Goal: Task Accomplishment & Management: Manage account settings

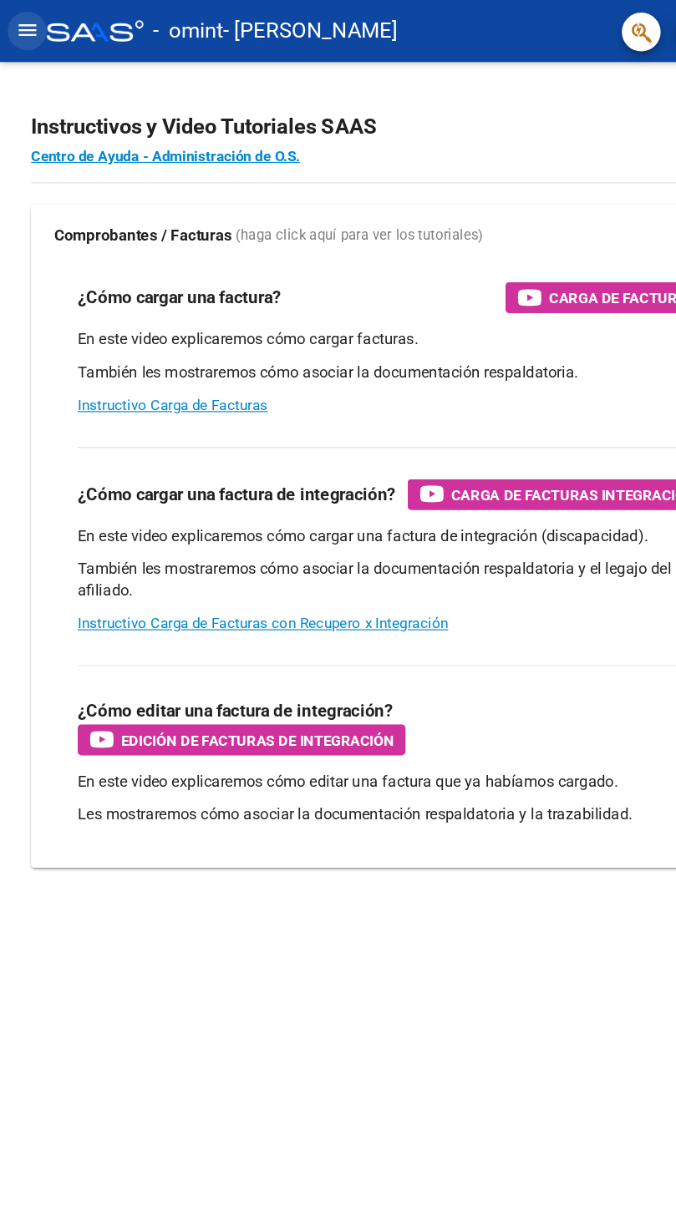
click at [23, 23] on mat-icon "menu" at bounding box center [23, 26] width 20 height 20
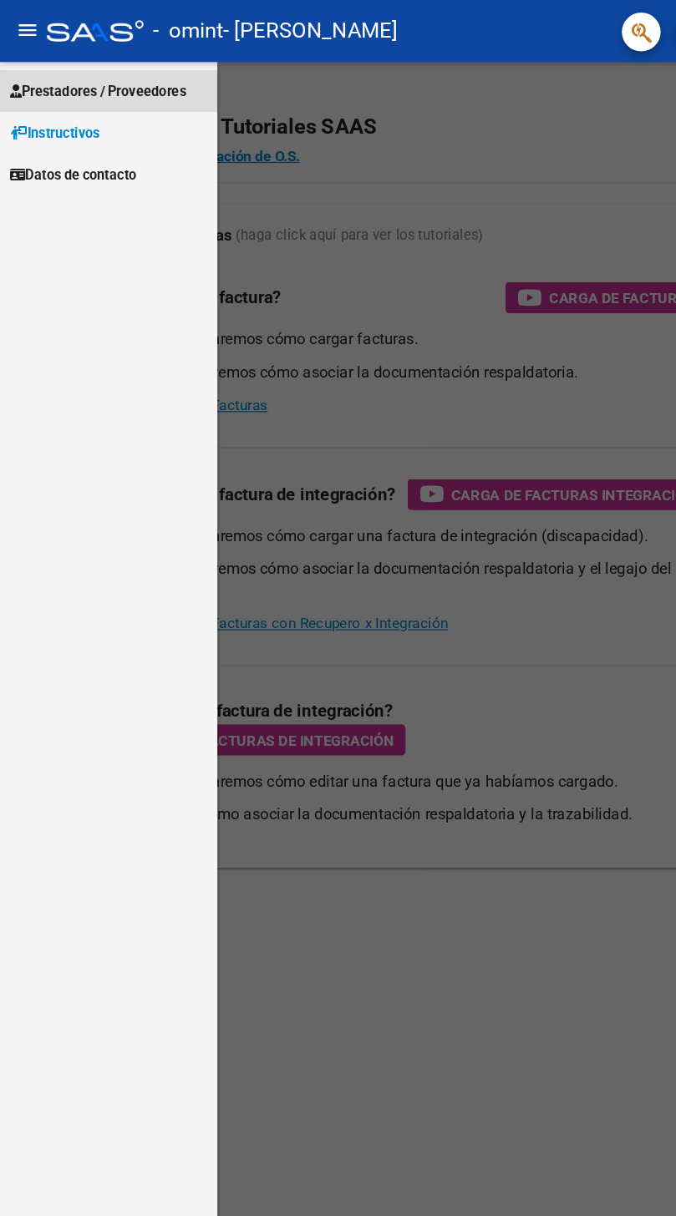
click at [75, 79] on span "Prestadores / Proveedores" at bounding box center [84, 78] width 152 height 18
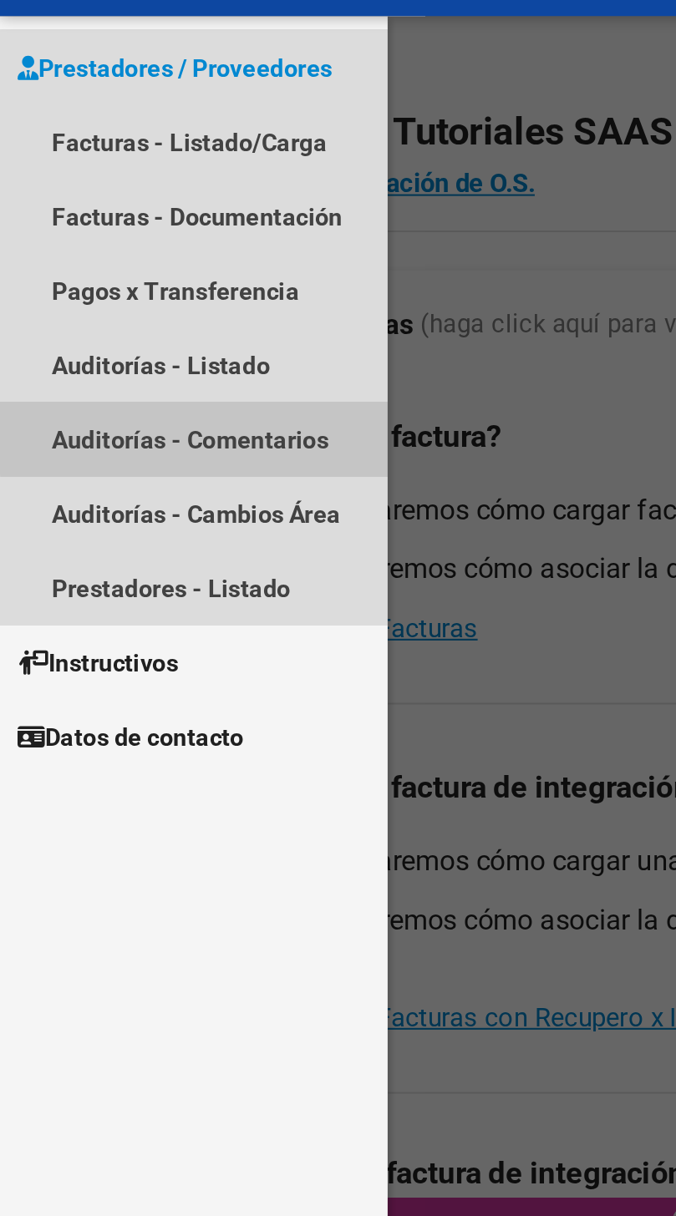
click at [114, 256] on link "Auditorías - Comentarios" at bounding box center [93, 258] width 187 height 36
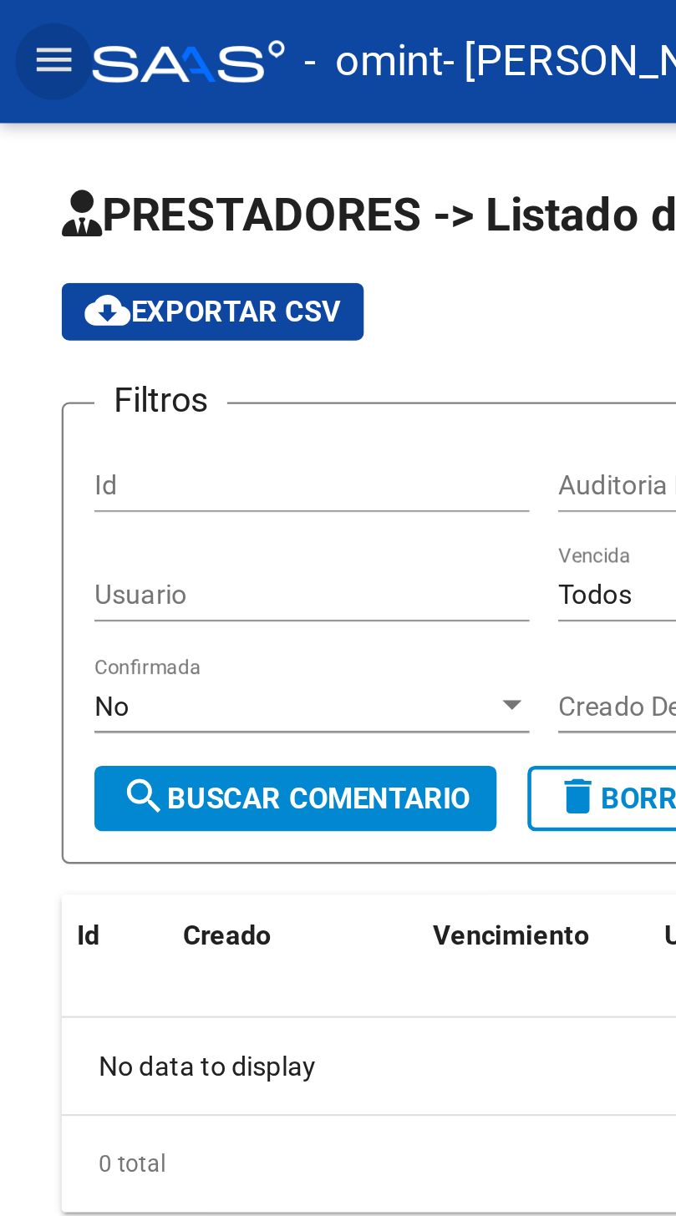
click at [20, 16] on mat-icon "menu" at bounding box center [23, 26] width 20 height 20
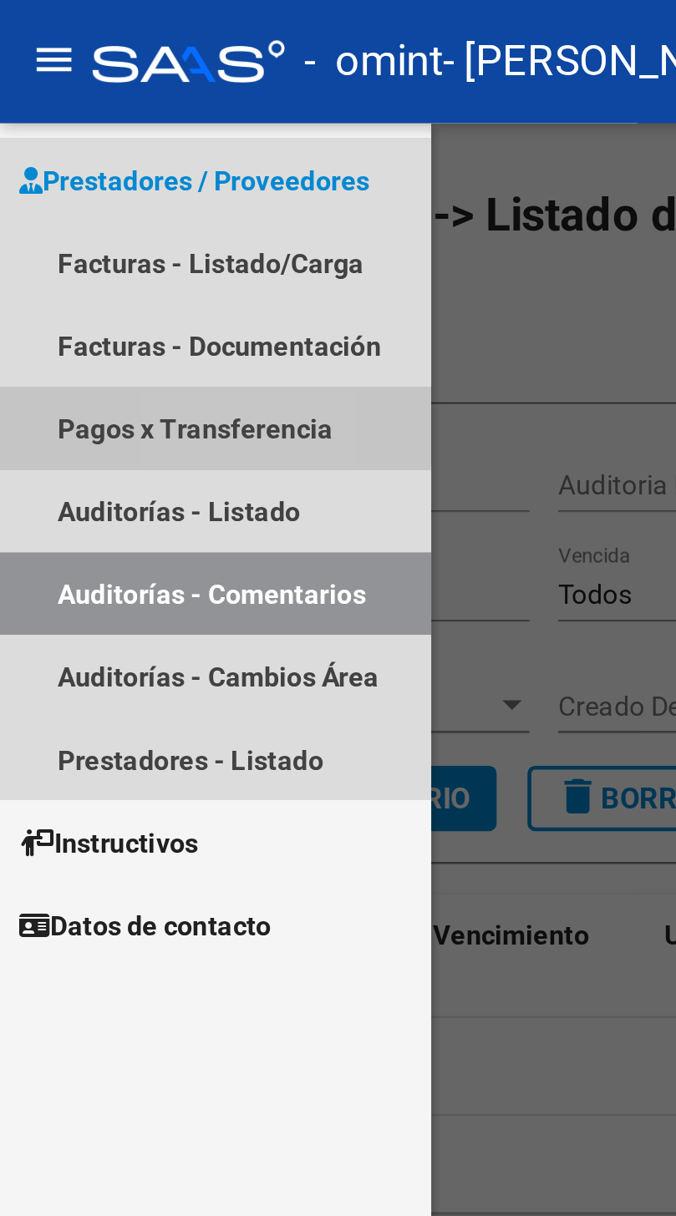
click at [78, 183] on link "Pagos x Transferencia" at bounding box center [93, 186] width 187 height 36
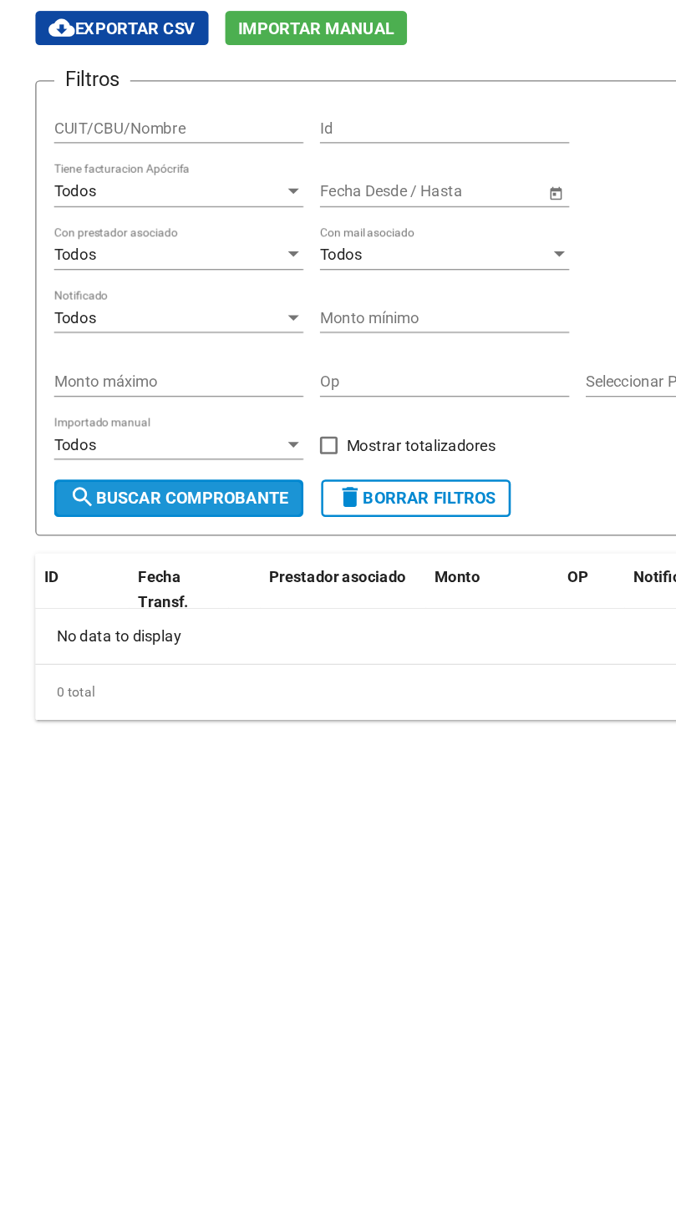
click at [137, 494] on span "search Buscar Comprobante" at bounding box center [135, 491] width 165 height 15
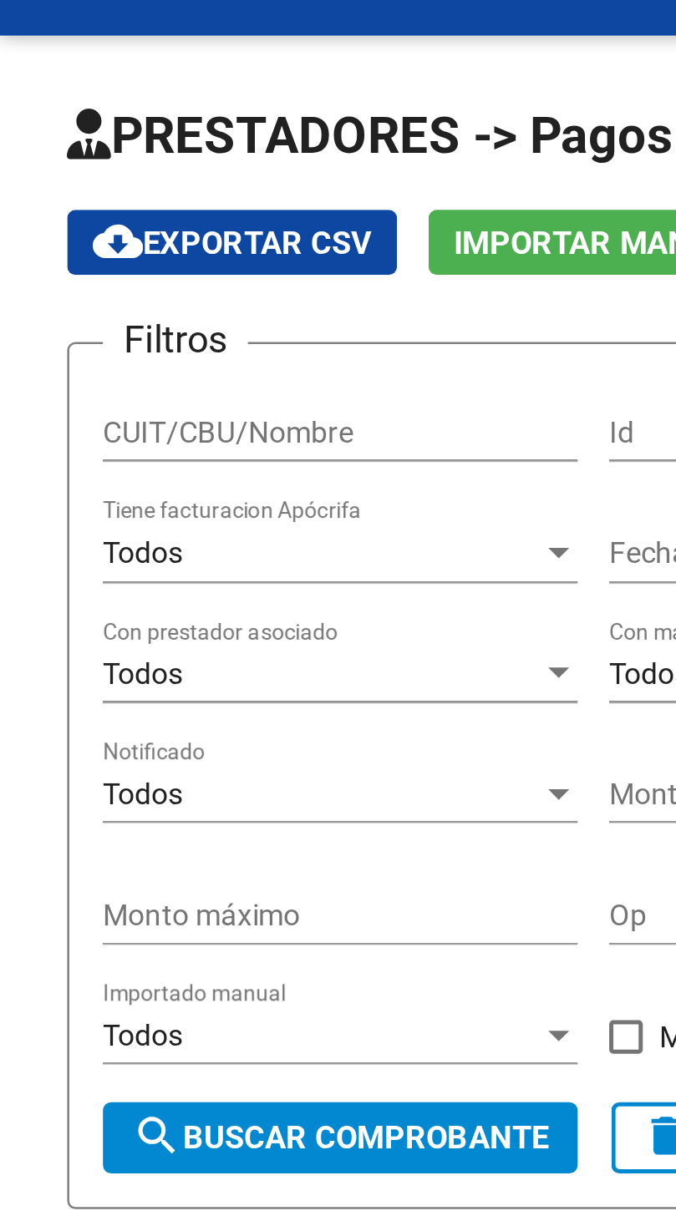
click at [71, 206] on input "CUIT/CBU/Nombre" at bounding box center [135, 212] width 189 height 14
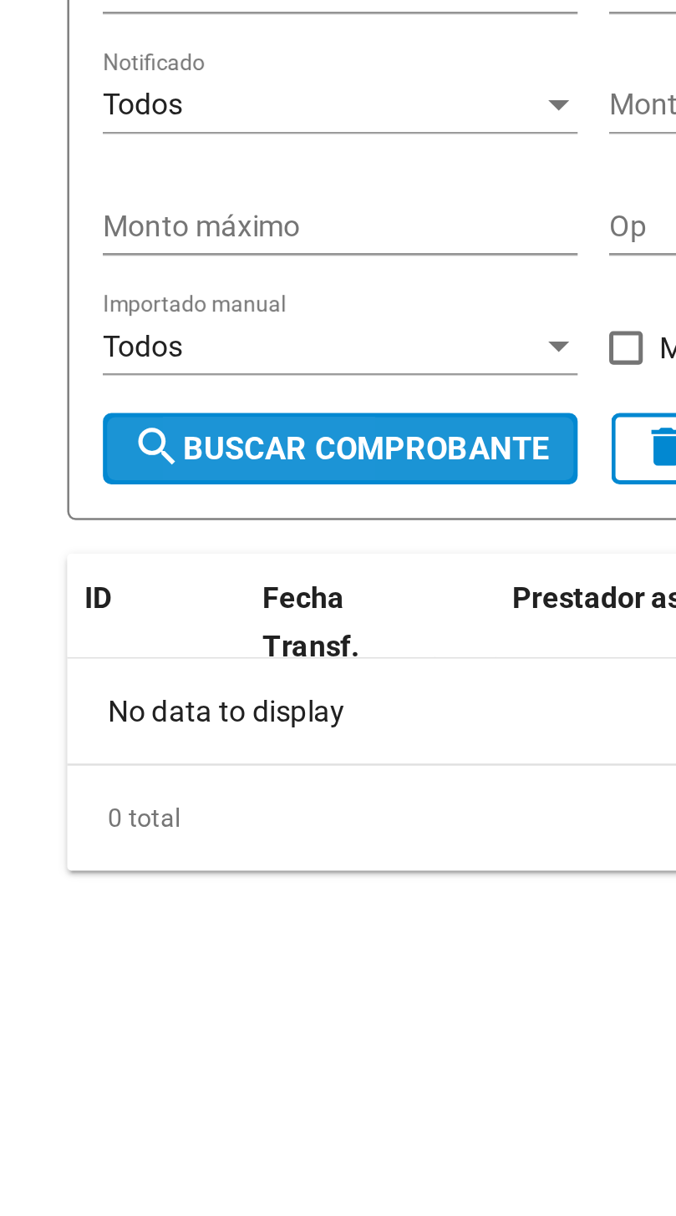
type input "20261271398"
click at [104, 494] on span "search Buscar Comprobante" at bounding box center [135, 491] width 165 height 15
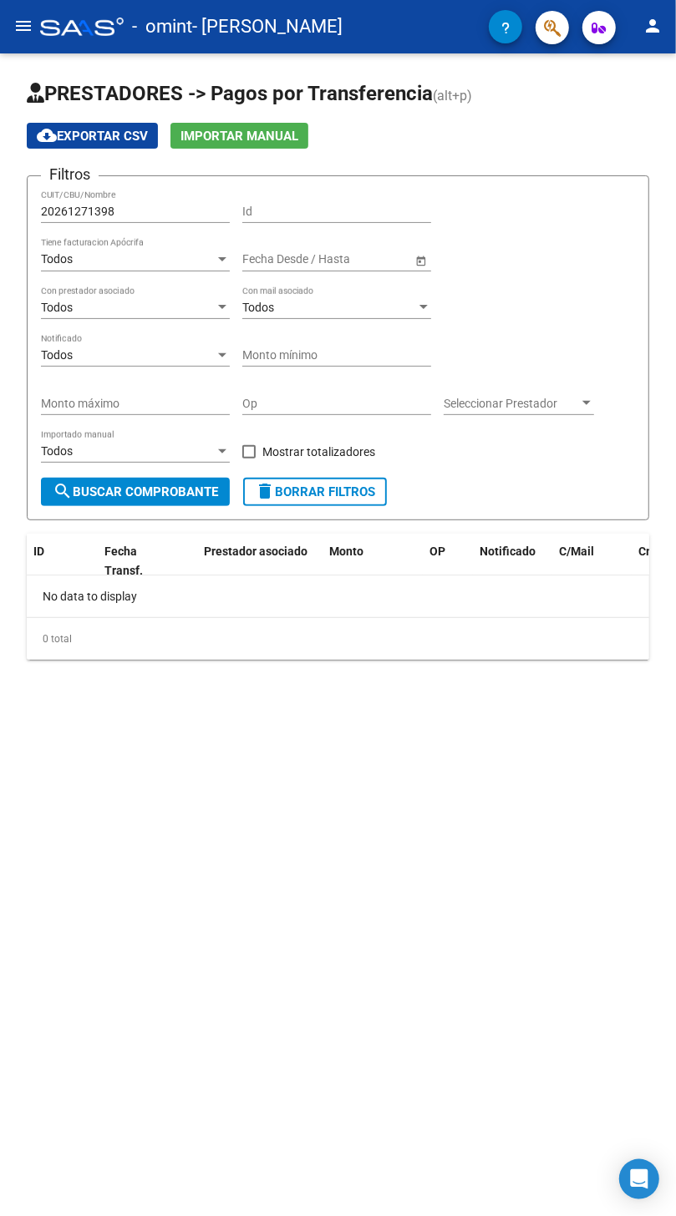
click at [23, 23] on mat-icon "menu" at bounding box center [23, 26] width 20 height 20
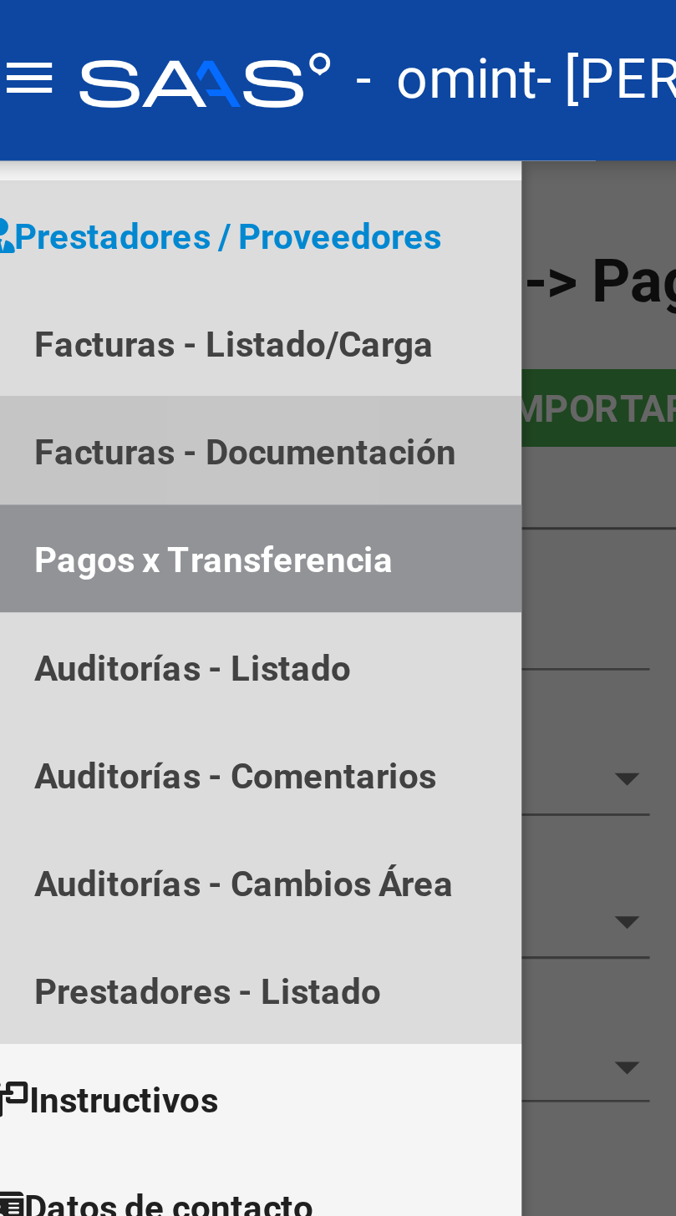
click at [101, 148] on link "Facturas - Documentación" at bounding box center [93, 150] width 187 height 36
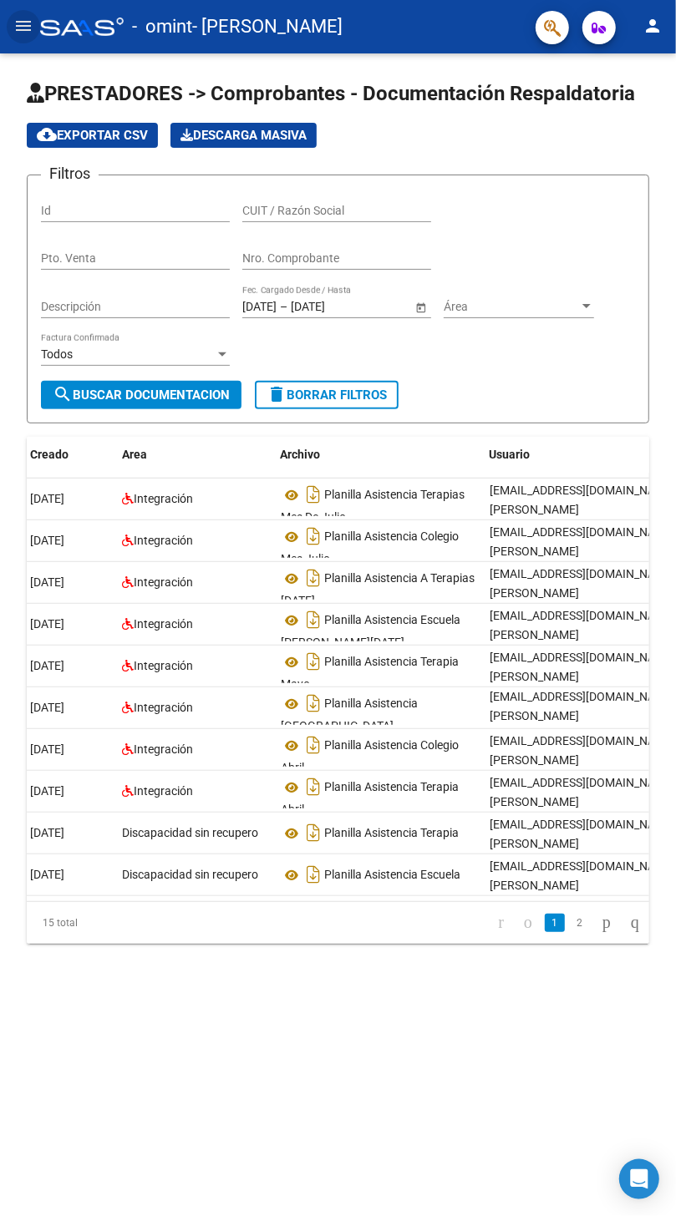
scroll to position [0, 123]
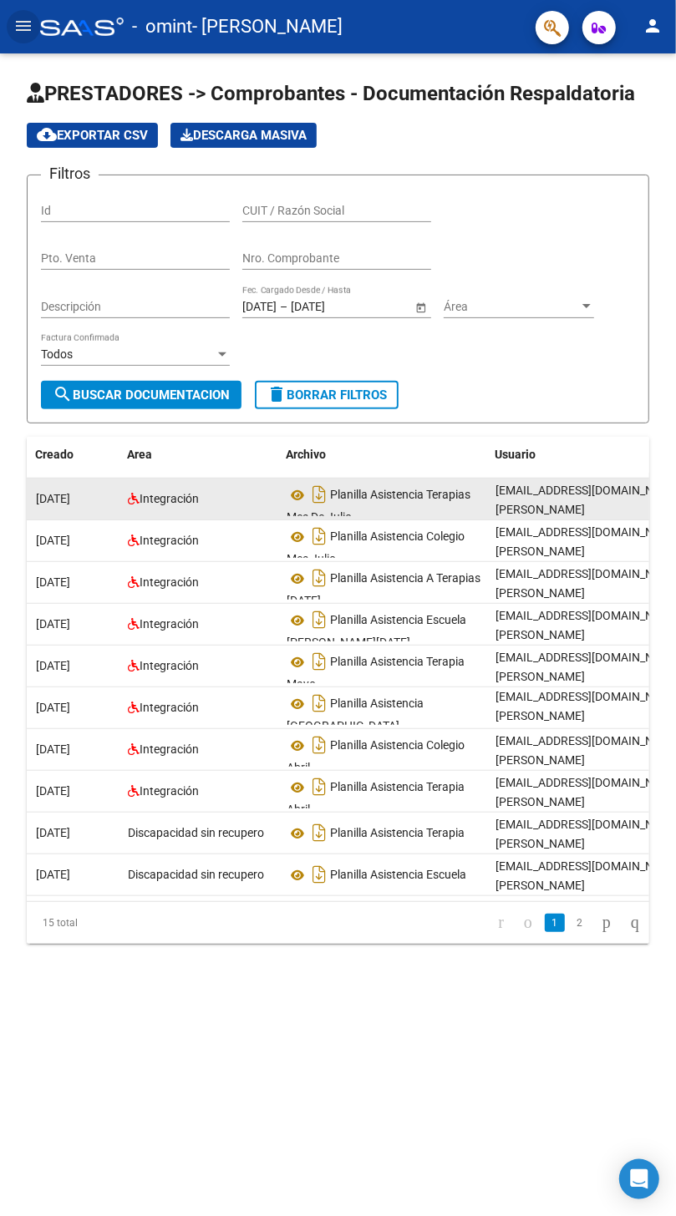
click at [159, 491] on div "Integración" at bounding box center [200, 498] width 145 height 19
click at [154, 499] on span "Integración" at bounding box center [168, 498] width 59 height 13
click at [325, 494] on icon "Descargar documento" at bounding box center [319, 494] width 22 height 27
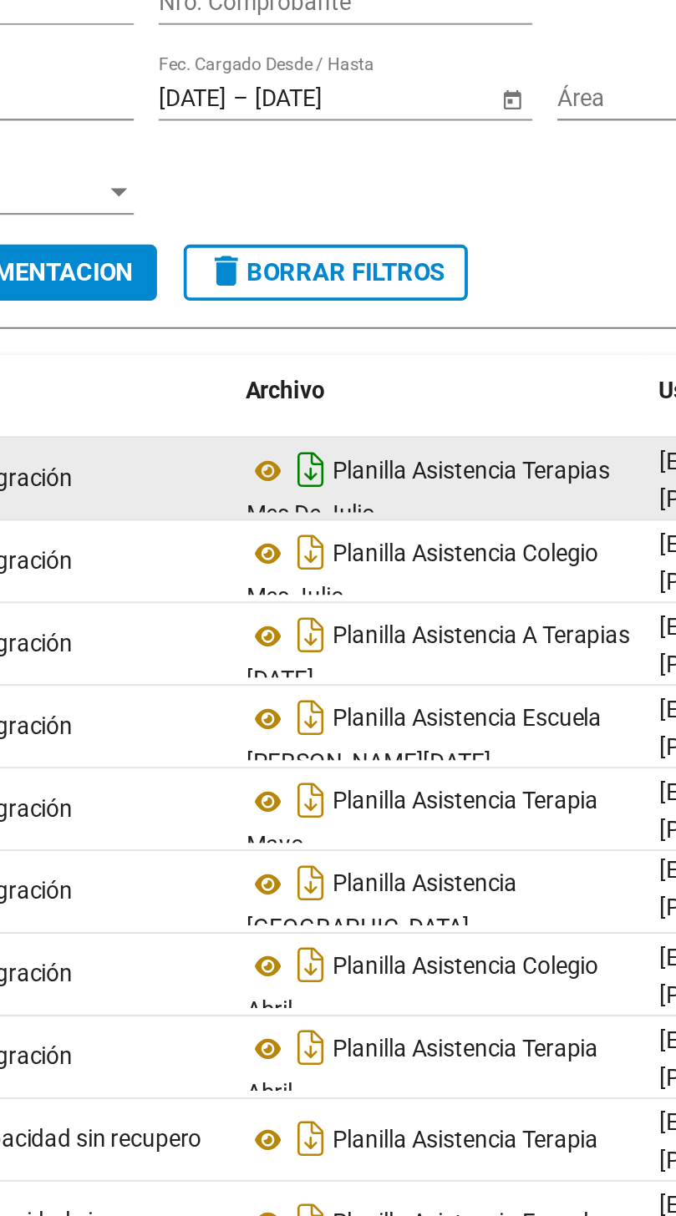
click at [327, 500] on icon "Descargar documento" at bounding box center [319, 494] width 22 height 27
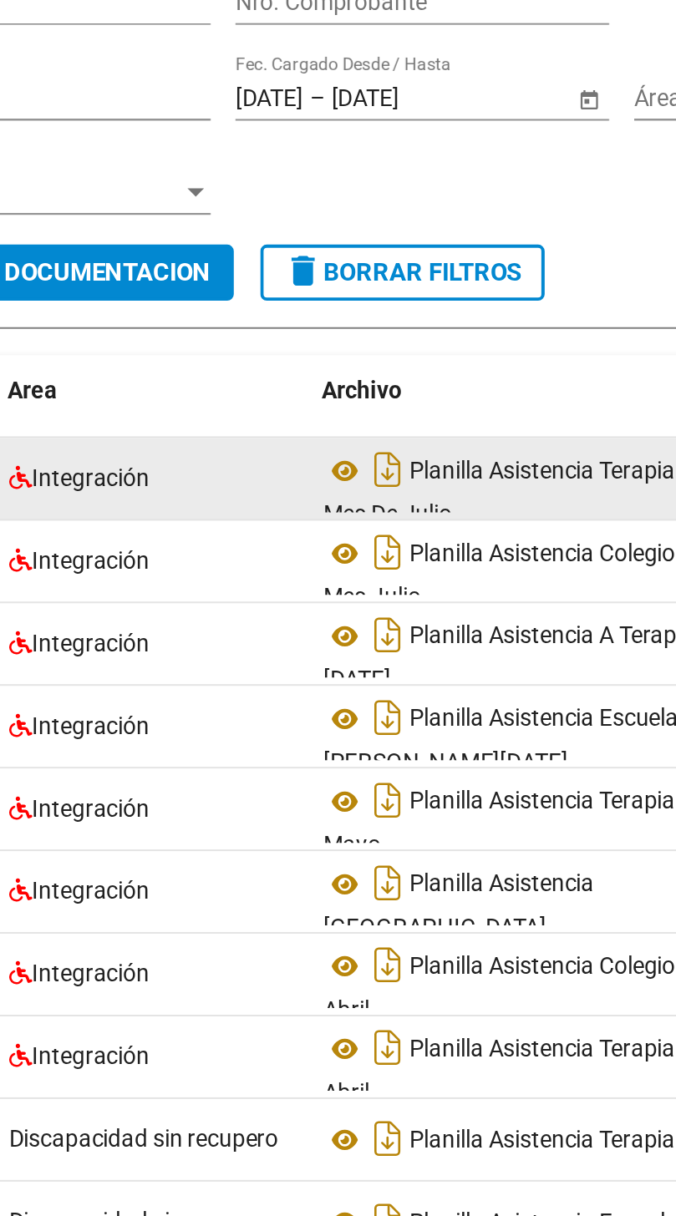
click at [275, 493] on datatable-body-cell "Integración" at bounding box center [200, 498] width 159 height 41
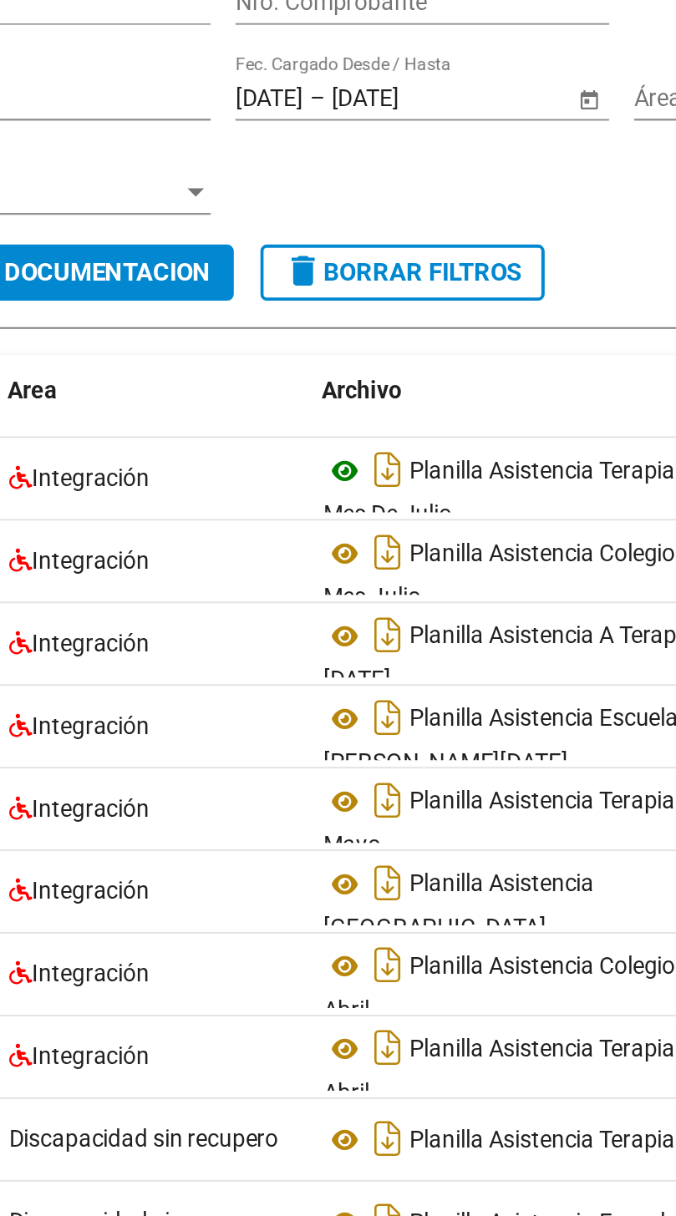
click at [287, 495] on icon at bounding box center [297, 495] width 22 height 20
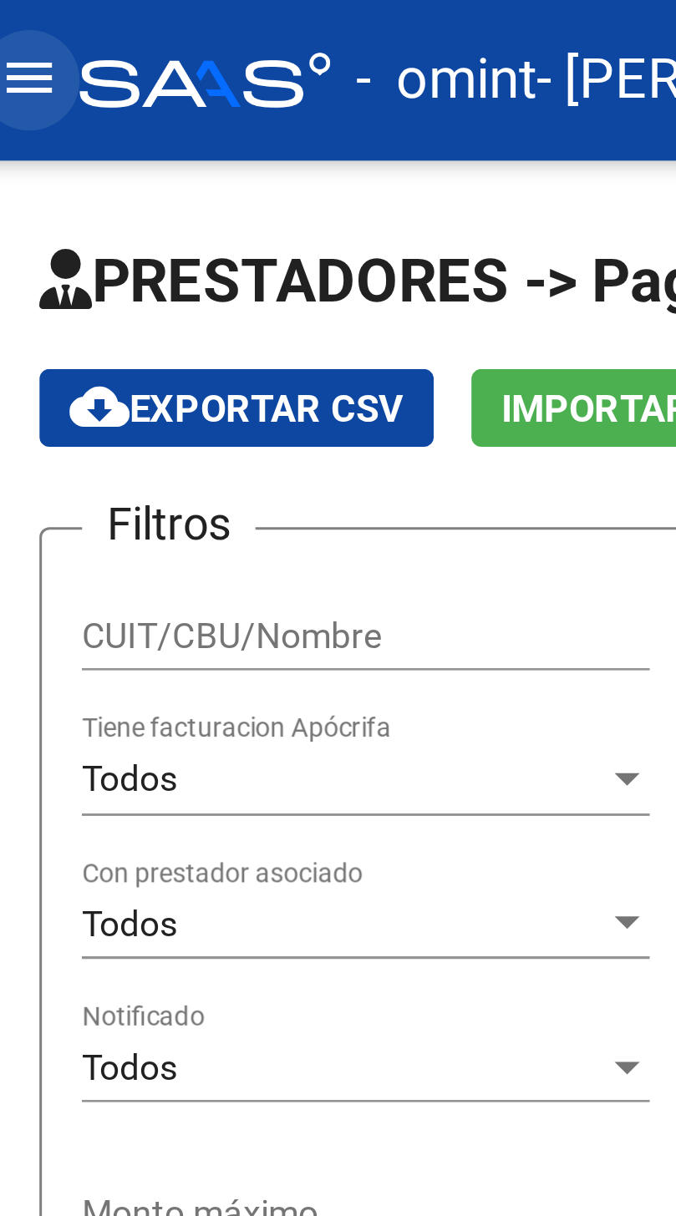
click at [27, 20] on mat-icon "menu" at bounding box center [23, 26] width 20 height 20
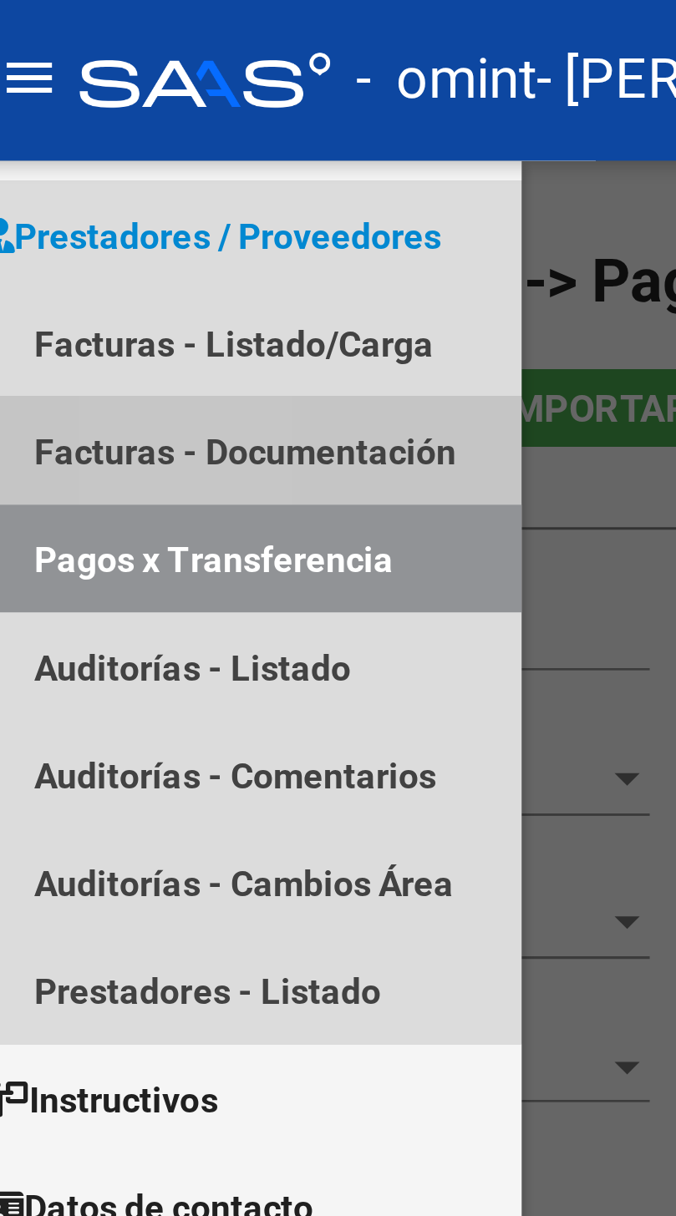
click at [78, 149] on link "Facturas - Documentación" at bounding box center [93, 150] width 187 height 36
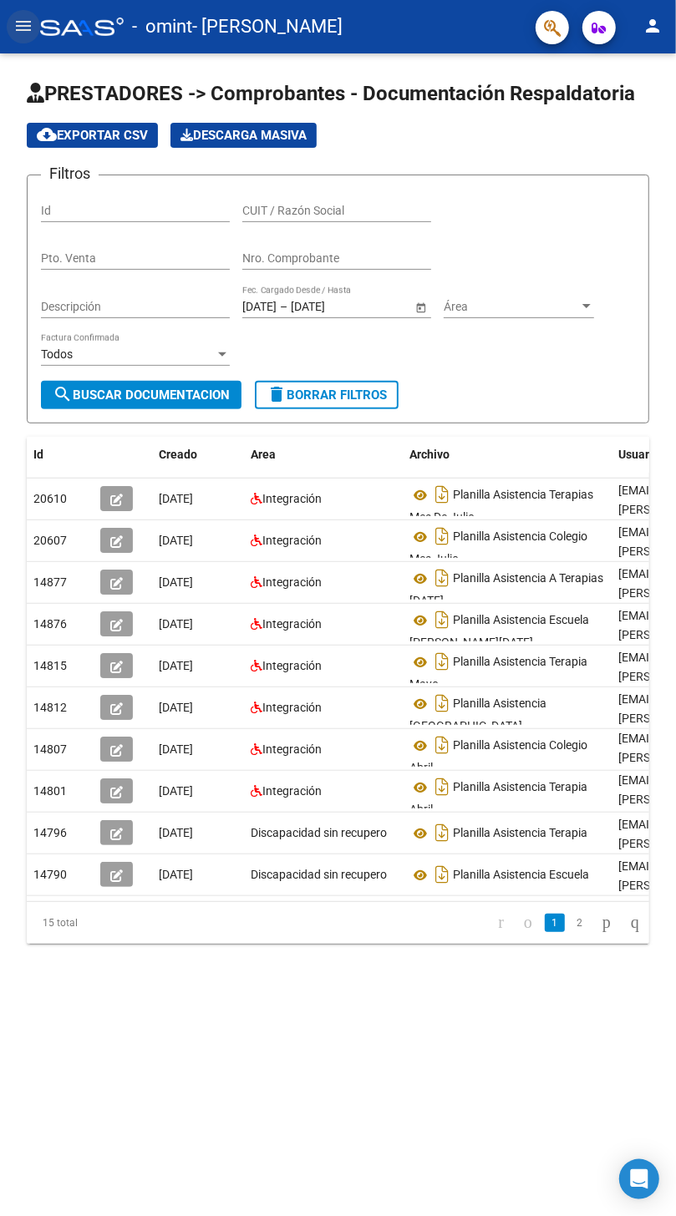
click at [23, 26] on mat-icon "menu" at bounding box center [23, 26] width 20 height 20
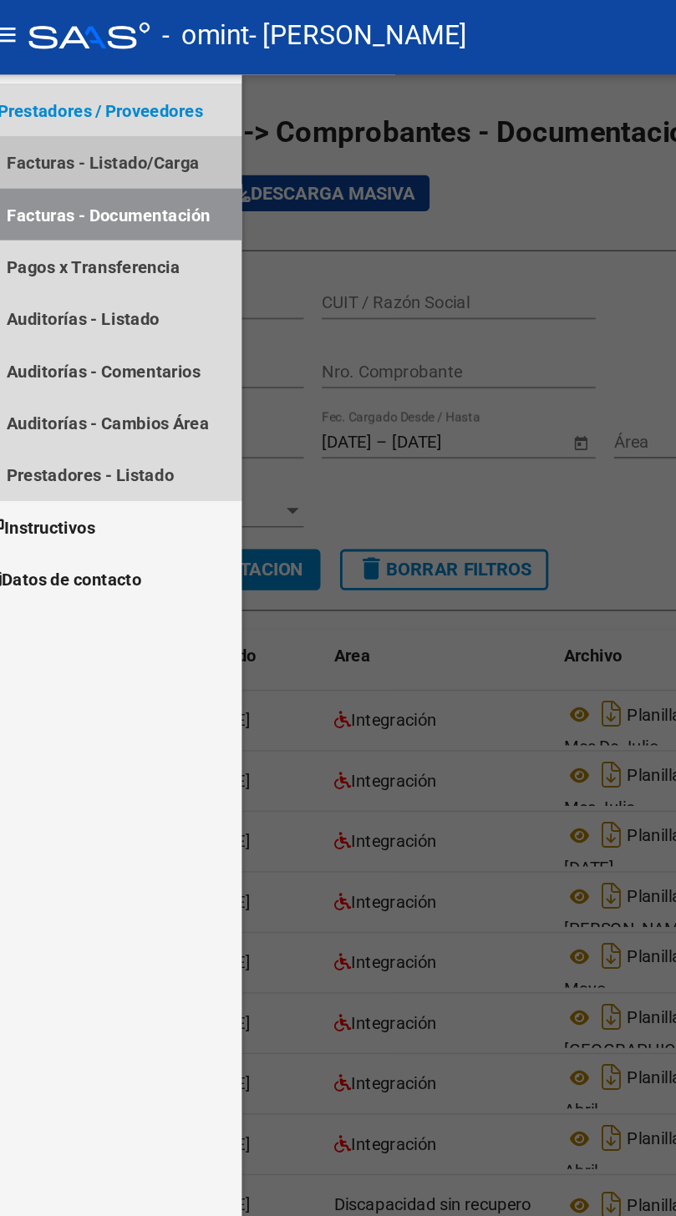
click at [93, 113] on link "Facturas - Listado/Carga" at bounding box center [93, 114] width 187 height 36
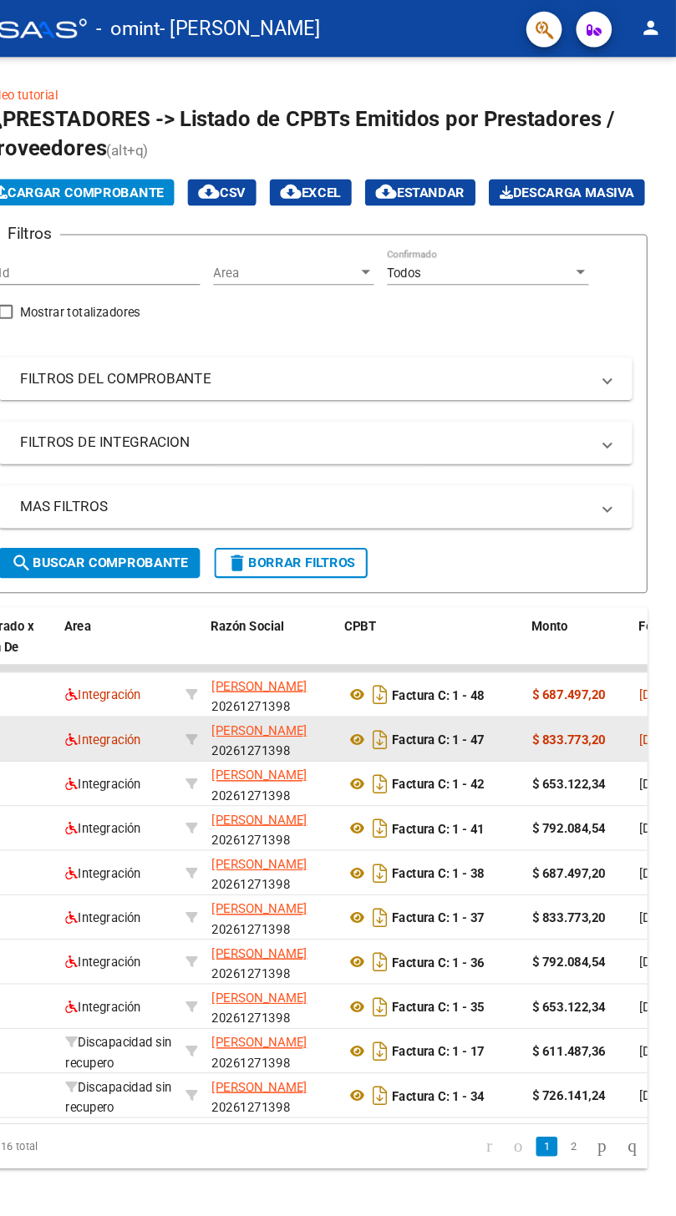
click at [585, 700] on strong "$ 833.773,20" at bounding box center [575, 692] width 68 height 13
click at [586, 700] on strong "$ 833.773,20" at bounding box center [575, 692] width 68 height 13
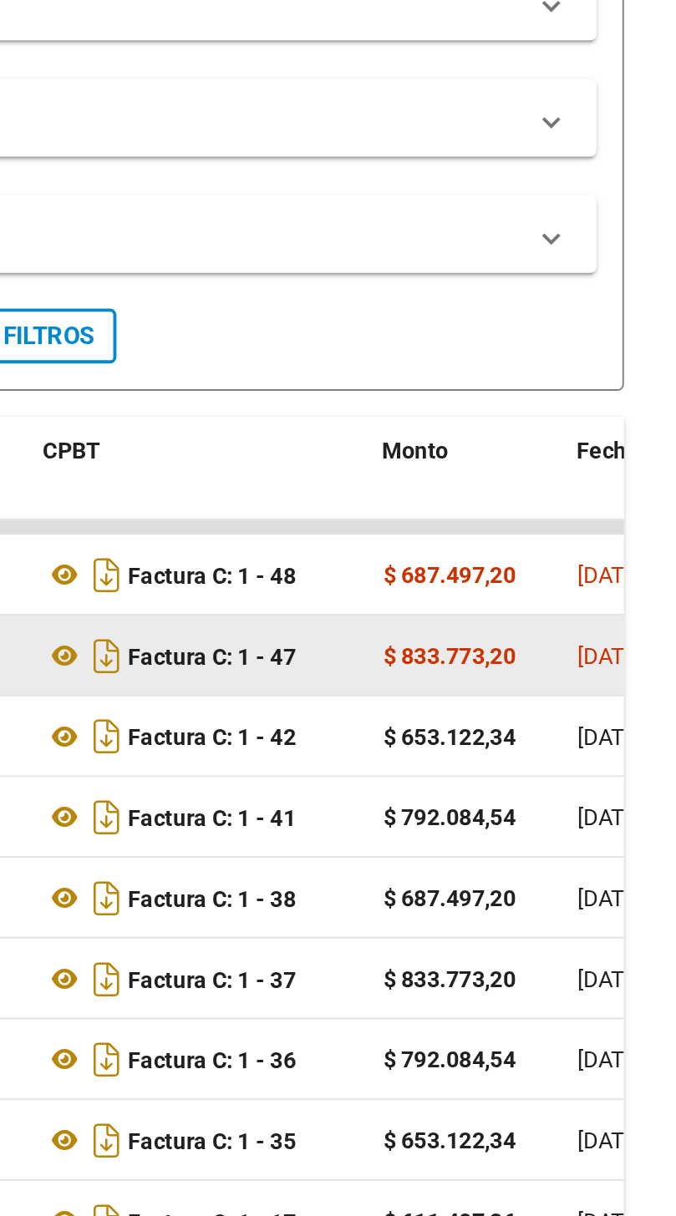
click at [595, 703] on div "$ 833.773,20" at bounding box center [567, 693] width 87 height 19
click at [633, 700] on span "[DATE]" at bounding box center [642, 692] width 34 height 13
click at [635, 700] on span "[DATE]" at bounding box center [642, 692] width 34 height 13
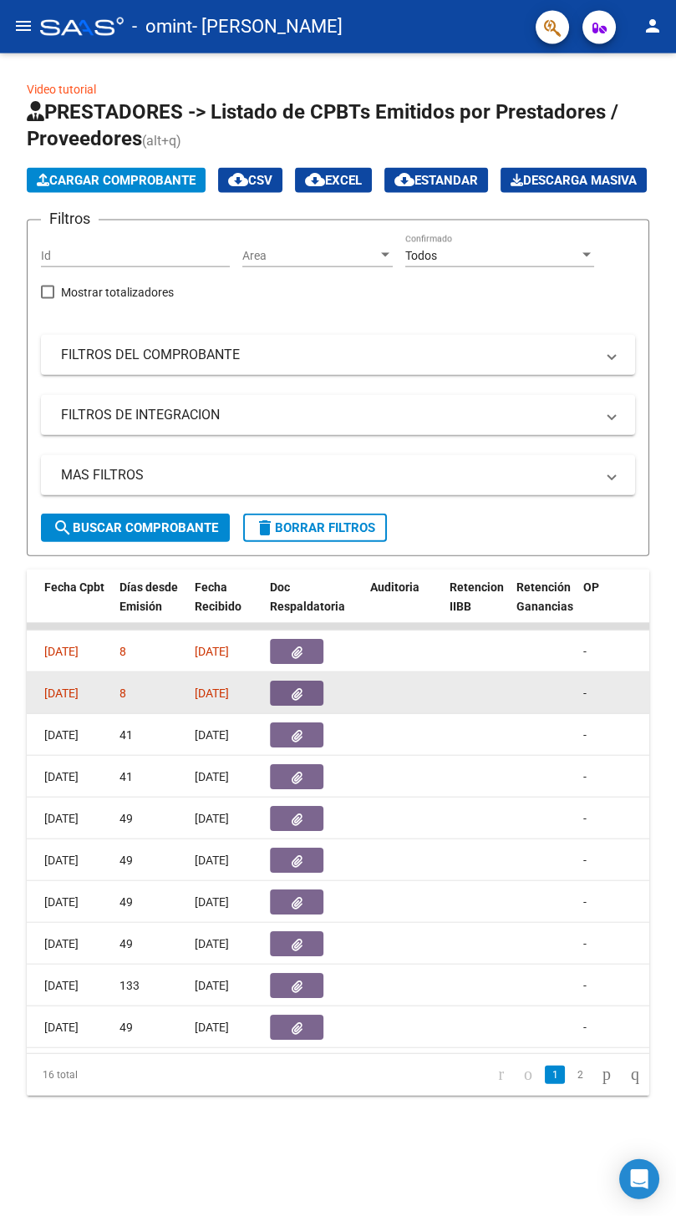
scroll to position [0, 848]
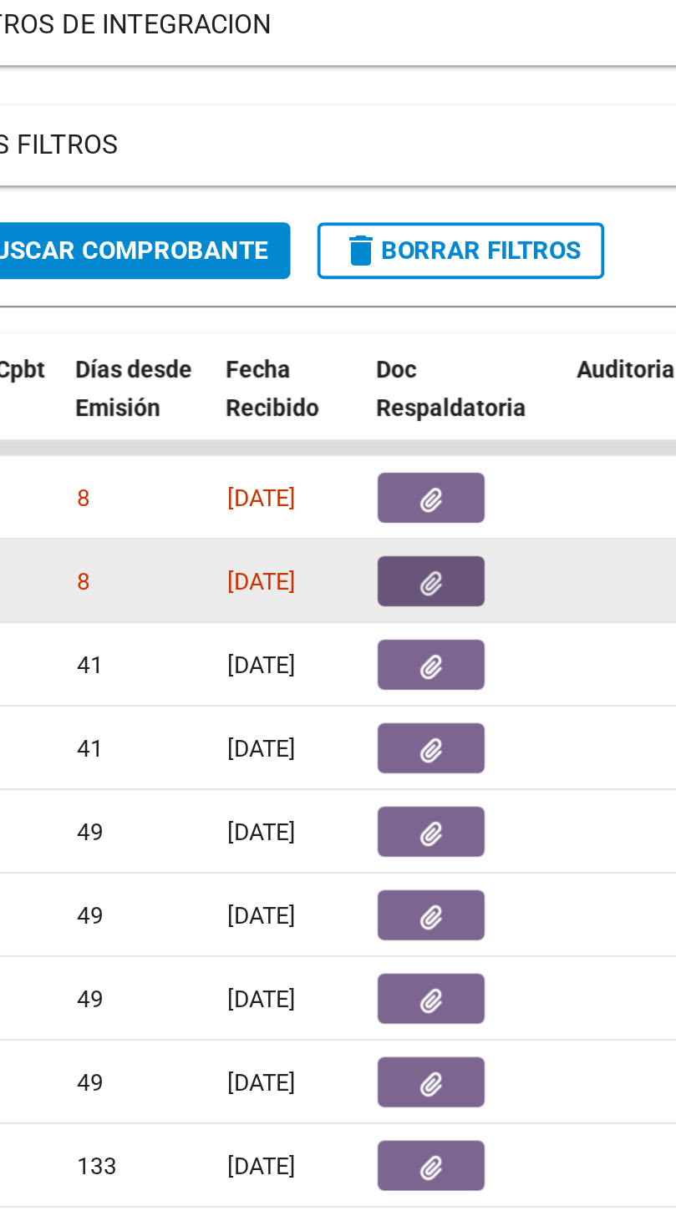
click at [304, 706] on button "button" at bounding box center [299, 693] width 53 height 25
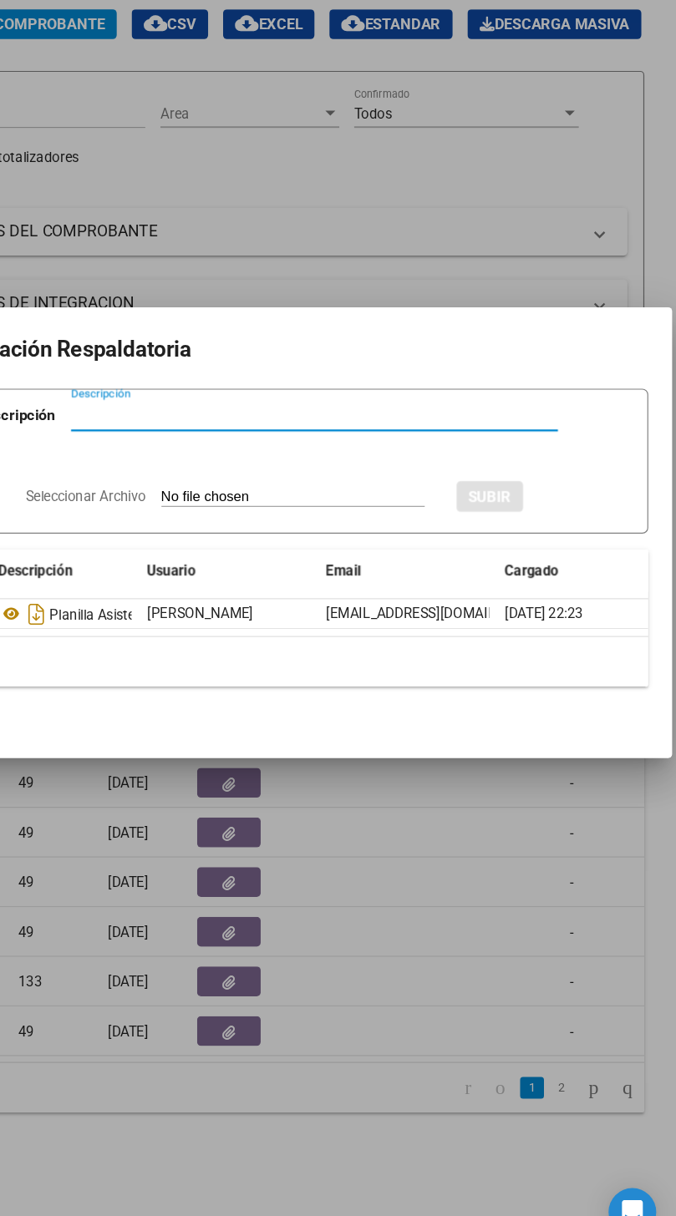
scroll to position [0, 0]
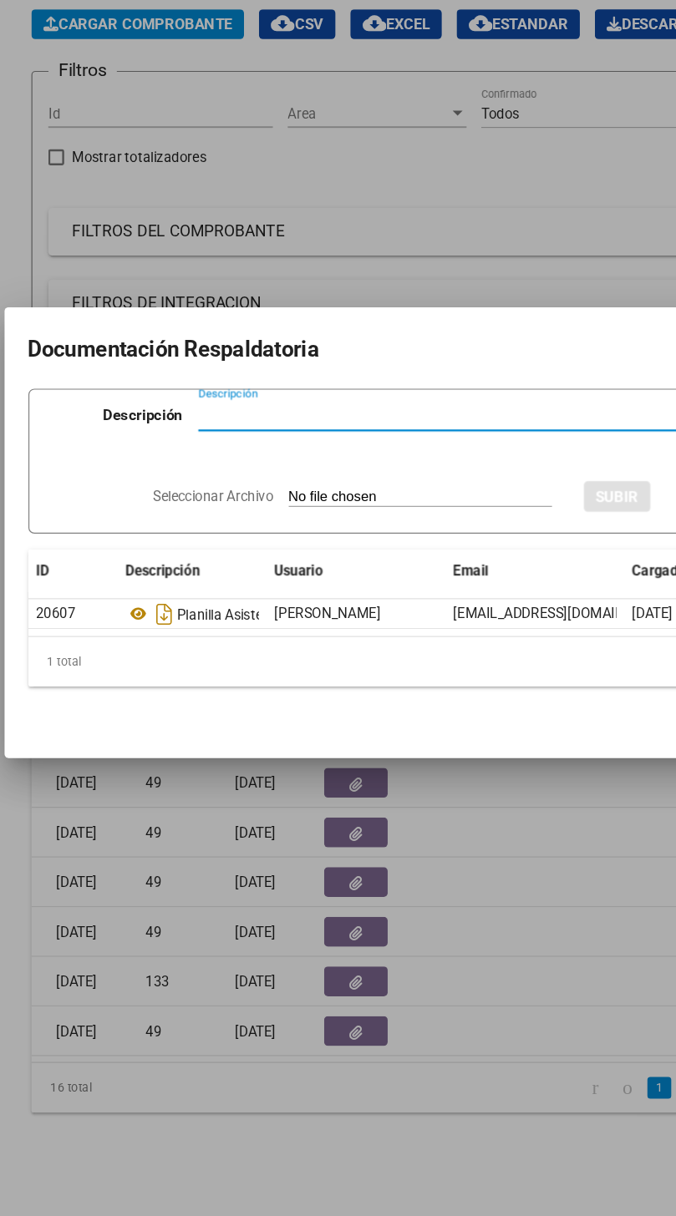
click at [458, 880] on div at bounding box center [338, 608] width 676 height 1216
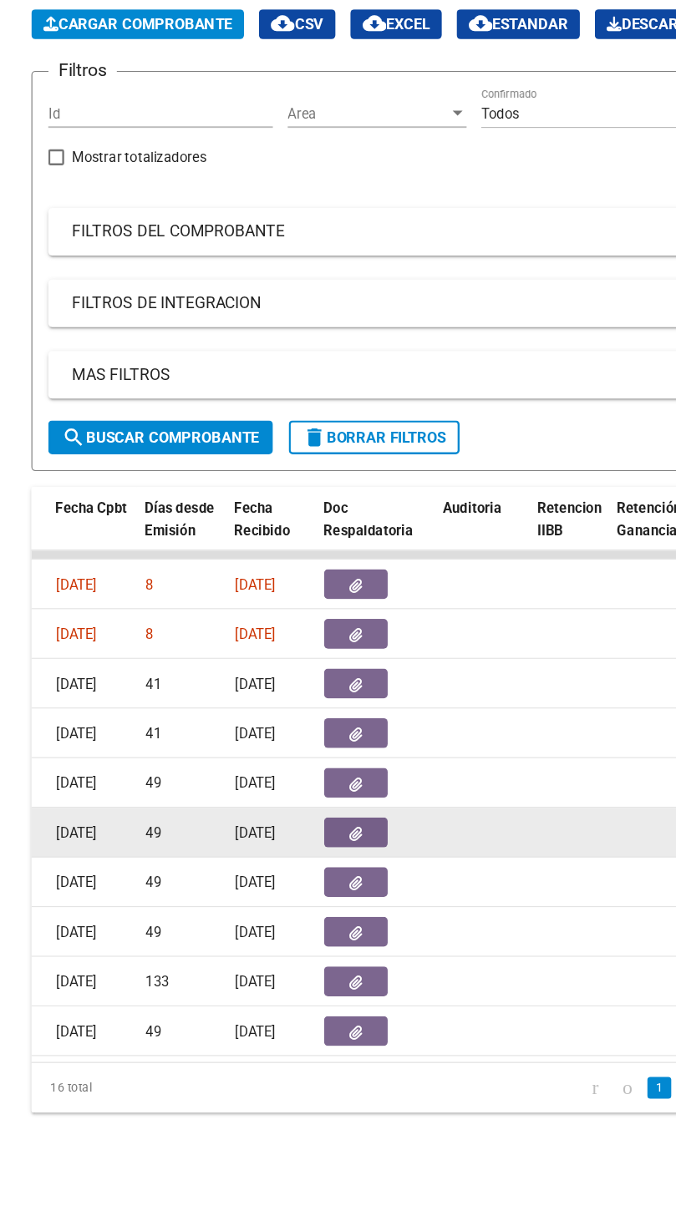
click at [447, 880] on datatable-body-cell at bounding box center [479, 859] width 67 height 41
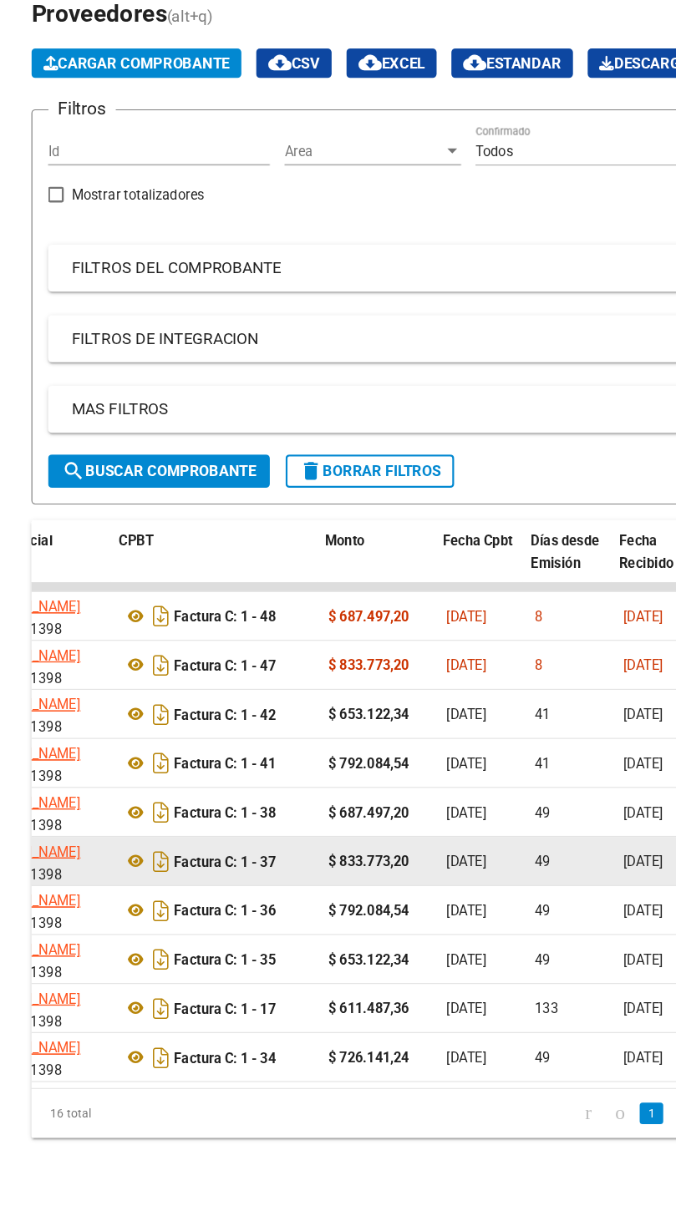
scroll to position [0, 506]
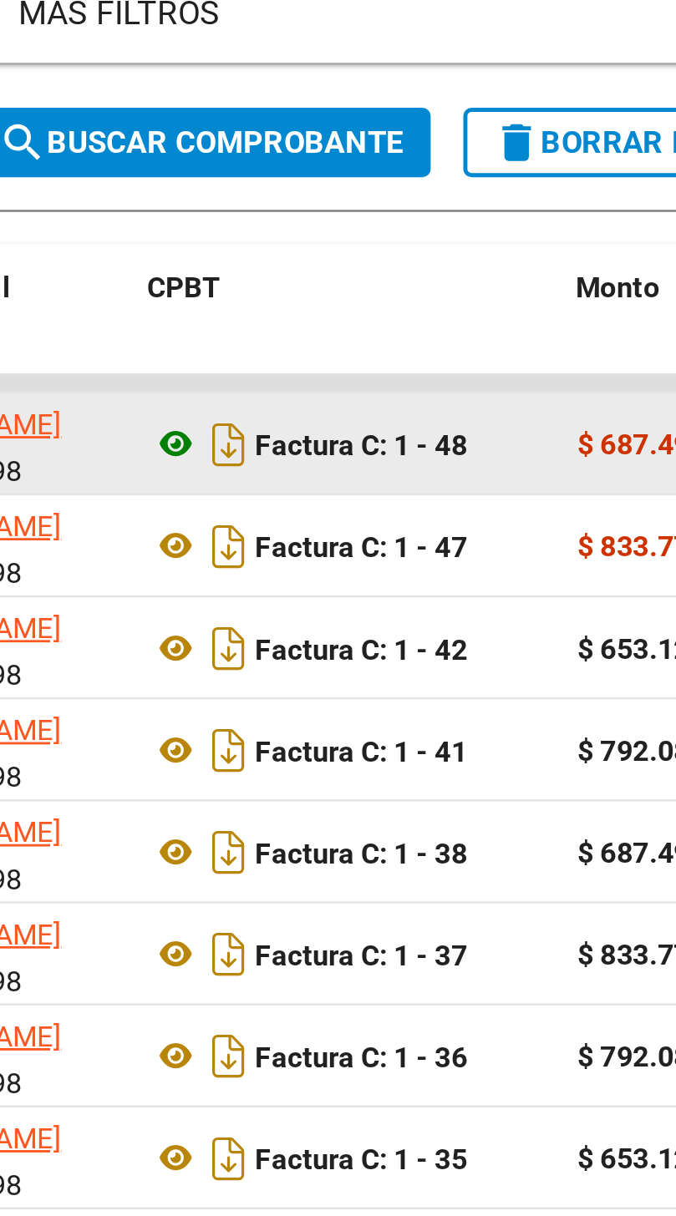
click at [116, 661] on icon at bounding box center [125, 651] width 22 height 20
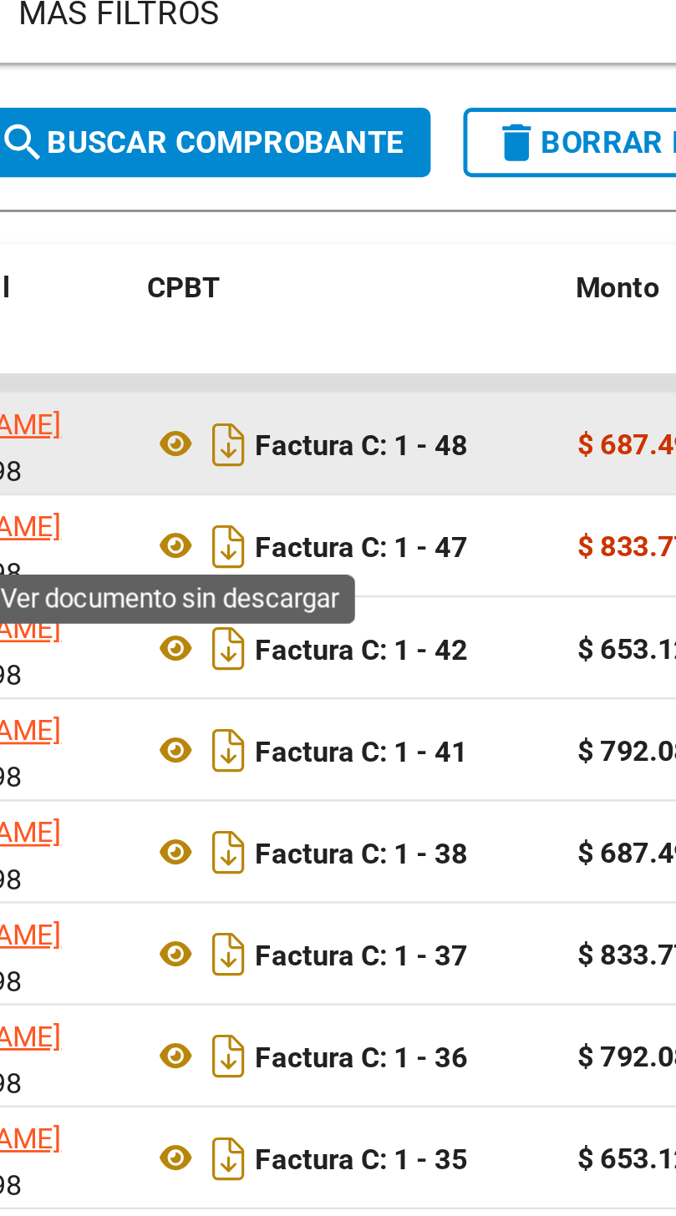
click at [195, 658] on strong "Factura C: 1 - 48" at bounding box center [201, 651] width 87 height 13
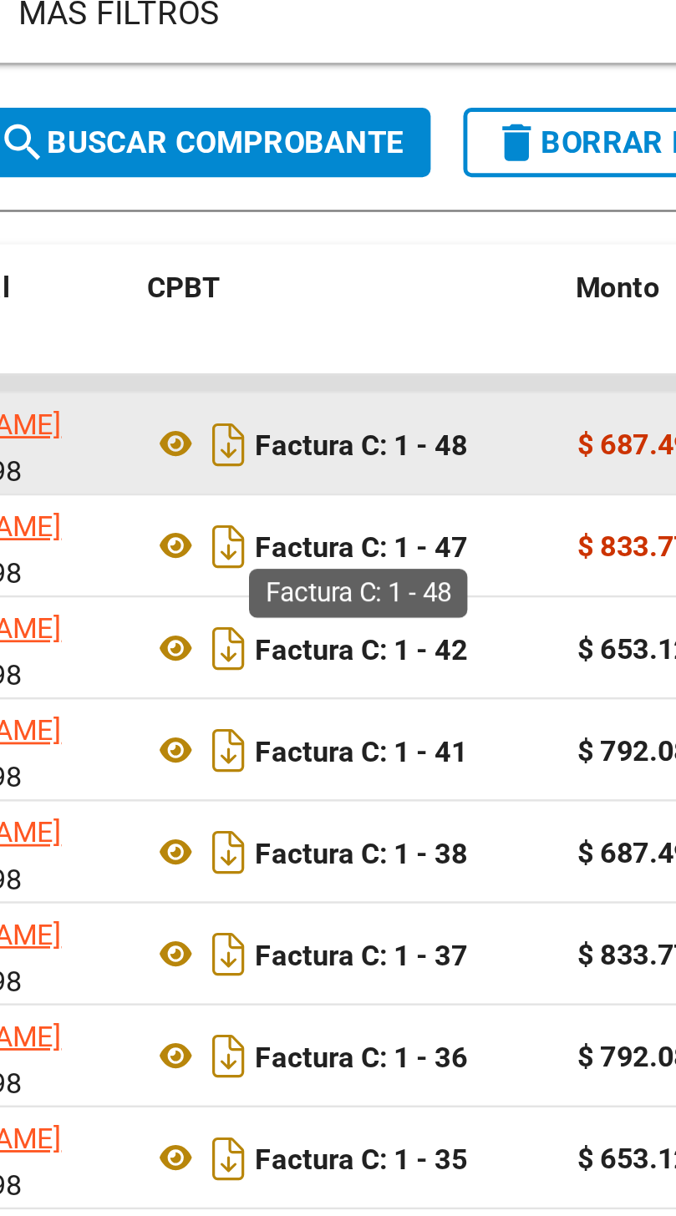
click at [180, 658] on strong "Factura C: 1 - 48" at bounding box center [201, 651] width 87 height 13
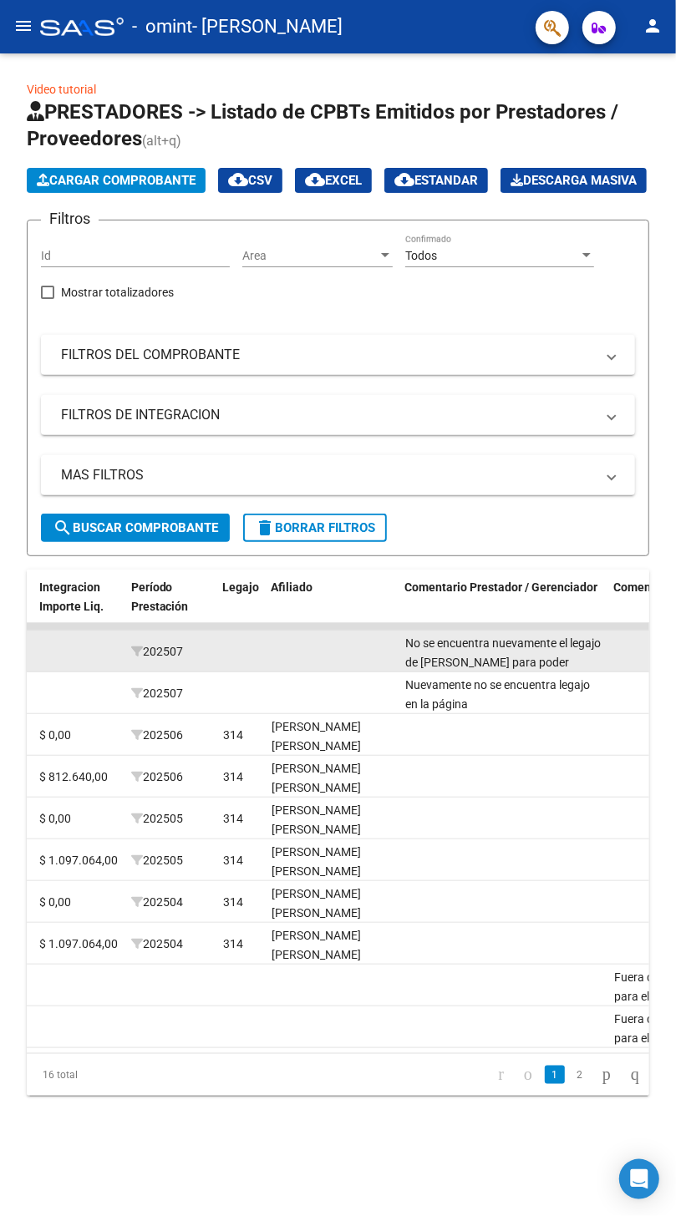
scroll to position [0, 2070]
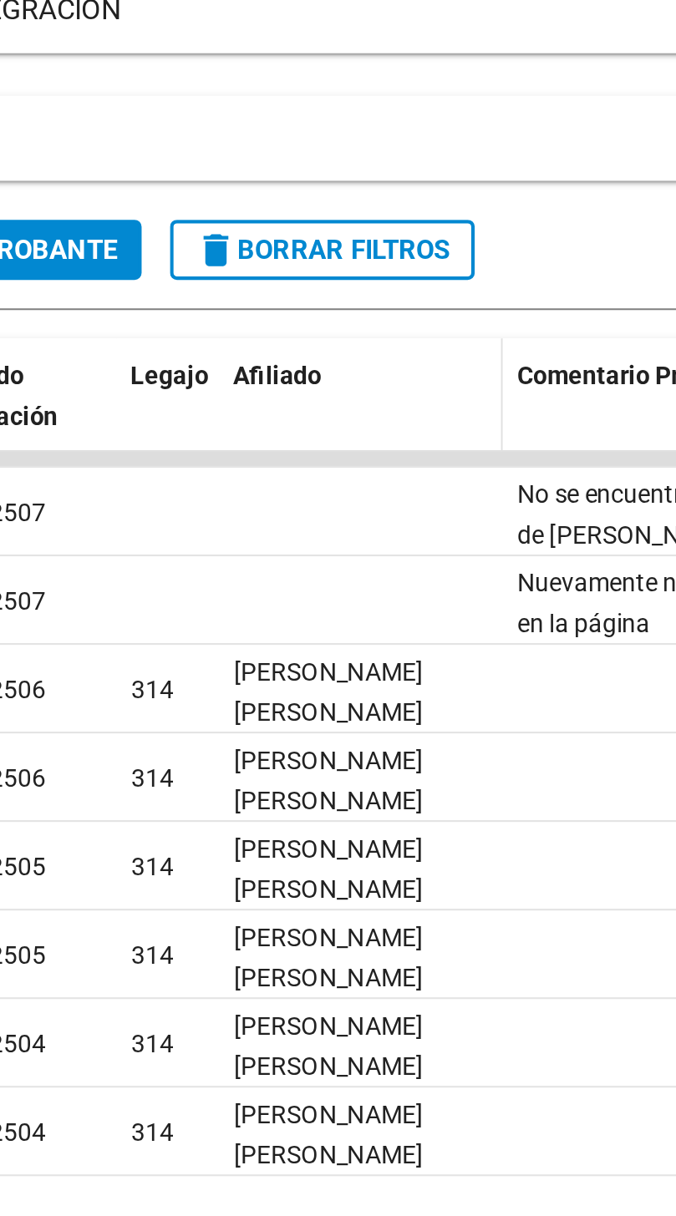
click at [296, 594] on span "Afiliado" at bounding box center [294, 586] width 42 height 13
click at [248, 594] on span "Legajo" at bounding box center [243, 586] width 37 height 13
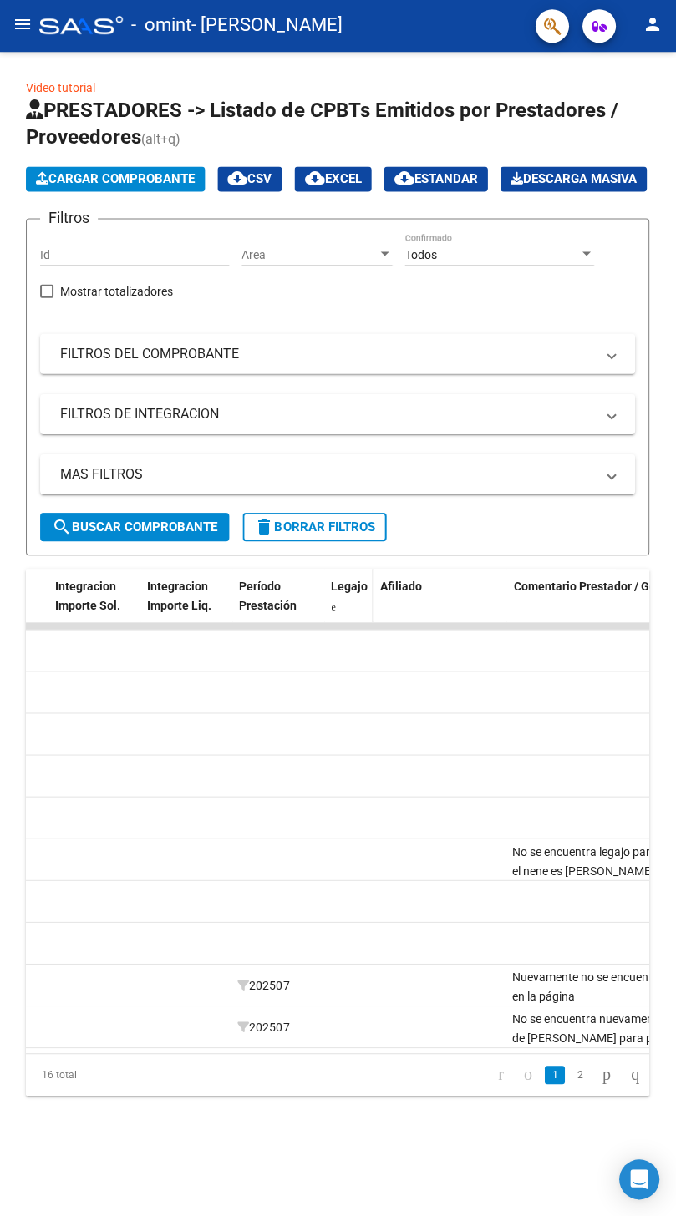
scroll to position [0, 1962]
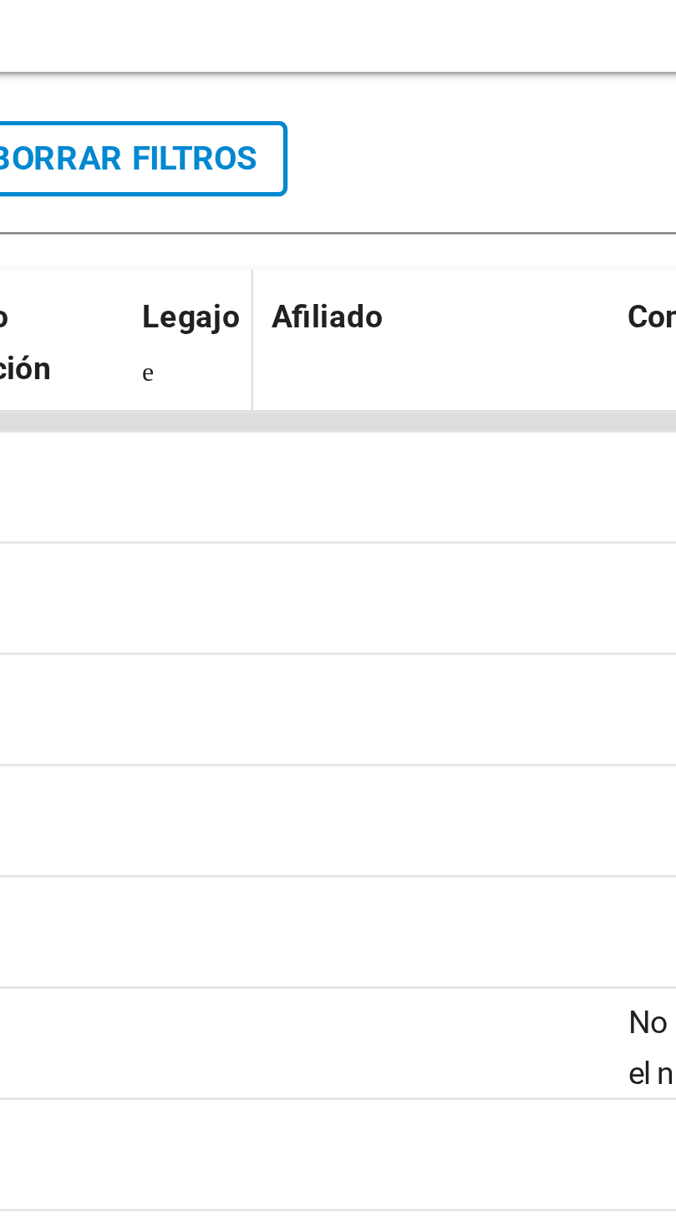
click at [337, 613] on span at bounding box center [334, 608] width 4 height 10
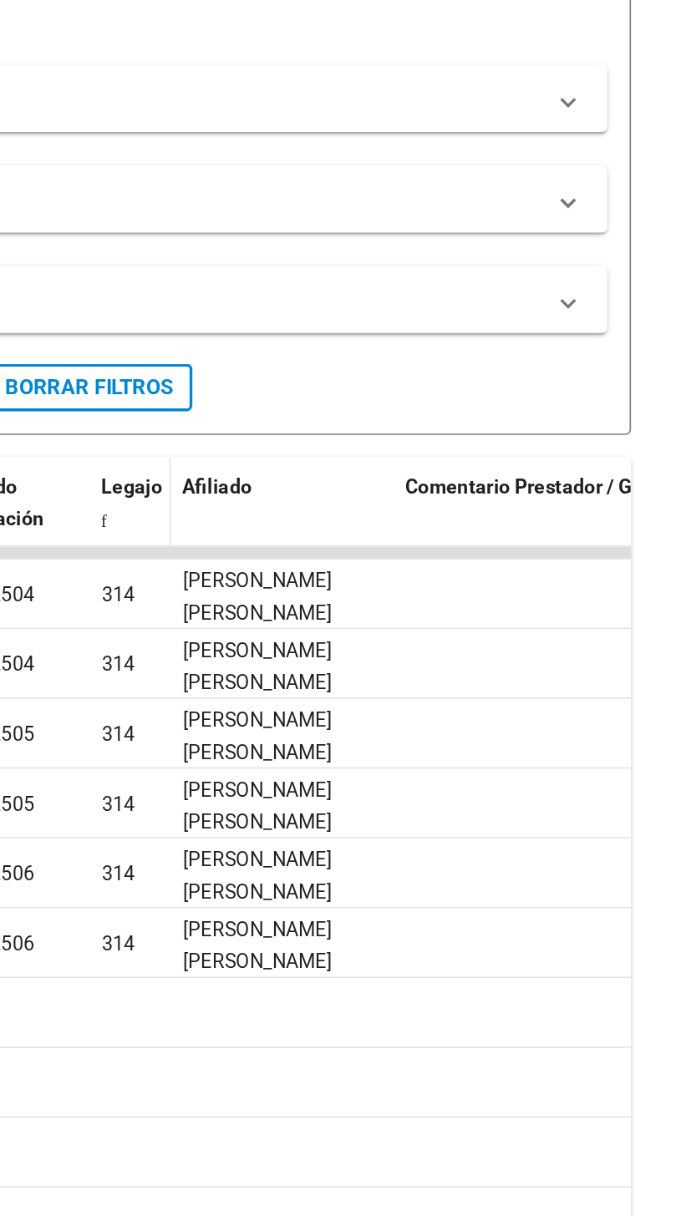
scroll to position [0, 0]
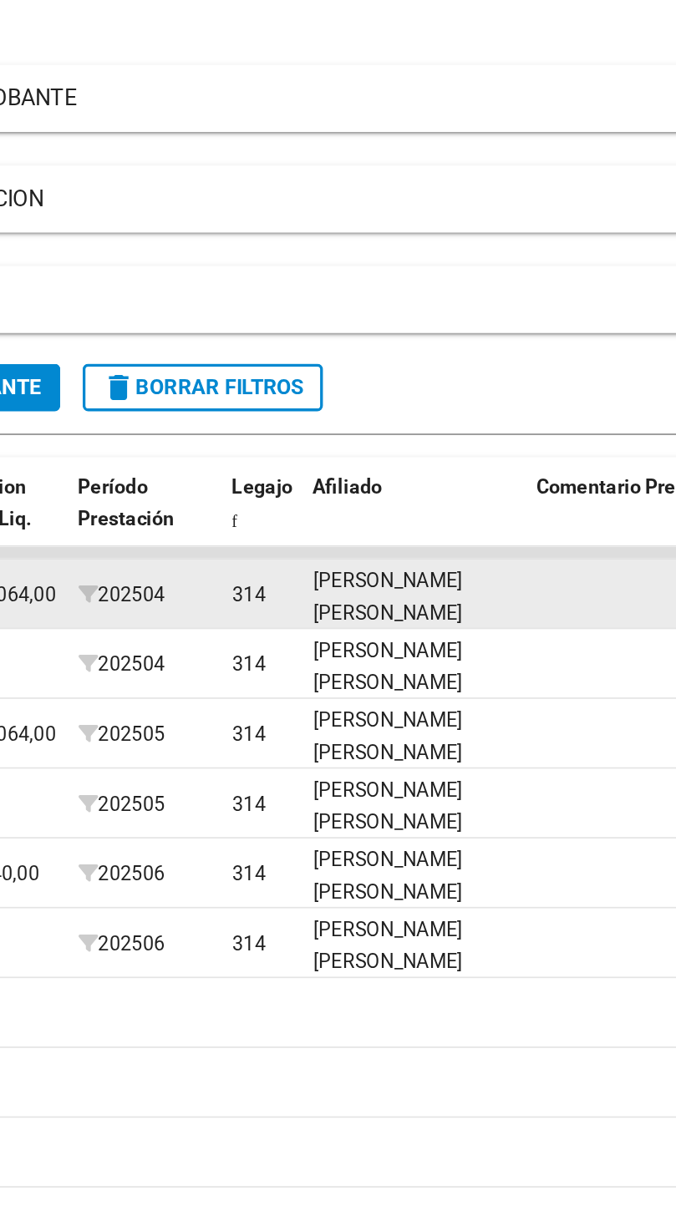
click at [440, 691] on div "[PERSON_NAME] [PERSON_NAME] 23546254399" at bounding box center [441, 662] width 120 height 57
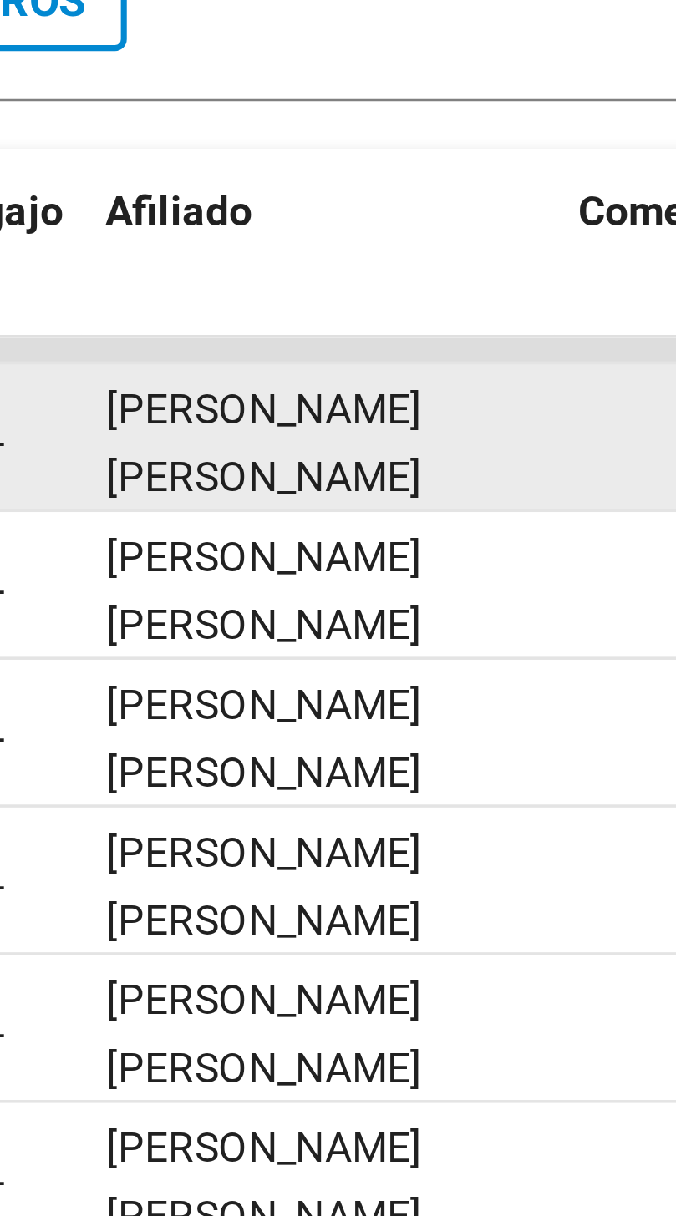
click at [400, 687] on div "[PERSON_NAME] [PERSON_NAME] 23546254399" at bounding box center [441, 662] width 120 height 57
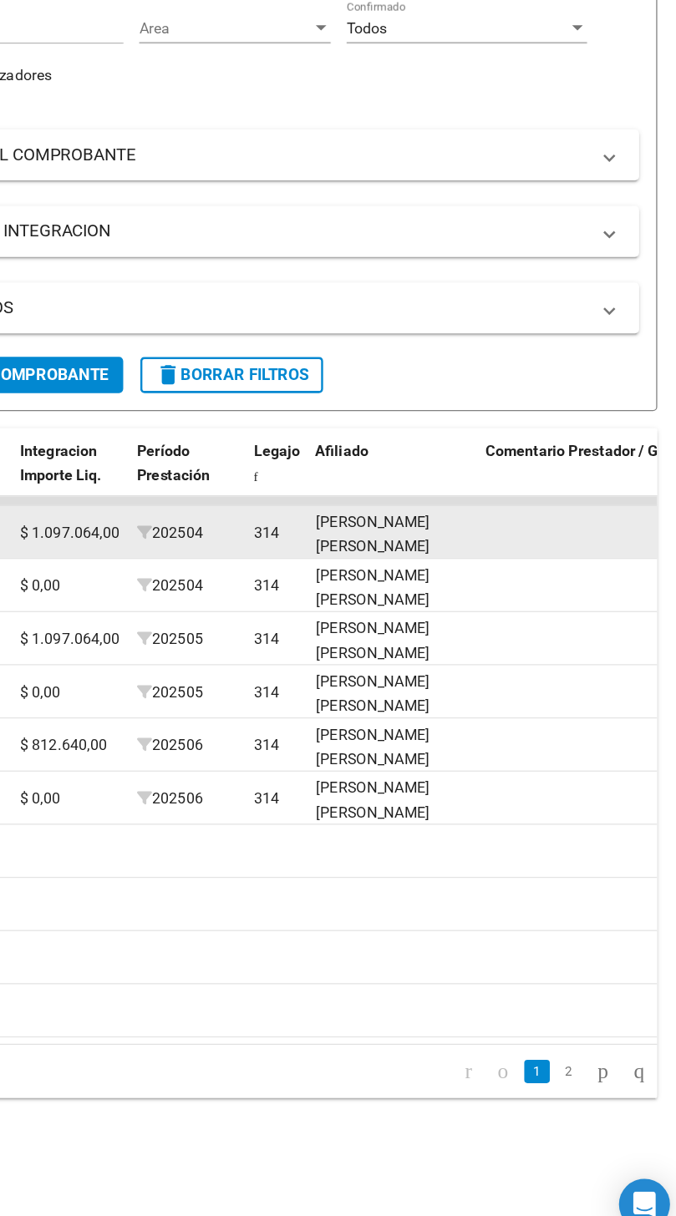
scroll to position [104, 0]
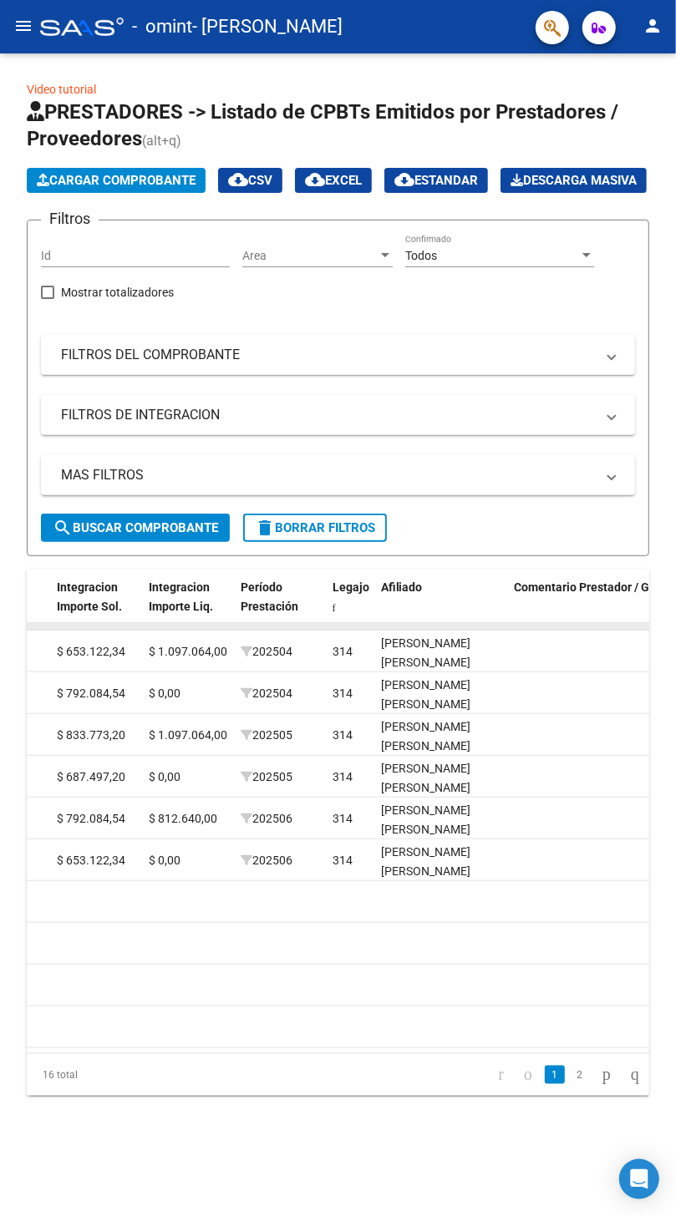
click at [192, 623] on datatable-body-cell at bounding box center [188, 626] width 92 height 7
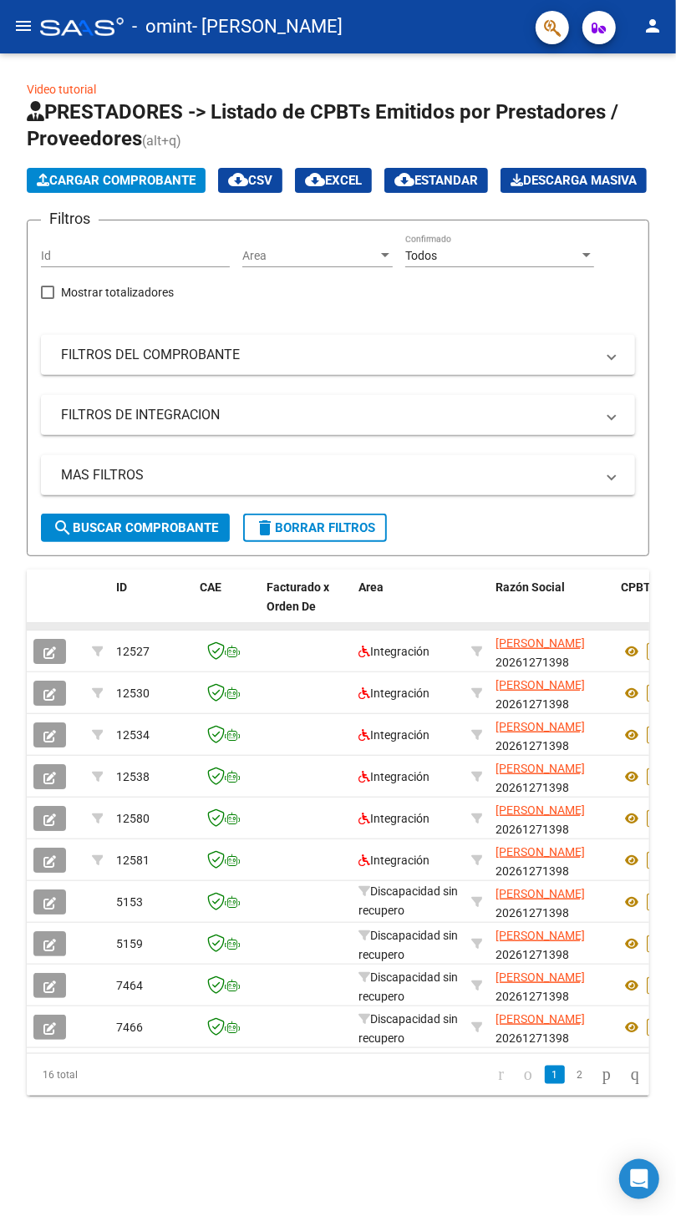
scroll to position [0, 0]
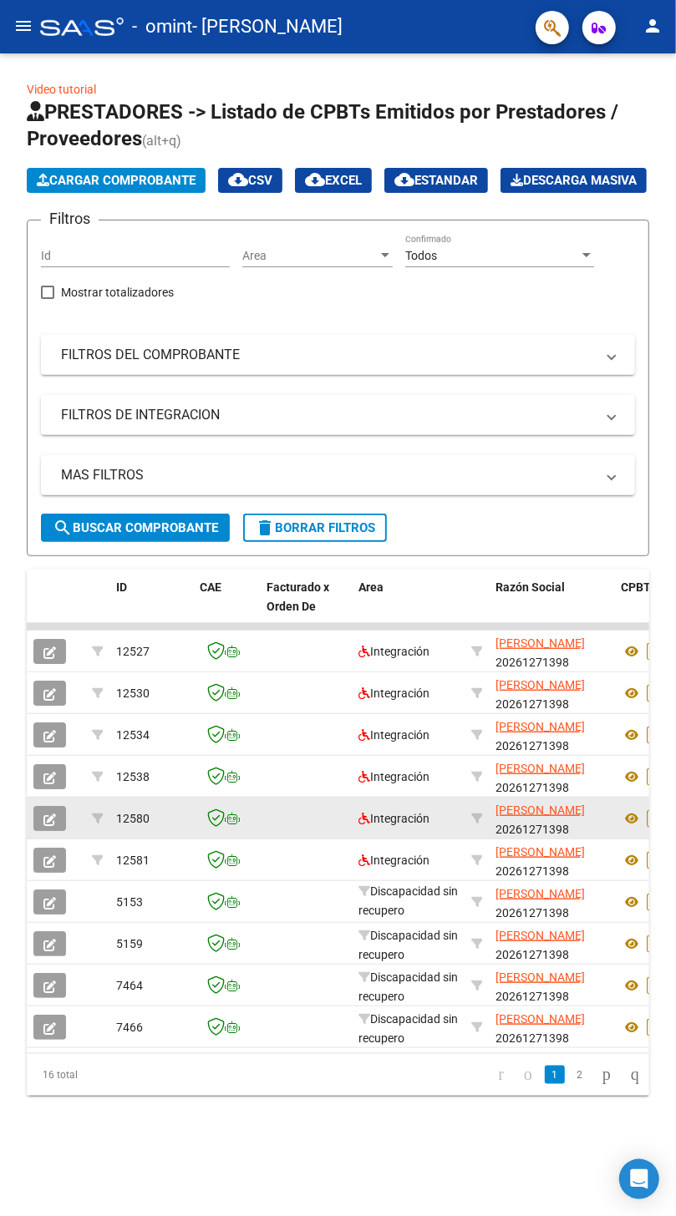
click at [235, 824] on icon at bounding box center [232, 818] width 15 height 12
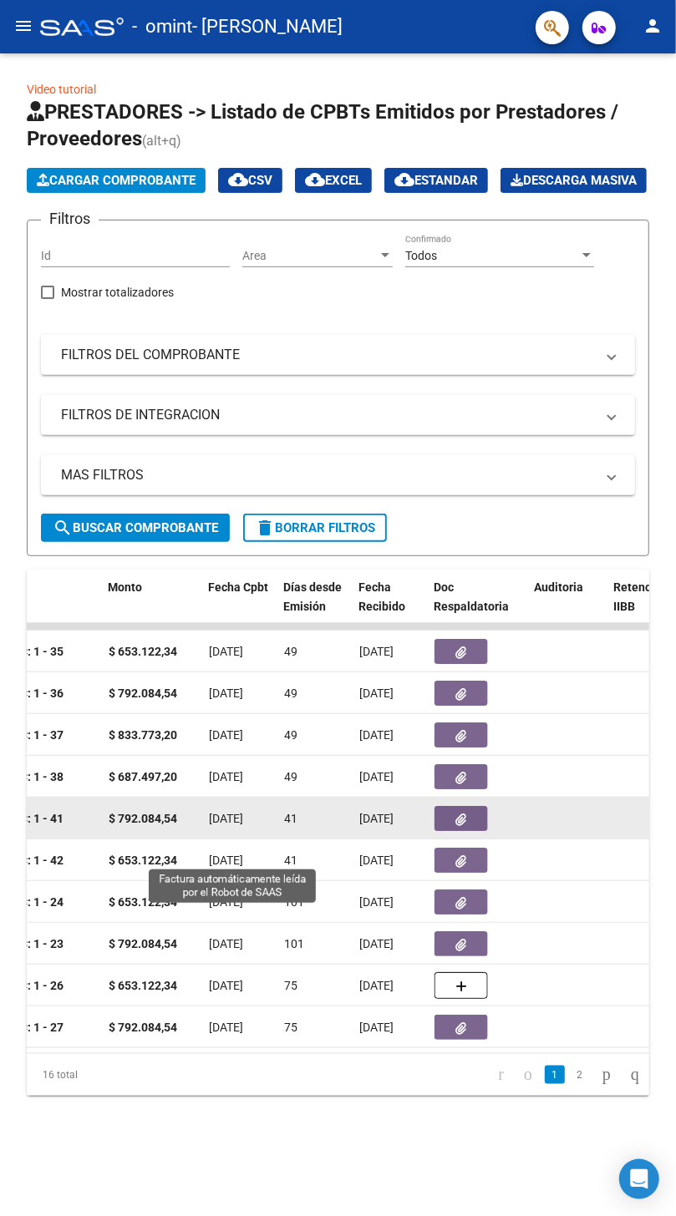
scroll to position [0, 680]
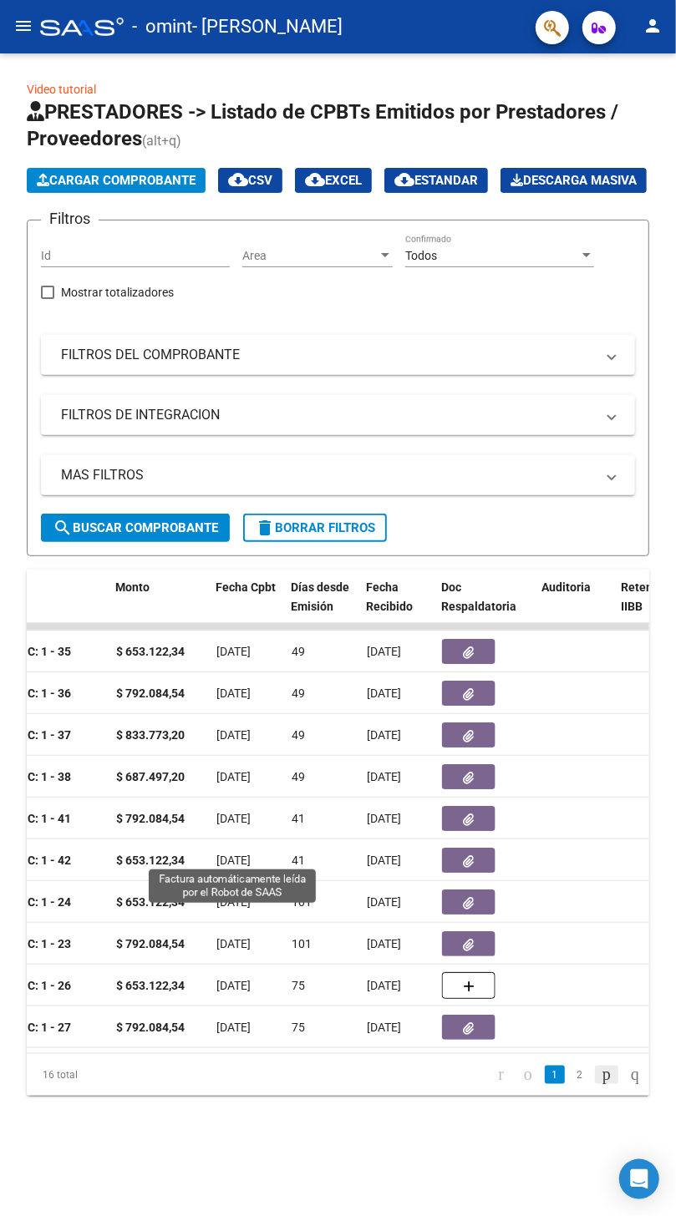
click at [600, 1084] on icon "go to next page" at bounding box center [606, 1074] width 13 height 20
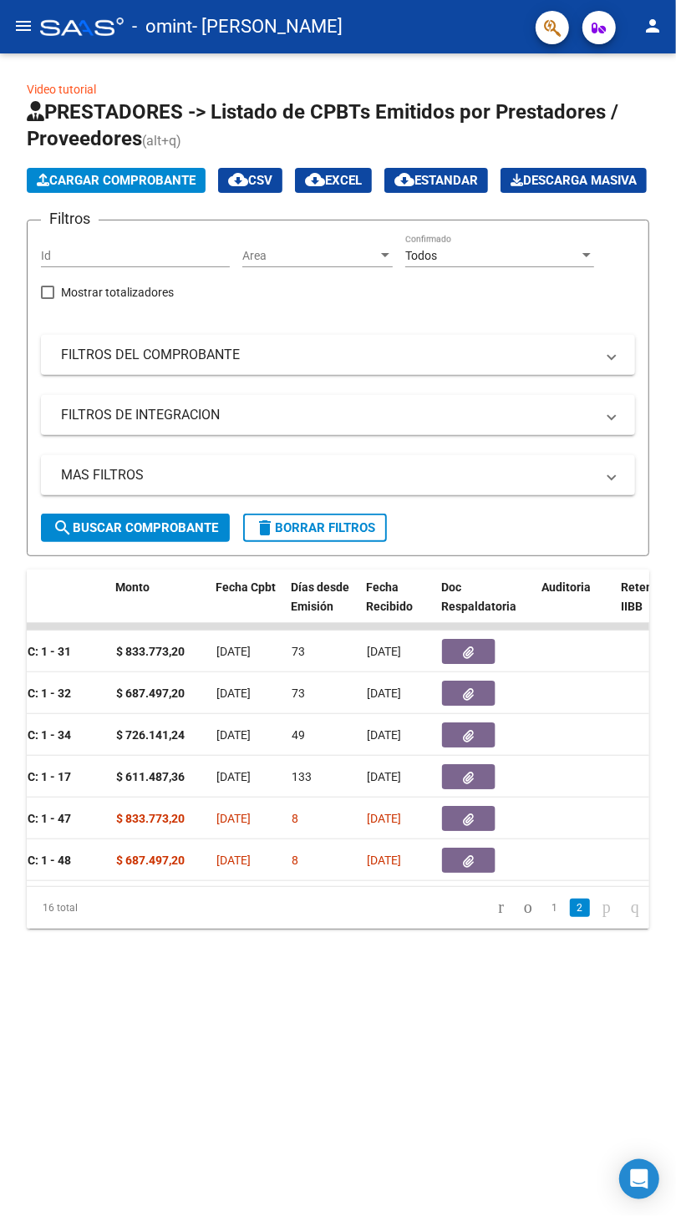
scroll to position [0, 676]
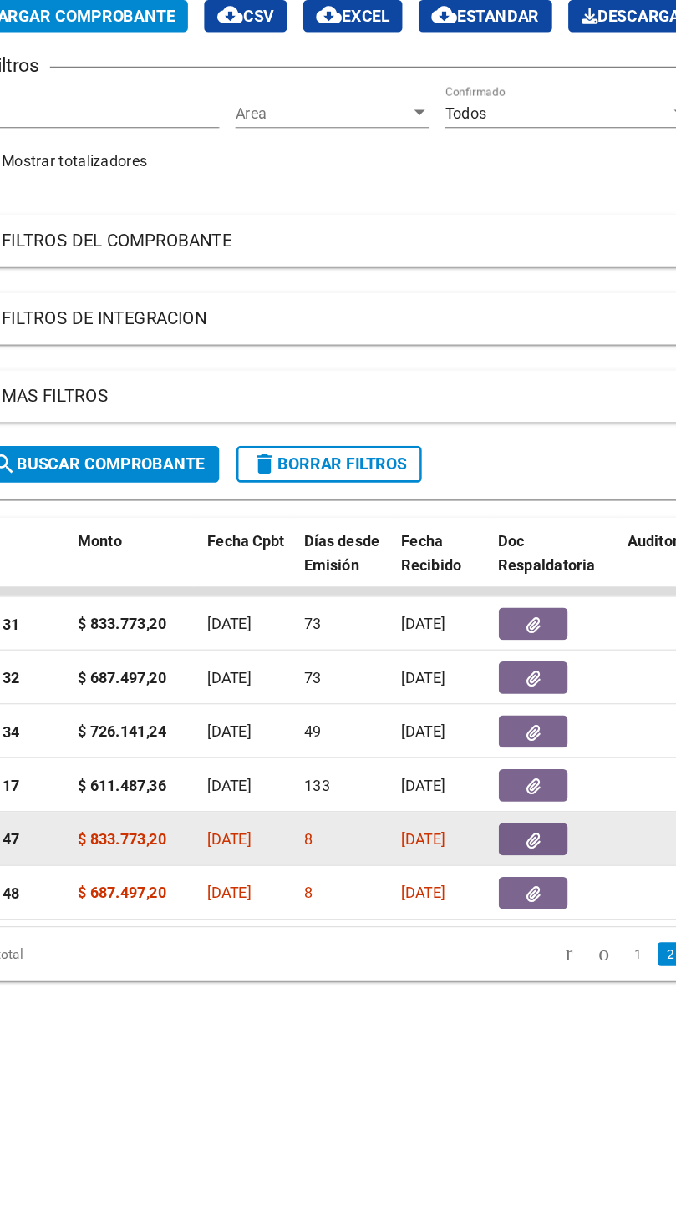
click at [161, 825] on strong "$ 833.773,20" at bounding box center [154, 818] width 68 height 13
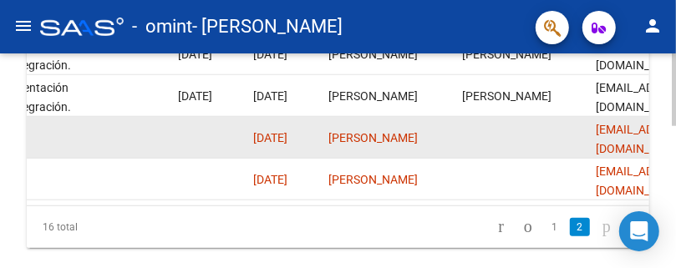
scroll to position [0, 2791]
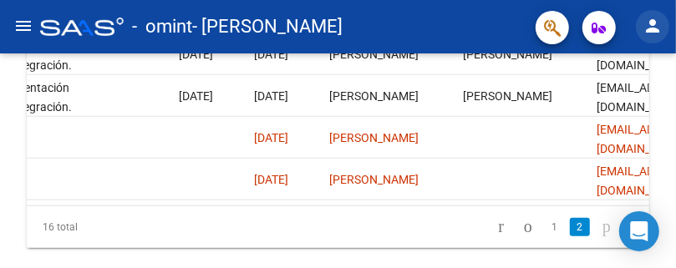
click at [662, 24] on button "person" at bounding box center [651, 26] width 33 height 33
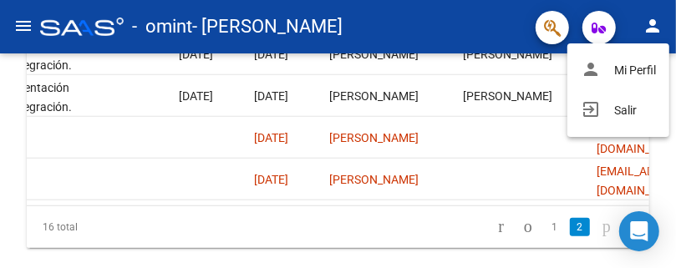
click at [538, 193] on div at bounding box center [338, 134] width 676 height 268
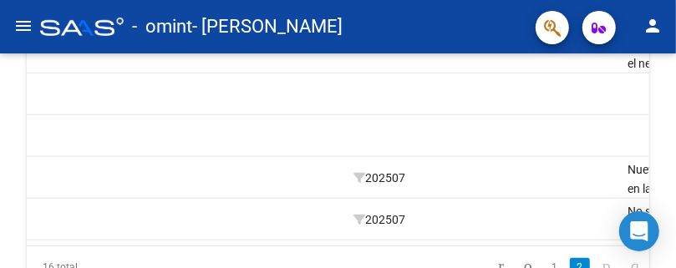
scroll to position [640, 0]
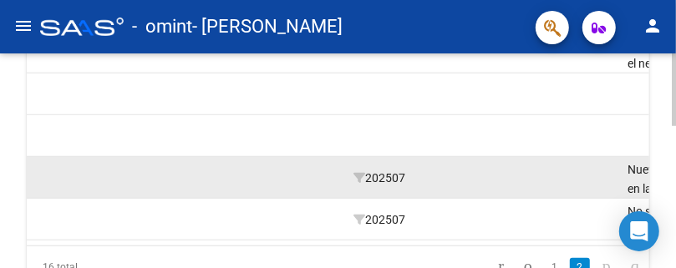
click at [389, 185] on span "202507" at bounding box center [379, 177] width 52 height 13
click at [362, 184] on icon at bounding box center [359, 178] width 12 height 12
type input "202507"
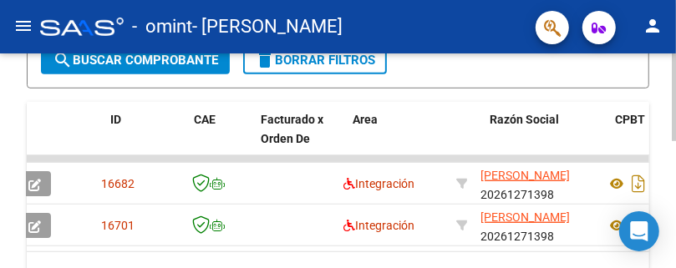
scroll to position [0, 0]
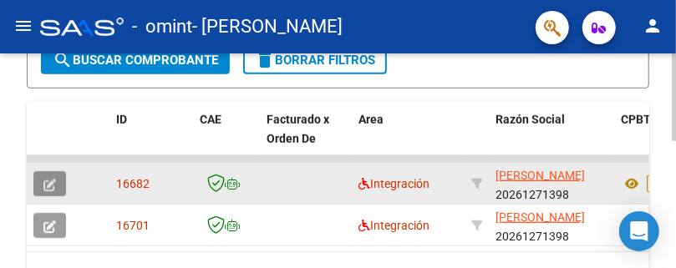
click at [40, 196] on button "button" at bounding box center [49, 183] width 33 height 25
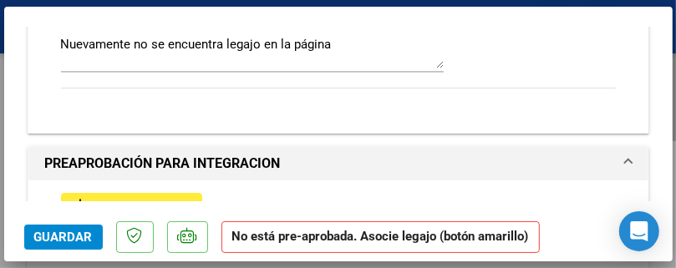
scroll to position [1507, 0]
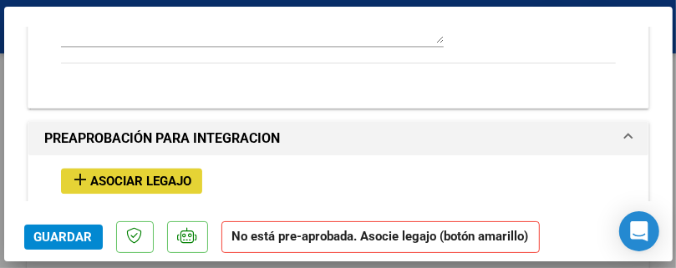
click at [121, 174] on span "Asociar Legajo" at bounding box center [141, 181] width 101 height 15
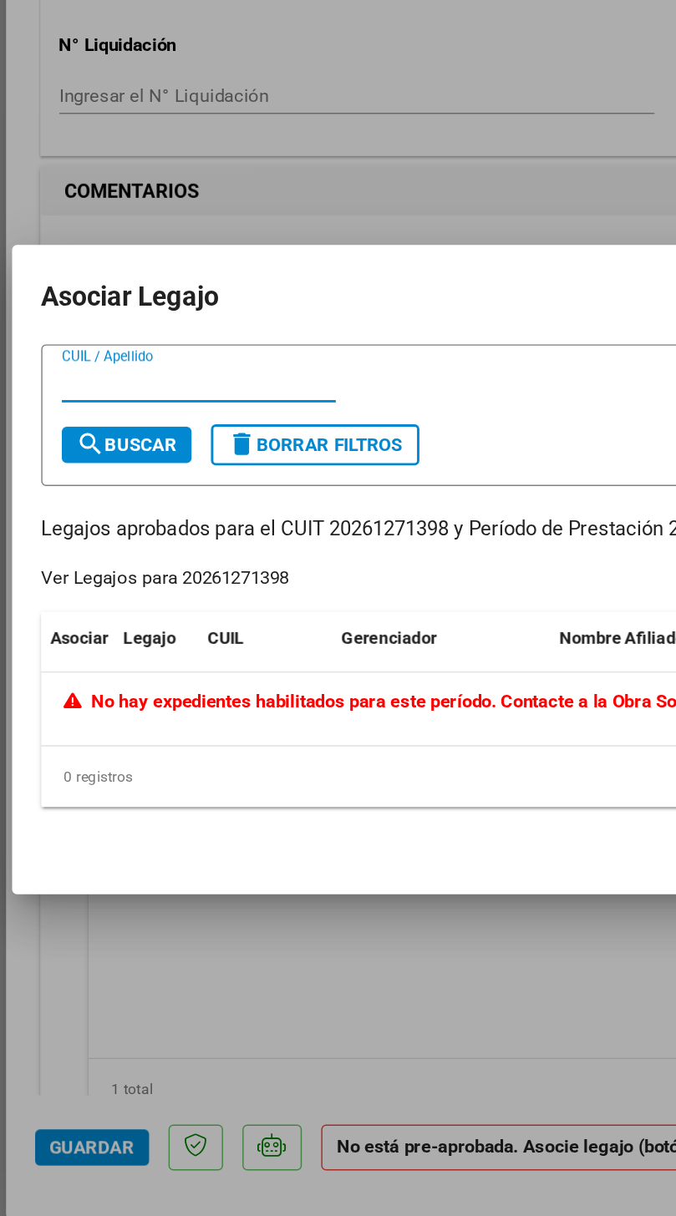
scroll to position [82, 0]
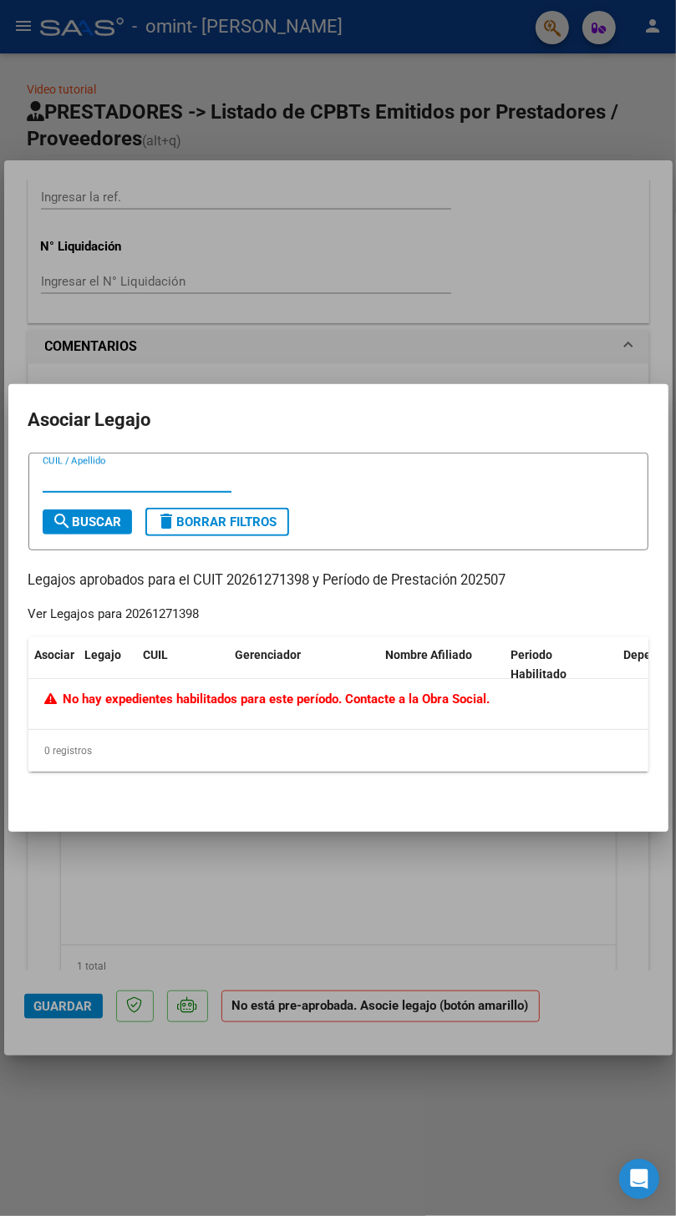
click at [479, 914] on div at bounding box center [338, 608] width 676 height 1216
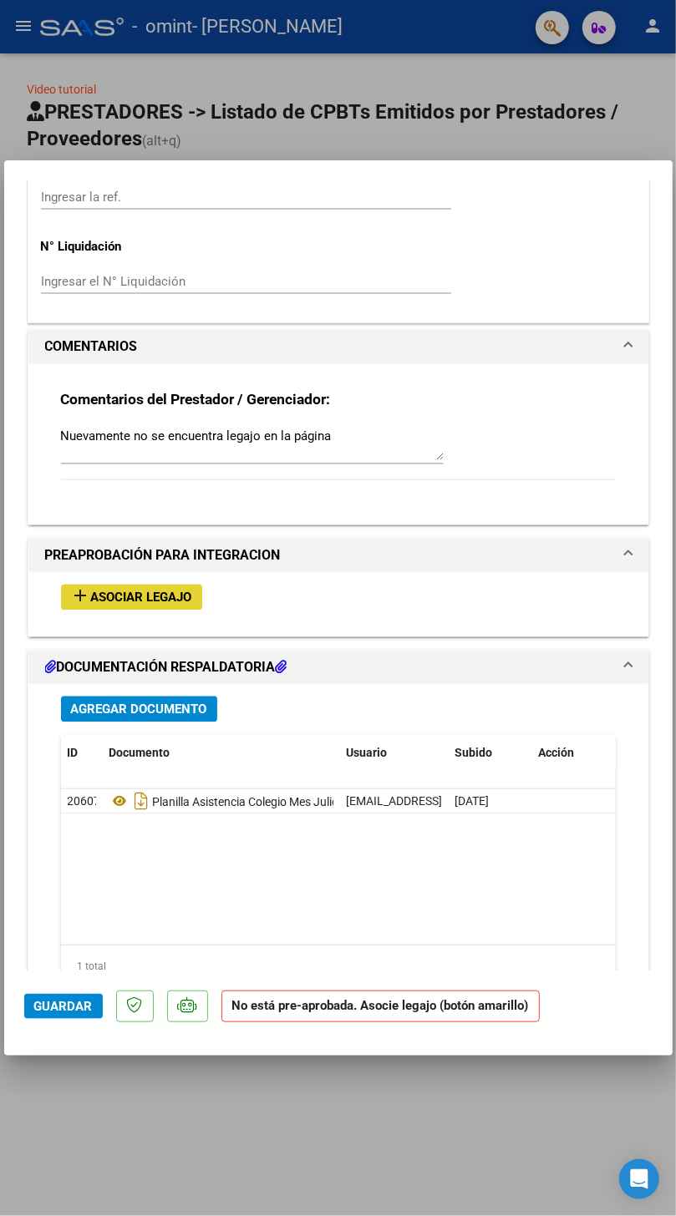
click at [136, 590] on span "Asociar Legajo" at bounding box center [141, 597] width 101 height 15
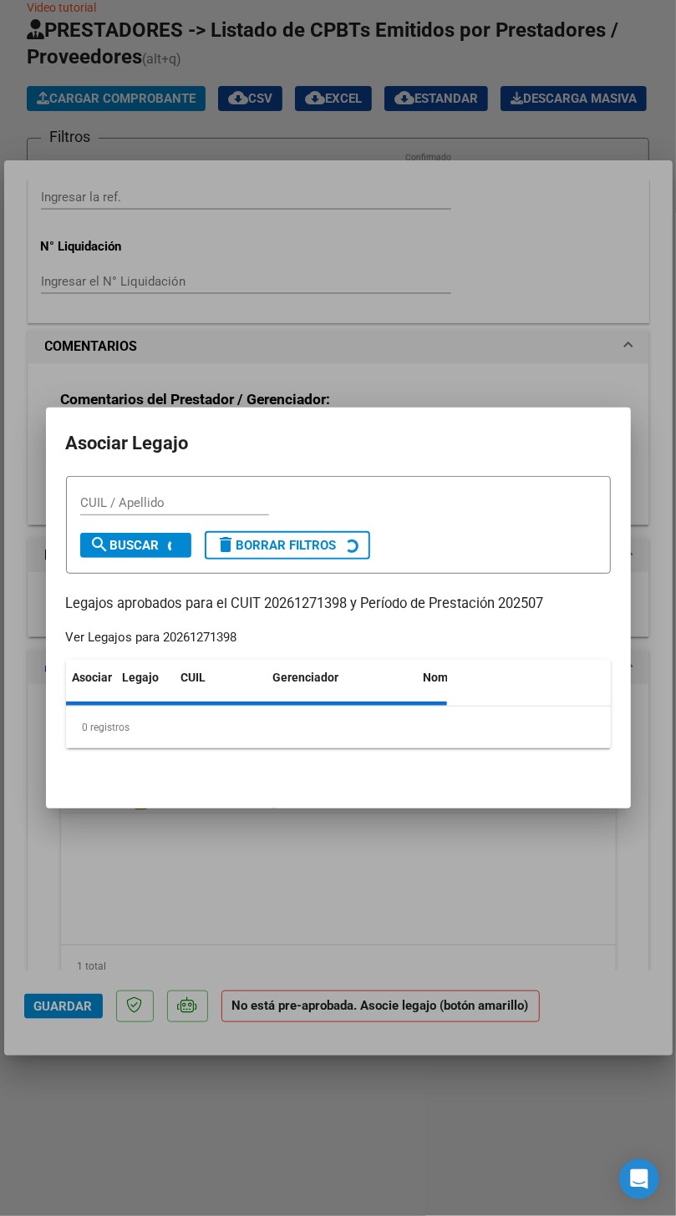
scroll to position [0, 0]
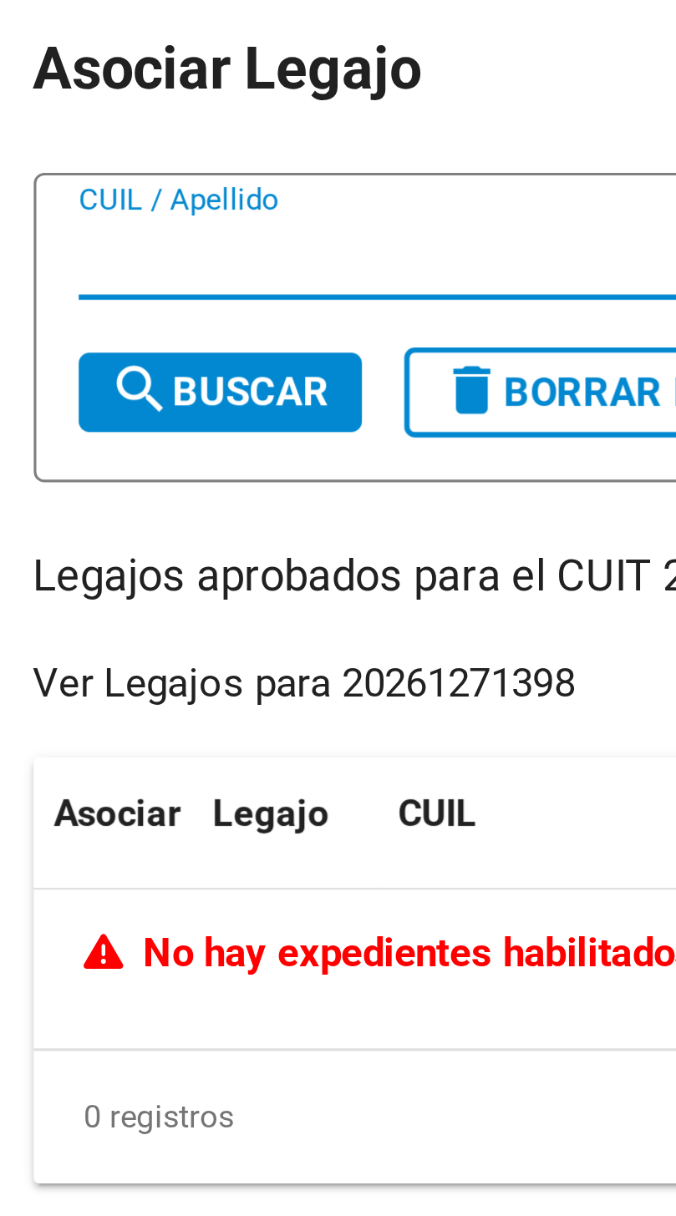
click at [102, 473] on input "CUIL / Apellido" at bounding box center [174, 479] width 189 height 15
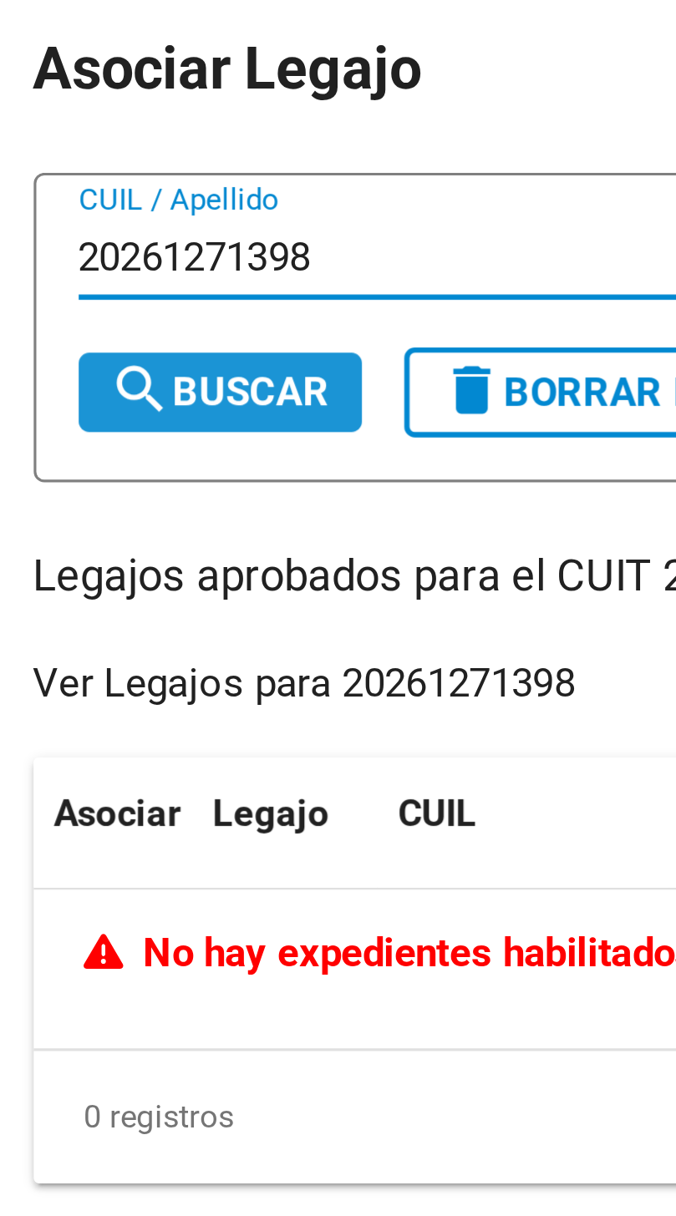
type input "20261271398"
click at [120, 518] on span "search Buscar" at bounding box center [124, 521] width 69 height 15
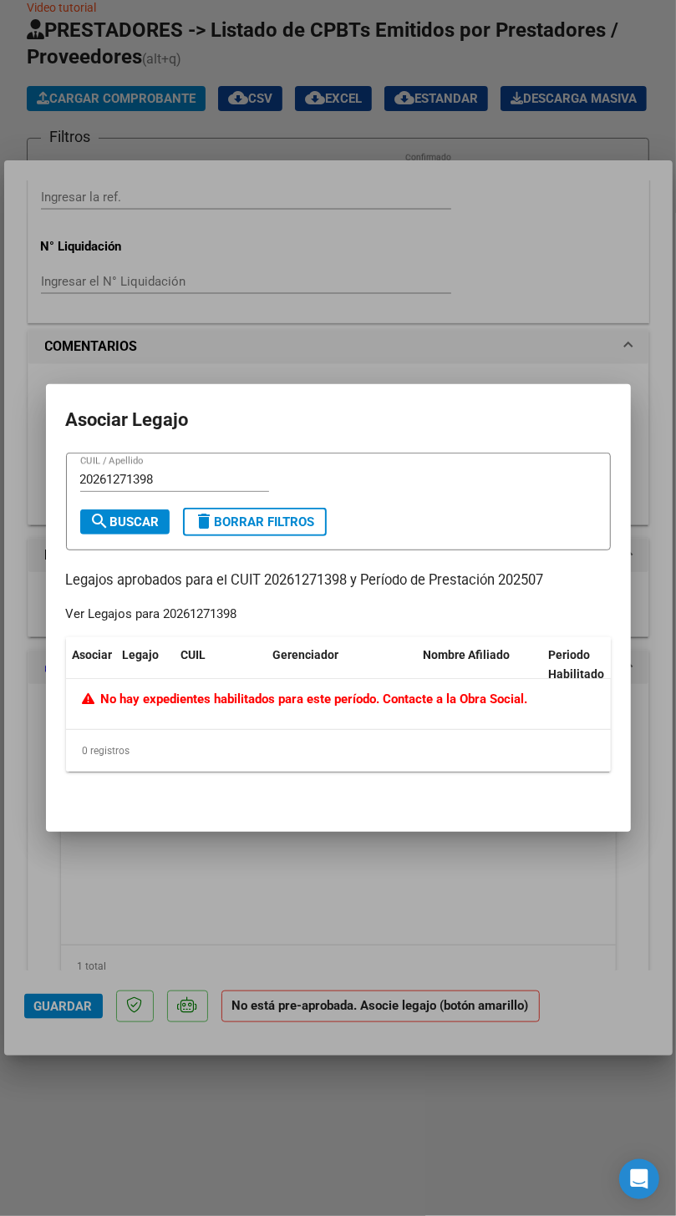
click at [437, 883] on div at bounding box center [338, 608] width 676 height 1216
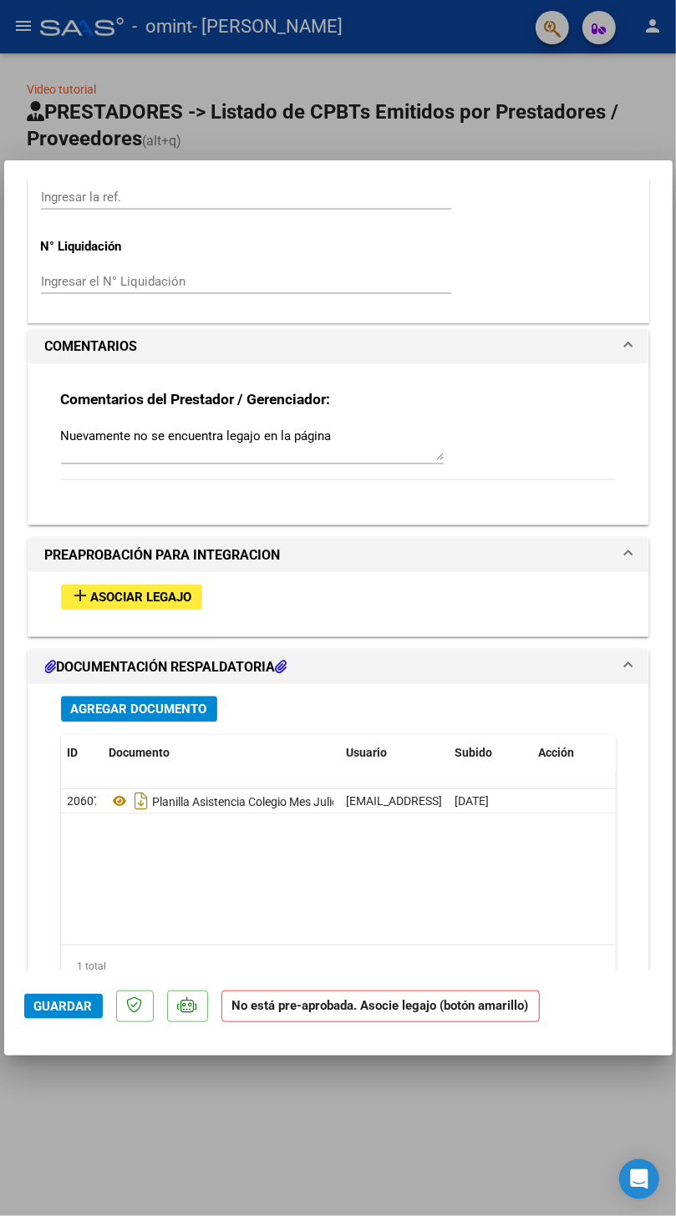
scroll to position [82, 0]
click at [406, 933] on div "Agregar Documento ID Documento Usuario Subido Acción 20607 Planilla Asistencia …" at bounding box center [338, 861] width 580 height 355
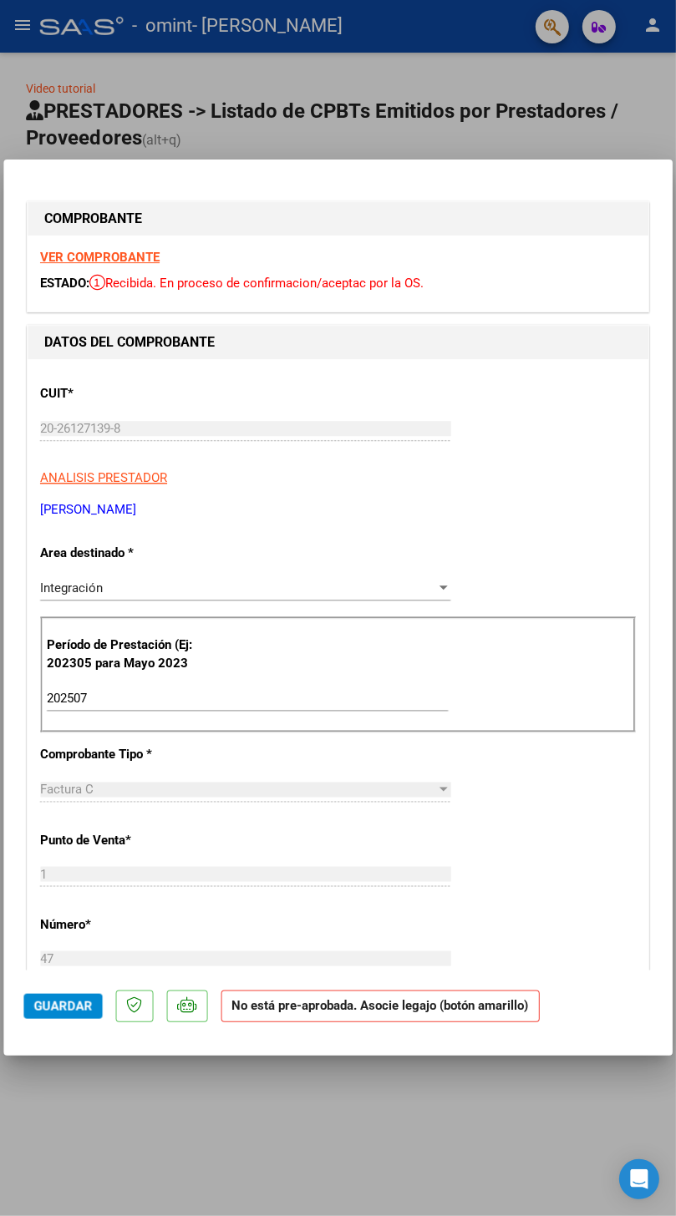
scroll to position [0, 0]
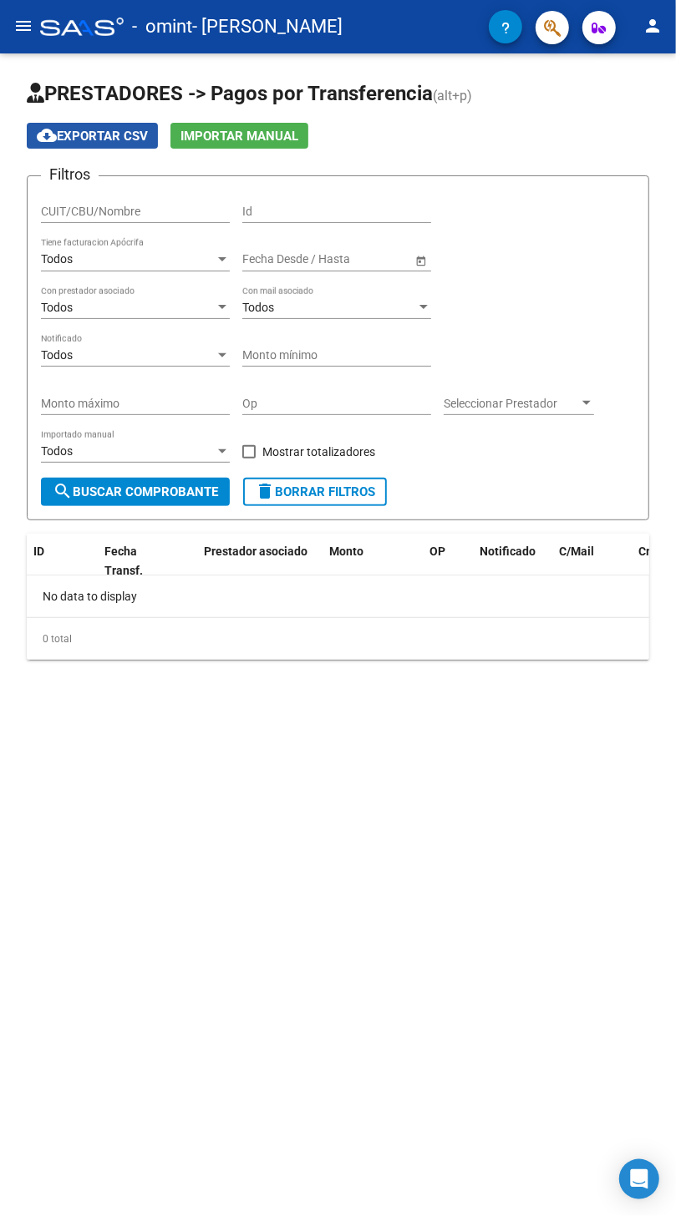
click at [76, 139] on span "cloud_download Exportar CSV" at bounding box center [92, 136] width 111 height 15
click at [493, 739] on div "PRESTADORES -> Pagos por Transferencia (alt+p) cloud_download Exportar CSV Impo…" at bounding box center [338, 396] width 676 height 686
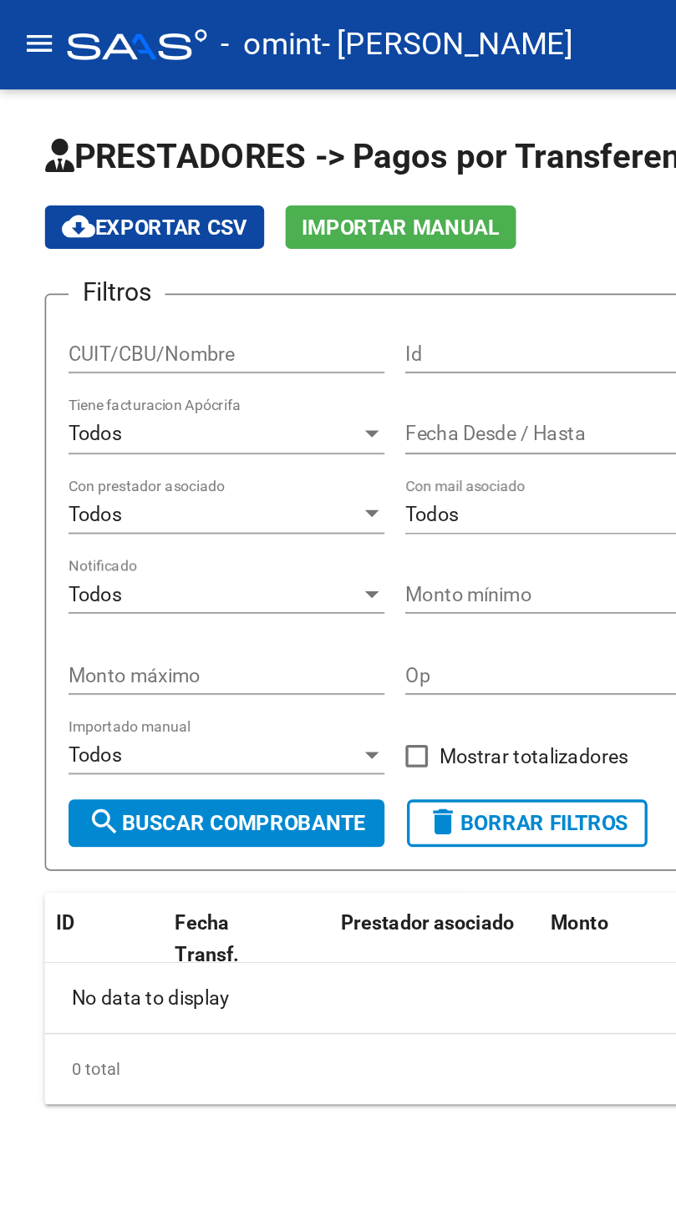
click at [328, 384] on div "Op" at bounding box center [336, 398] width 189 height 33
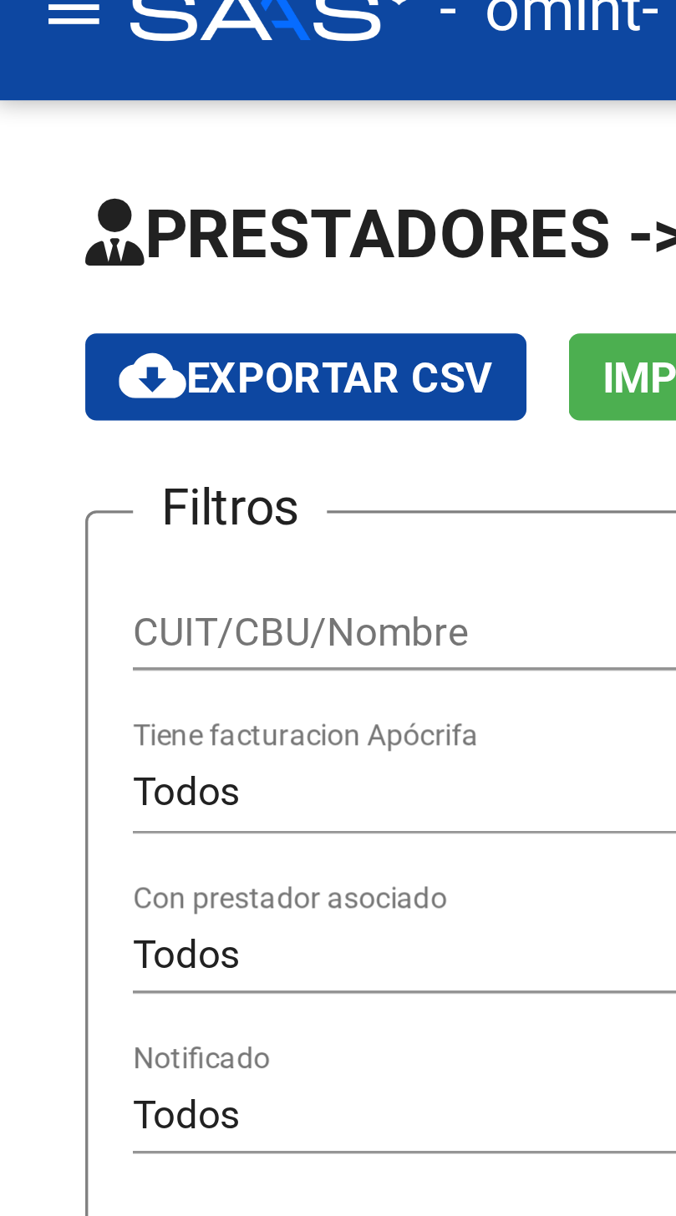
click at [58, 208] on input "CUIT/CBU/Nombre" at bounding box center [135, 212] width 189 height 14
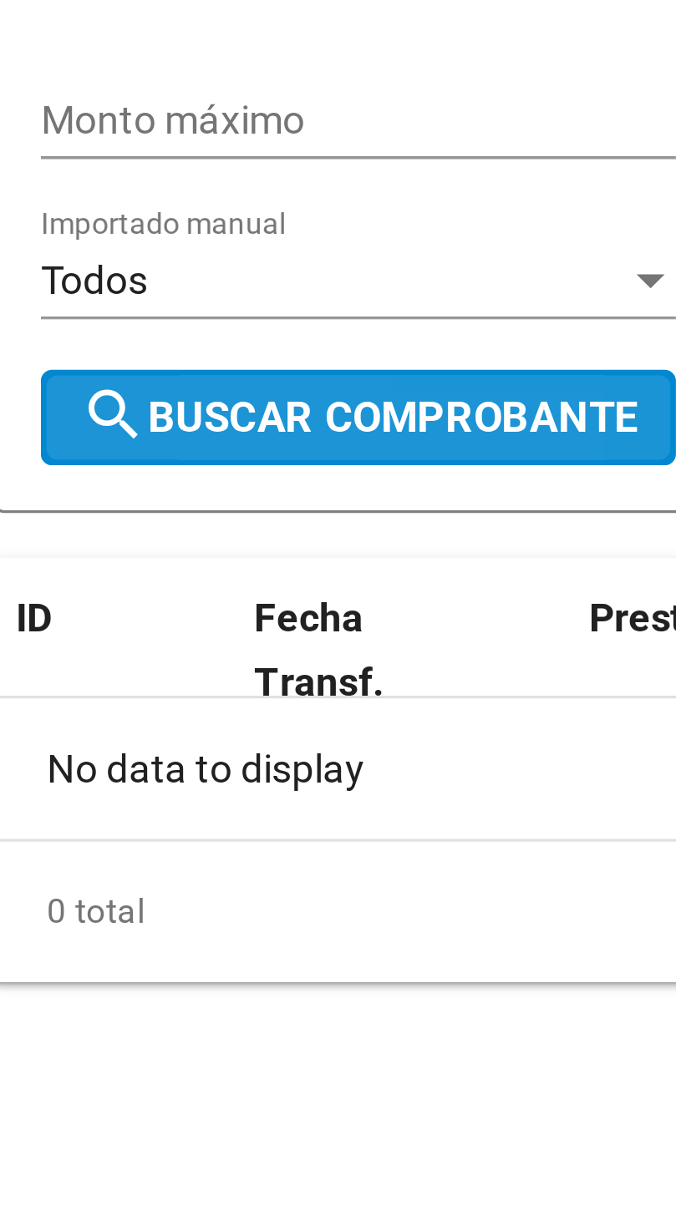
type input "20261271398"
click at [93, 498] on span "search Buscar Comprobante" at bounding box center [135, 491] width 165 height 15
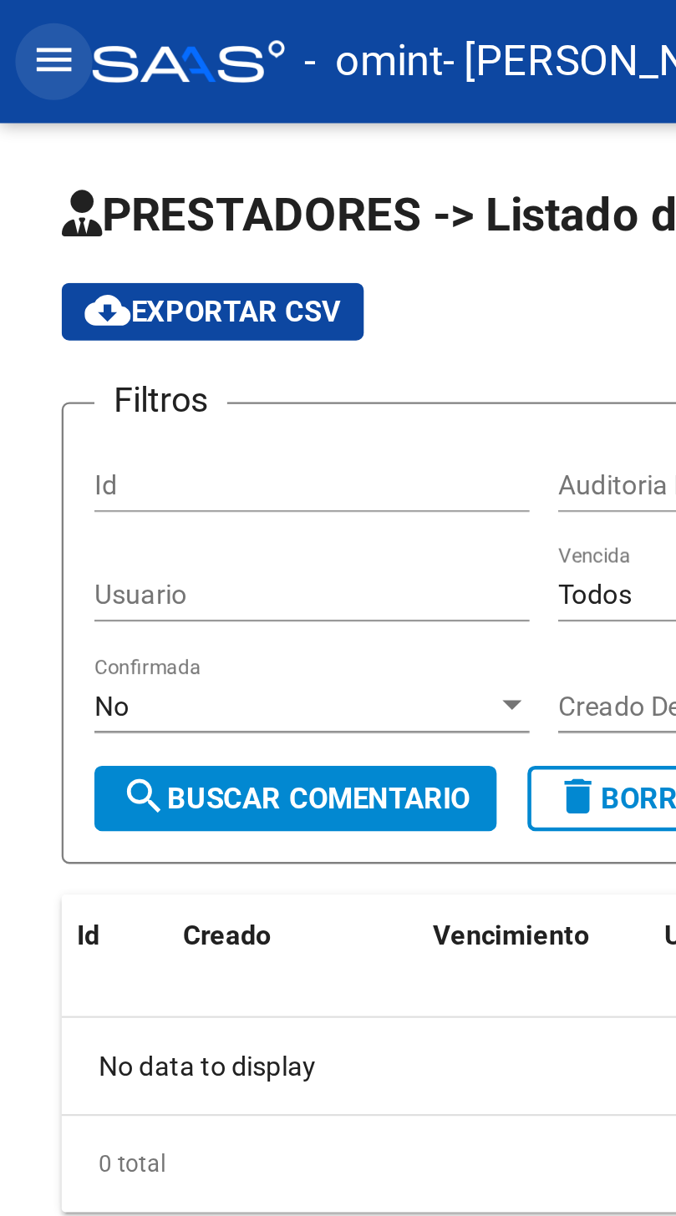
click at [31, 25] on mat-icon "menu" at bounding box center [23, 26] width 20 height 20
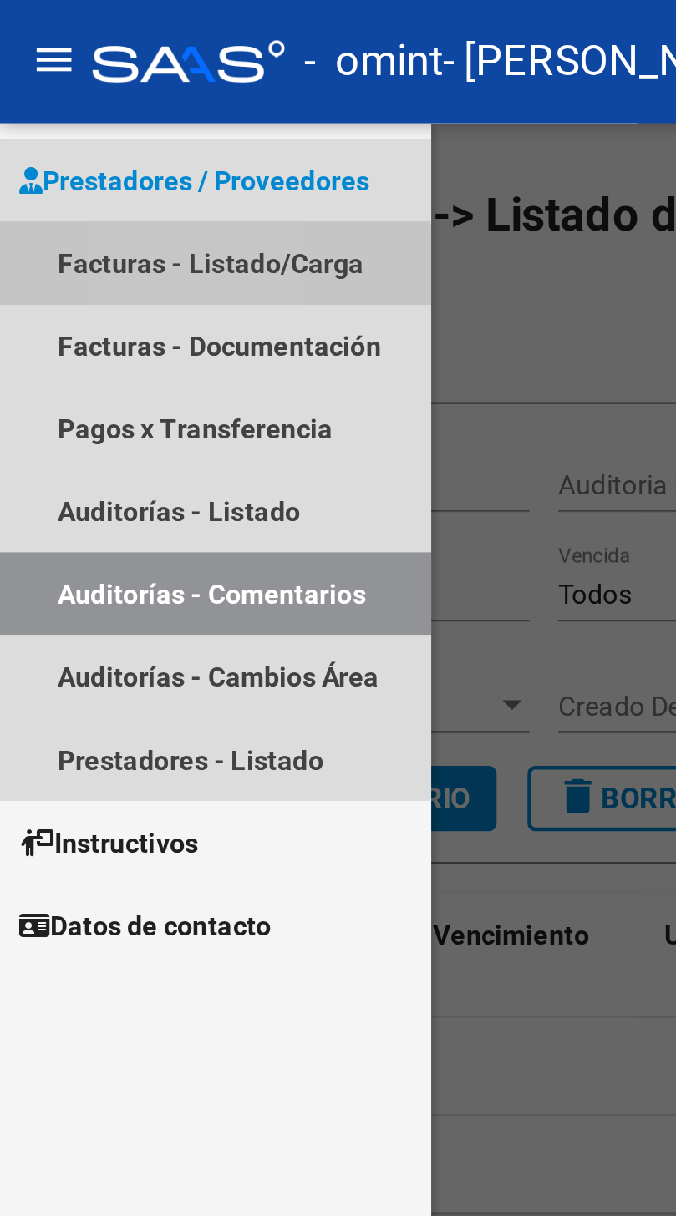
click at [67, 118] on link "Facturas - Listado/Carga" at bounding box center [93, 114] width 187 height 36
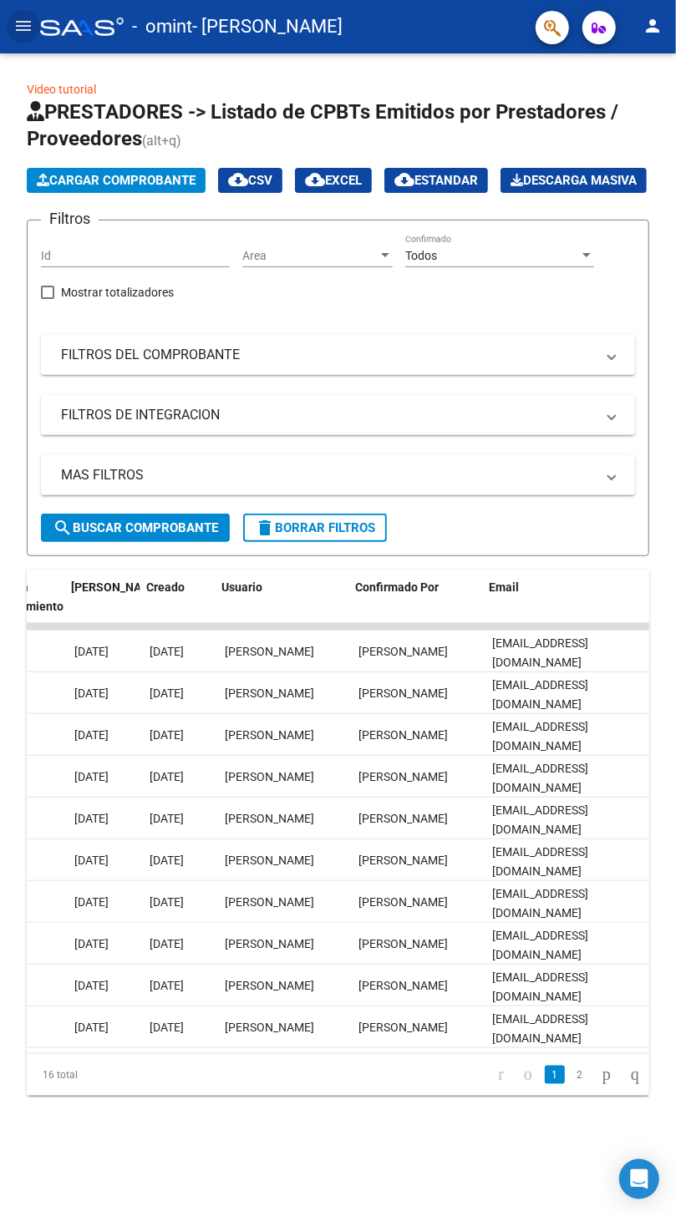
scroll to position [0, 2898]
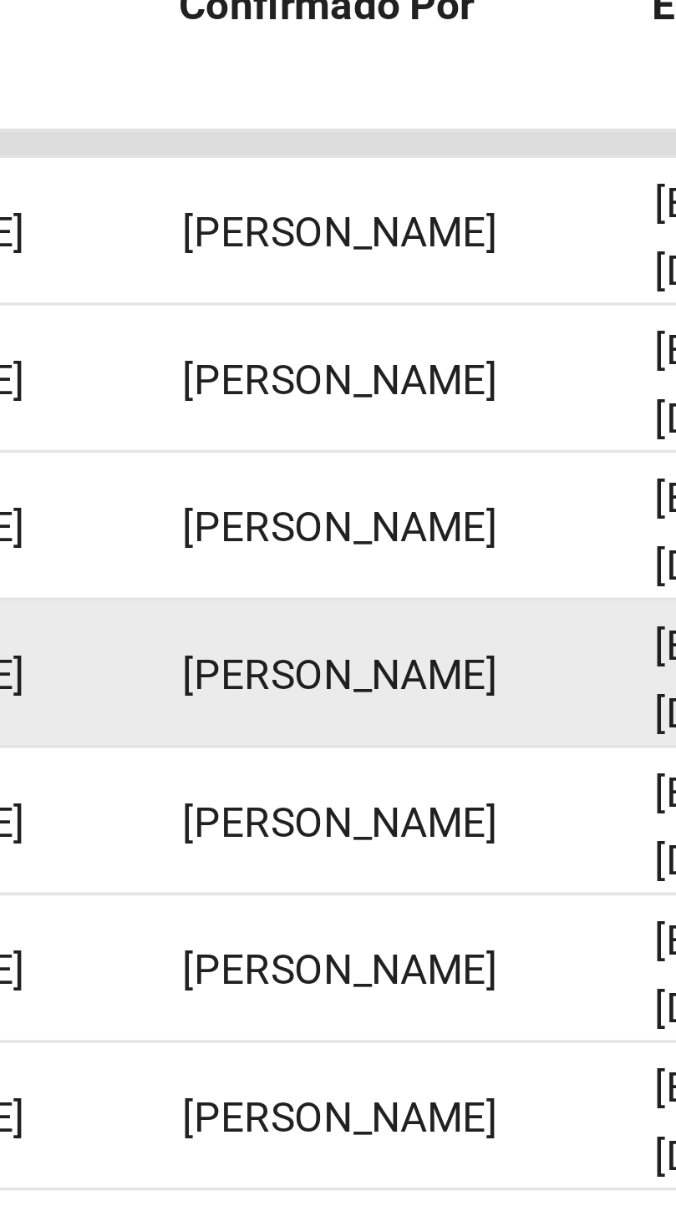
click at [410, 783] on span "[PERSON_NAME]" at bounding box center [400, 776] width 89 height 13
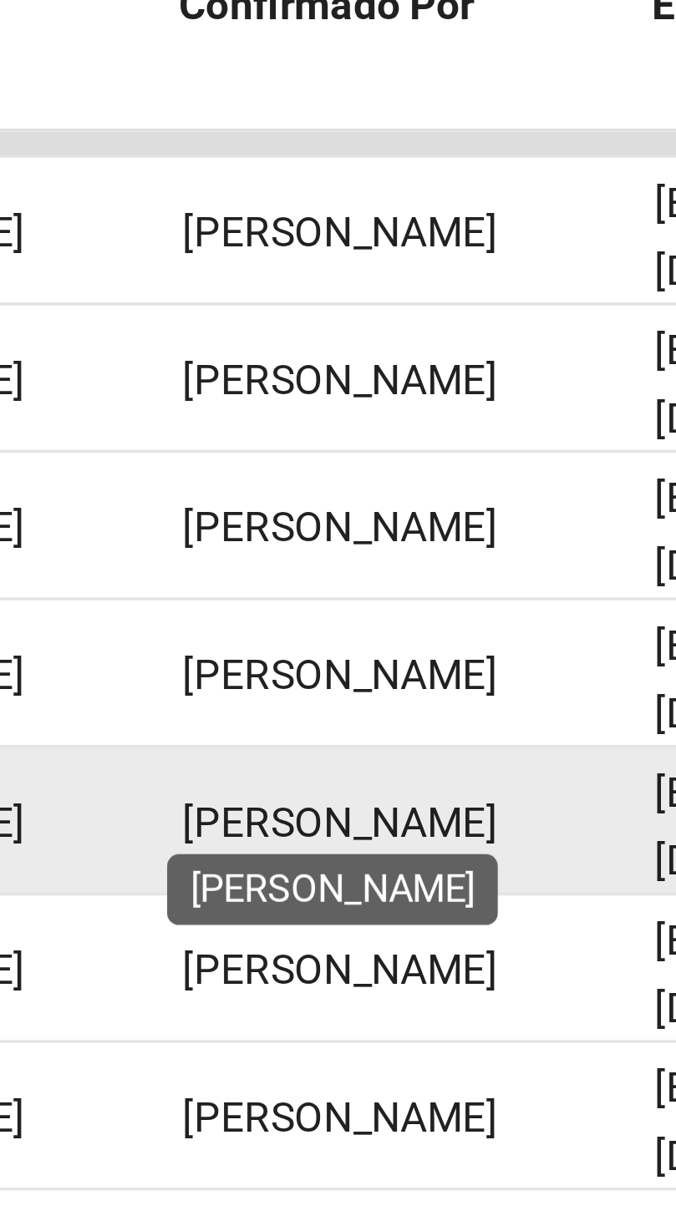
click at [418, 835] on datatable-body-cell "[PERSON_NAME]" at bounding box center [416, 817] width 134 height 41
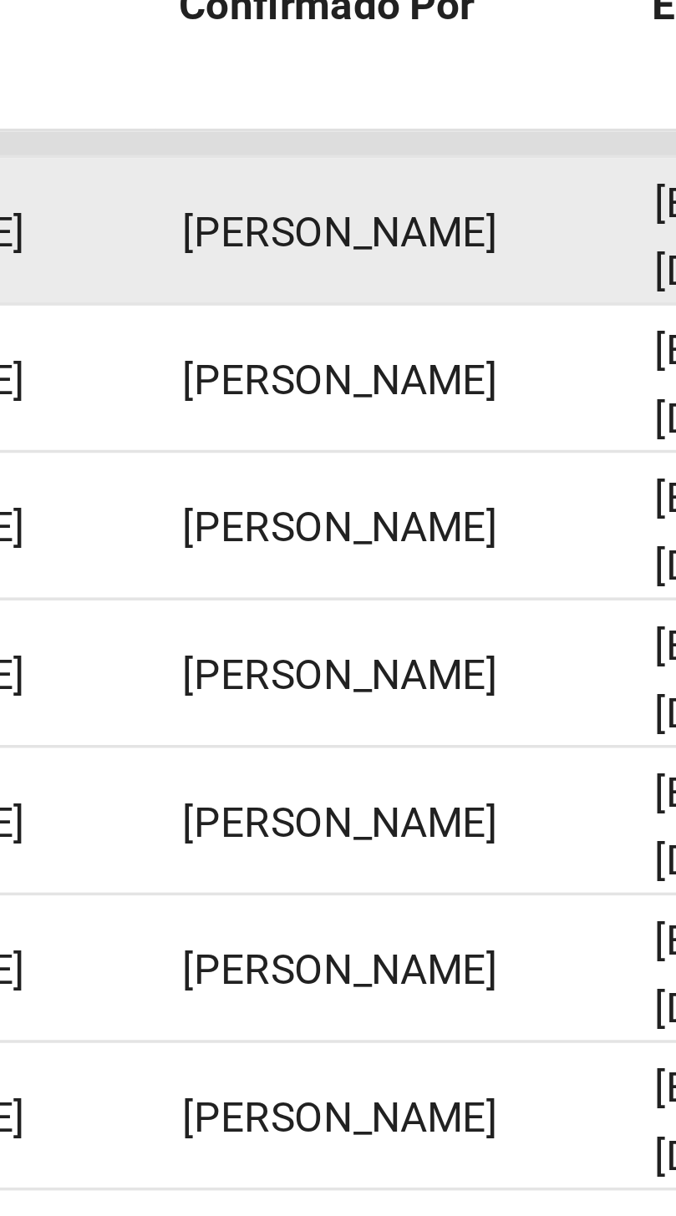
click at [388, 658] on span "[PERSON_NAME]" at bounding box center [400, 651] width 89 height 13
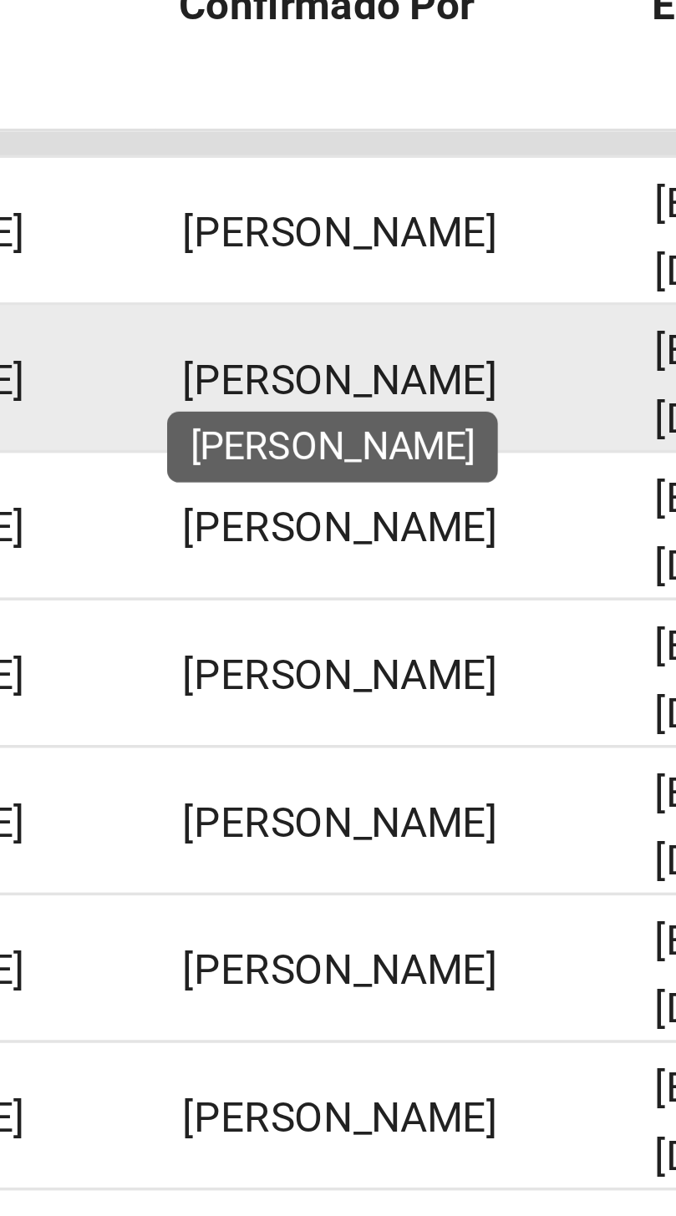
click at [372, 712] on datatable-body-cell "[PERSON_NAME]" at bounding box center [416, 692] width 134 height 41
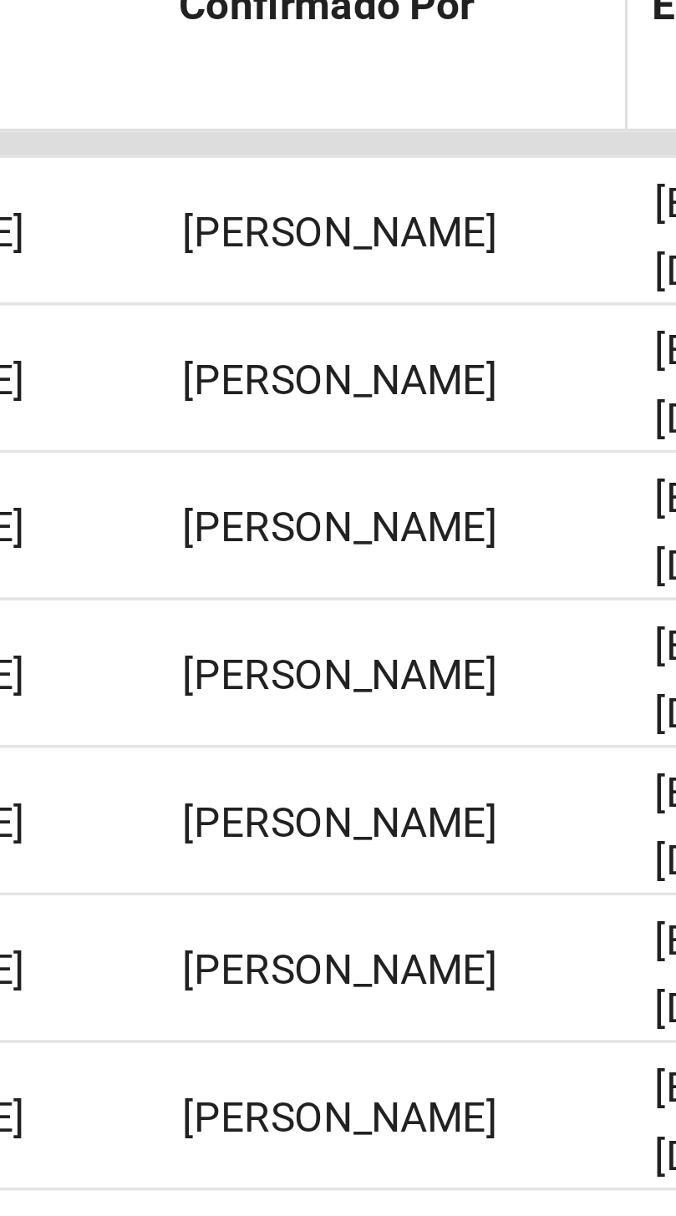
click at [382, 594] on span "Confirmado Por" at bounding box center [397, 586] width 84 height 13
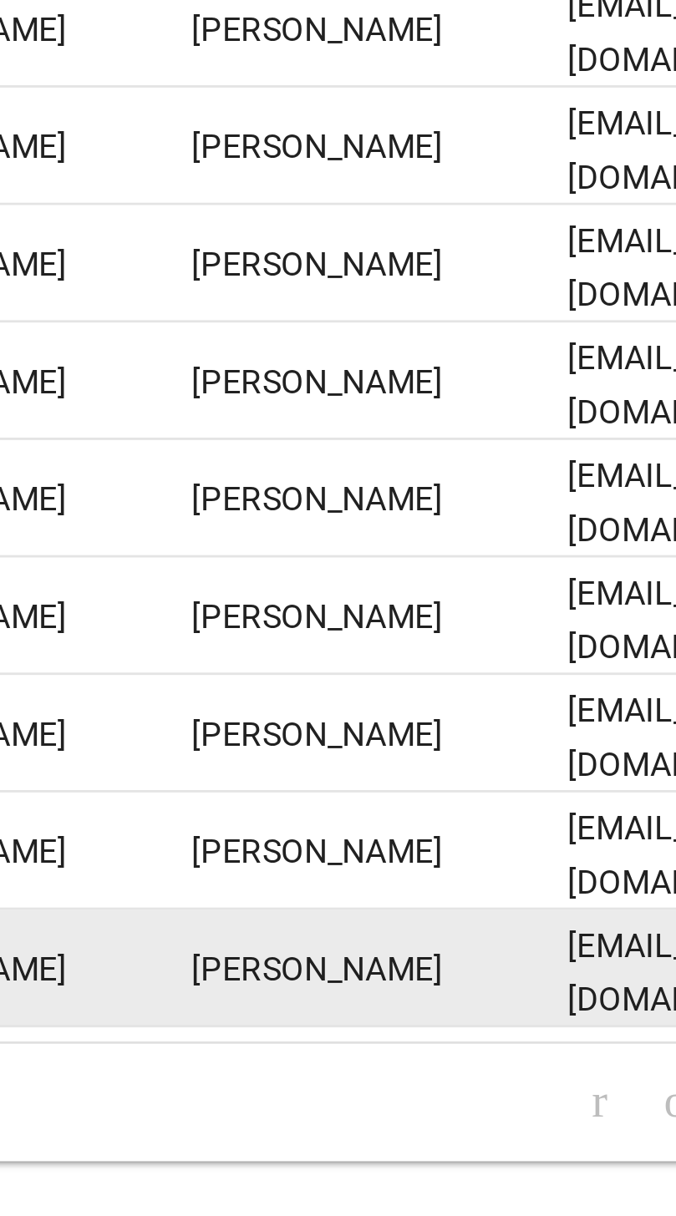
click at [413, 1034] on span "[PERSON_NAME]" at bounding box center [400, 1026] width 89 height 13
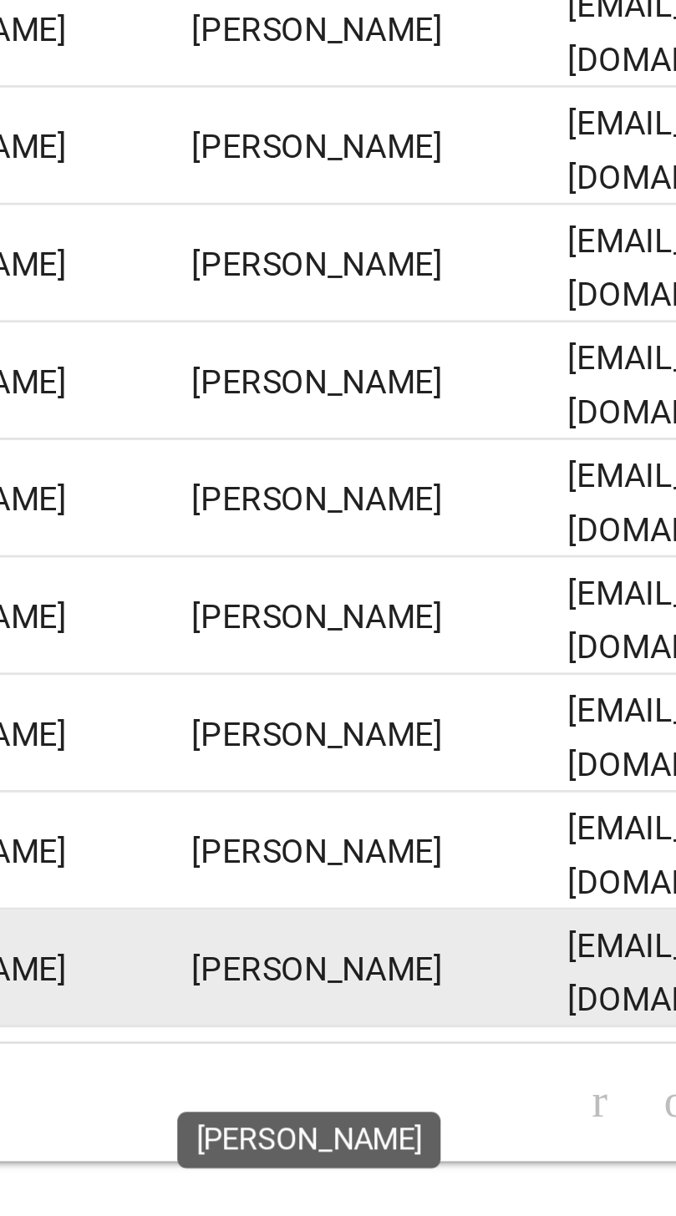
click at [396, 1047] on datatable-body-cell "[PERSON_NAME]" at bounding box center [416, 1026] width 134 height 41
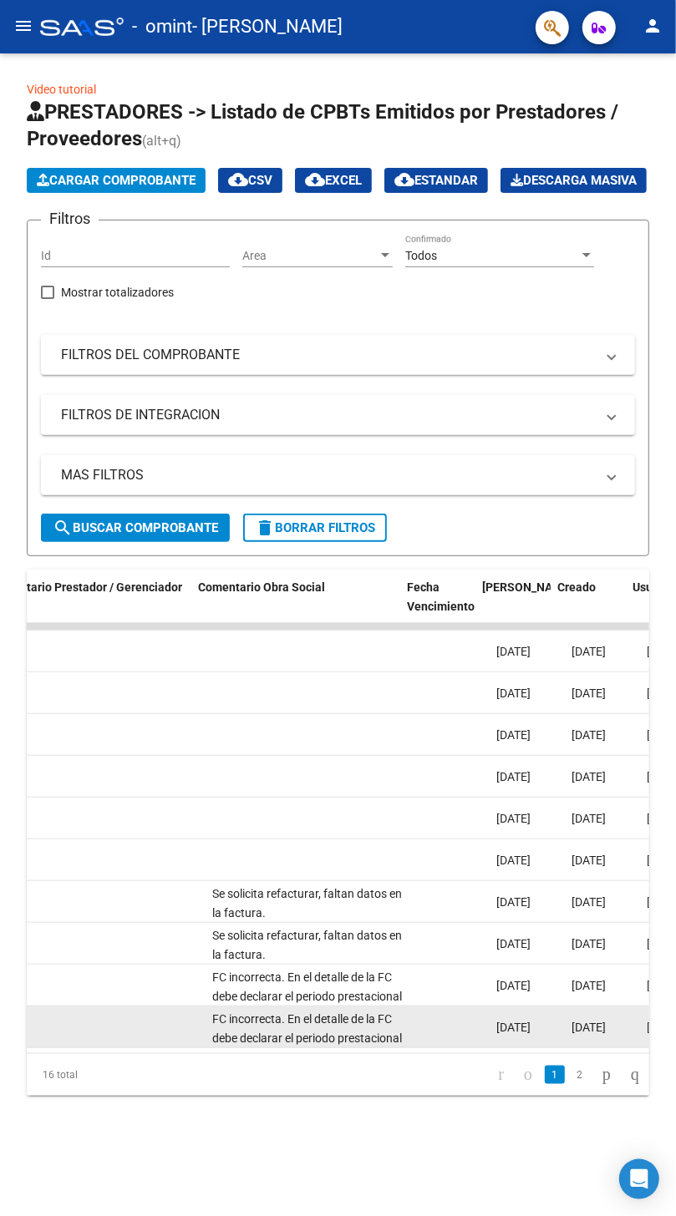
scroll to position [0, 2472]
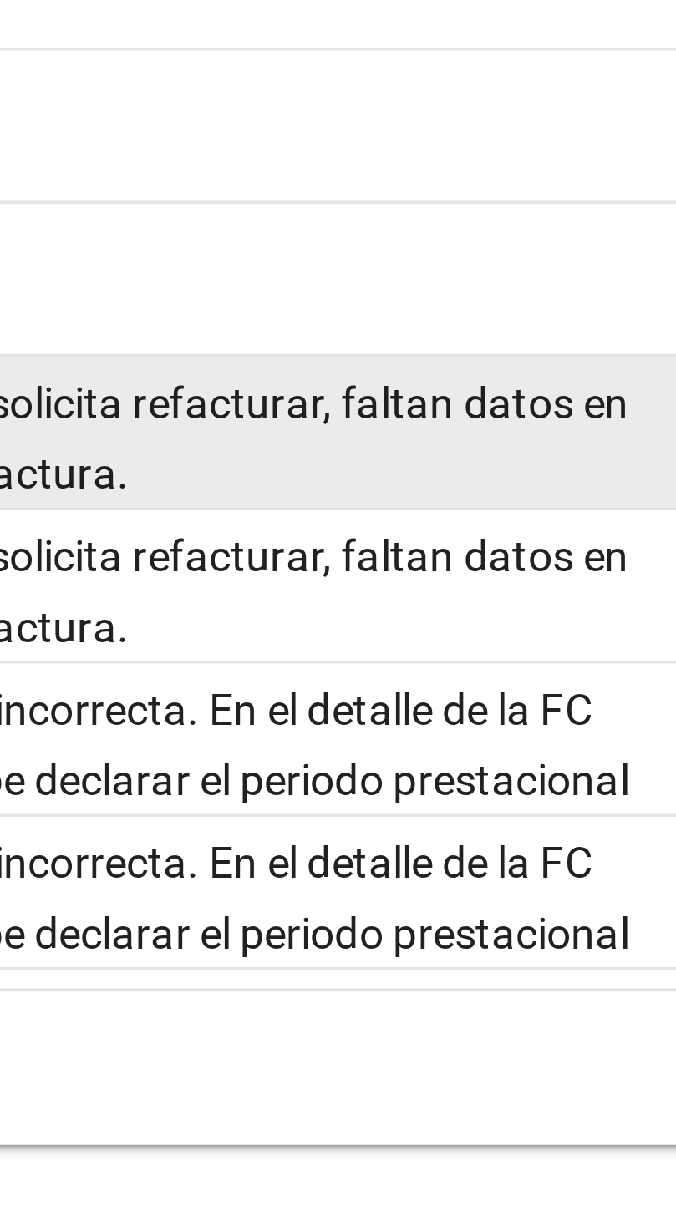
click at [299, 919] on span "Se solicita refacturar, faltan datos en la factura." at bounding box center [309, 903] width 190 height 33
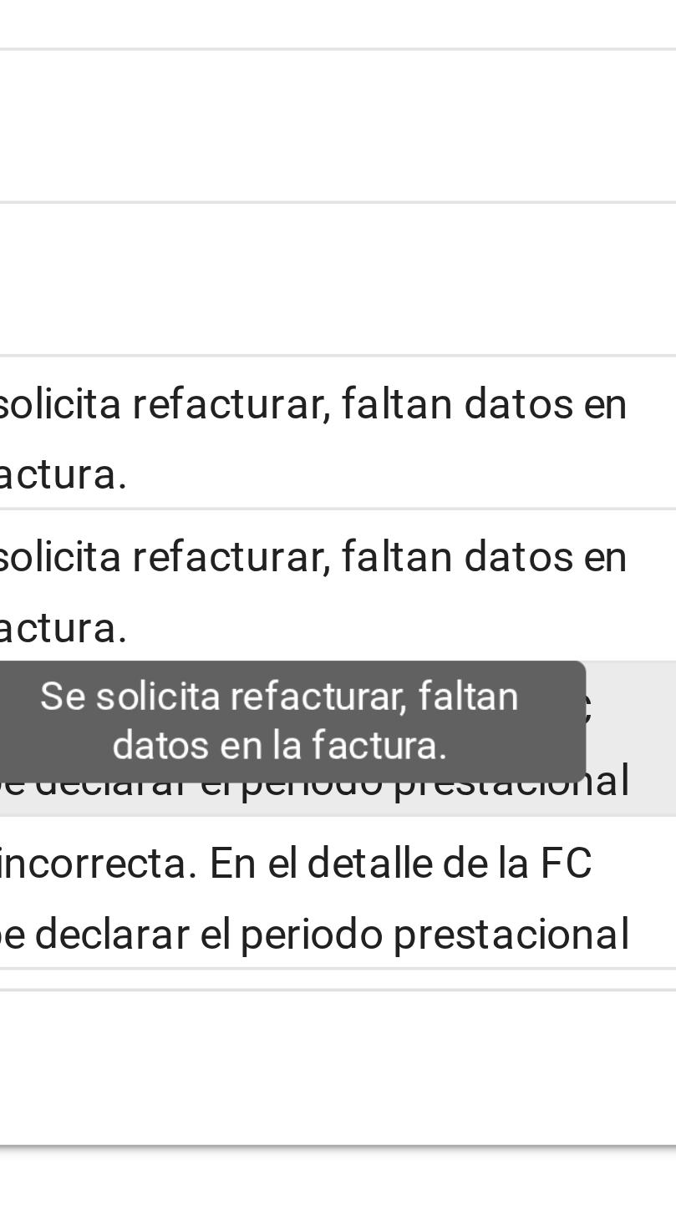
click at [363, 1020] on span "FC incorrecta. En el detalle de la FC debe declarar el periodo prestacional el …" at bounding box center [309, 1034] width 191 height 128
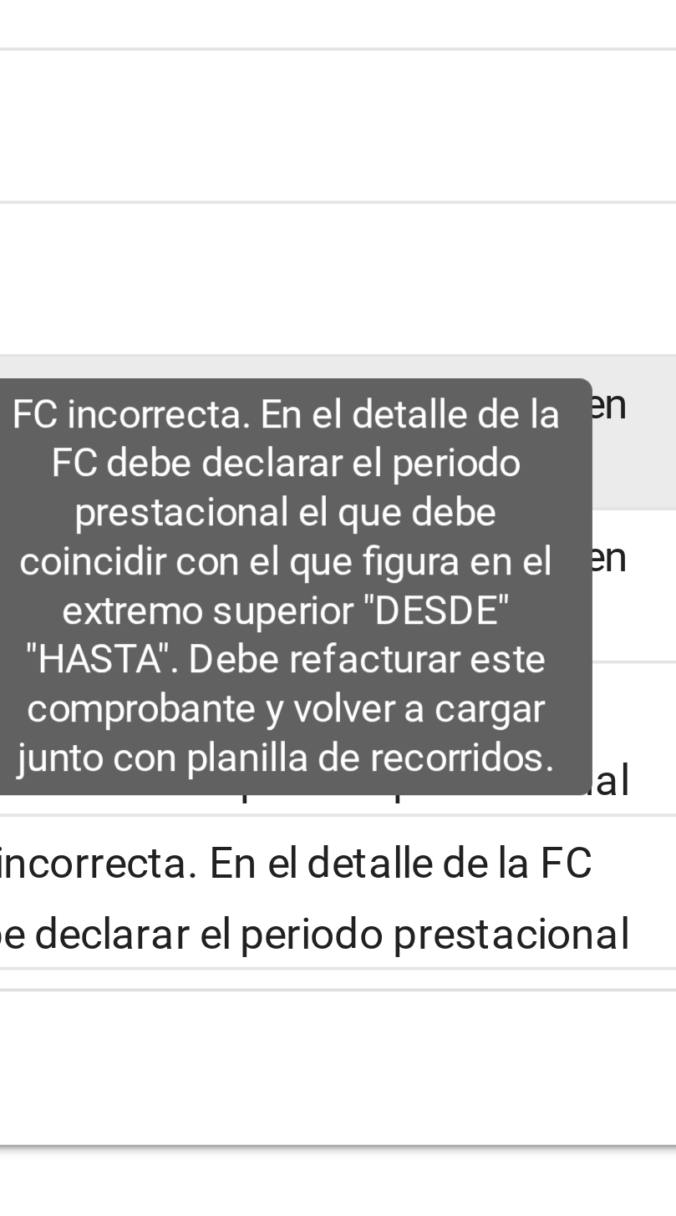
click at [276, 919] on div "Se solicita refacturar, faltan datos en la factura." at bounding box center [311, 901] width 195 height 35
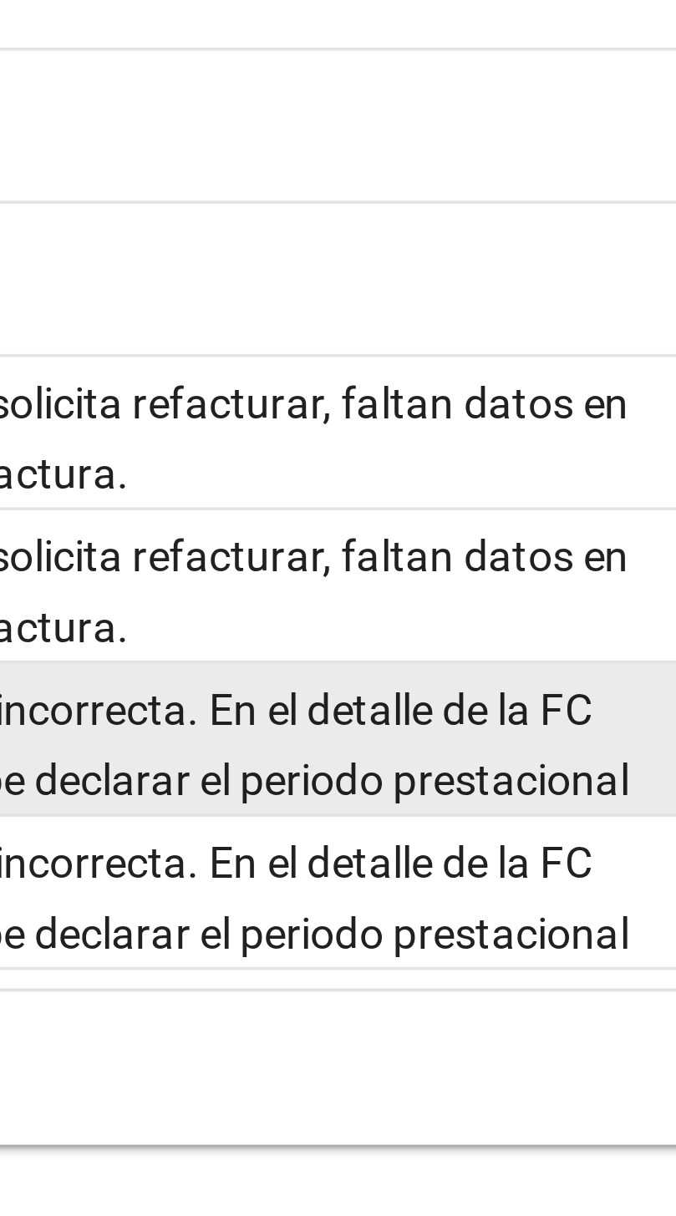
click at [404, 1032] on span "FC incorrecta. En el detalle de la FC debe declarar el periodo prestacional el …" at bounding box center [309, 1034] width 191 height 128
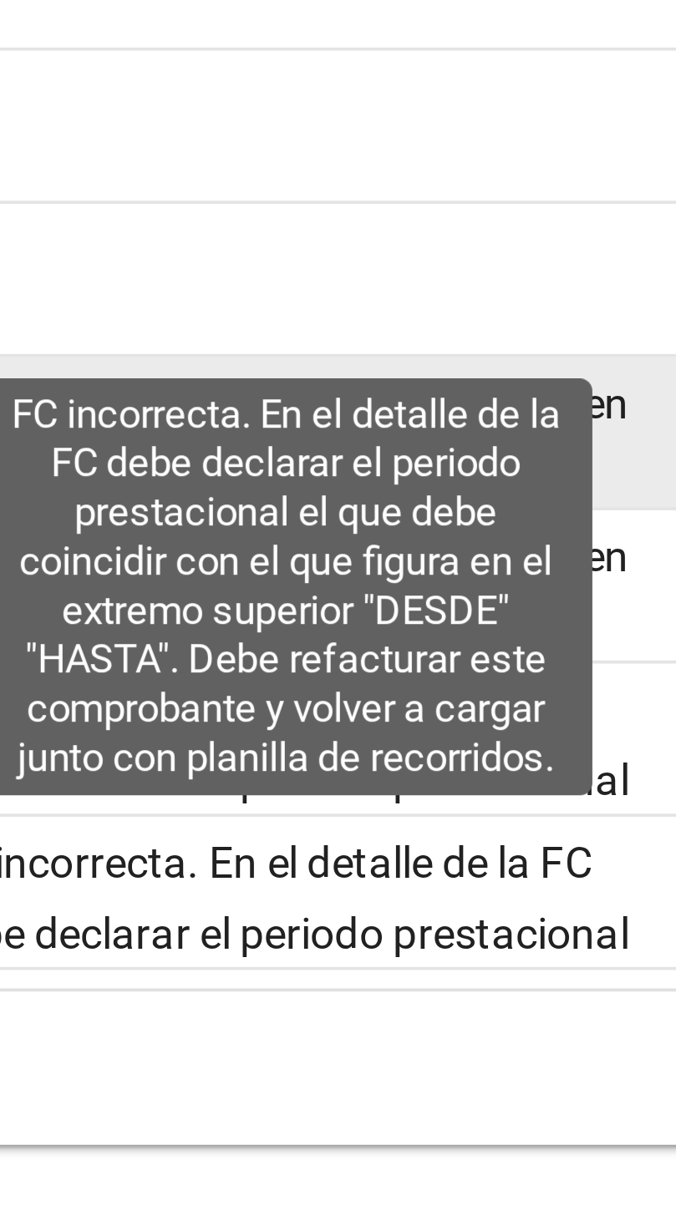
click at [282, 919] on span "Se solicita refacturar, faltan datos en la factura." at bounding box center [309, 903] width 190 height 33
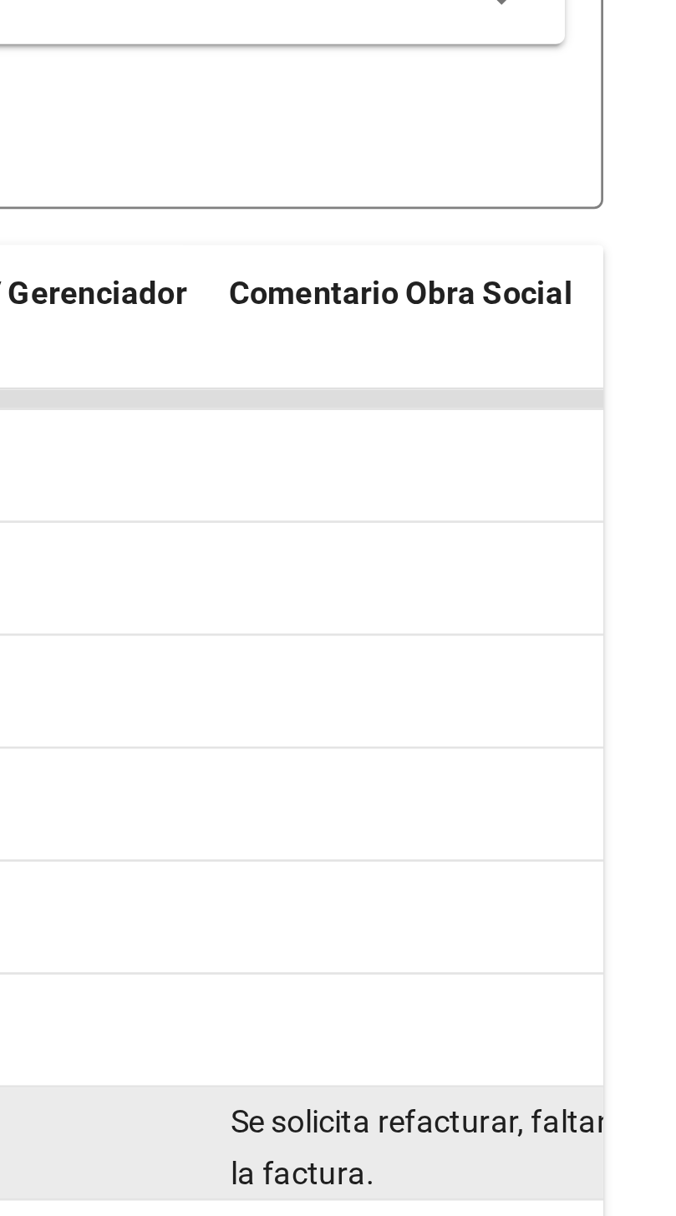
scroll to position [0, 0]
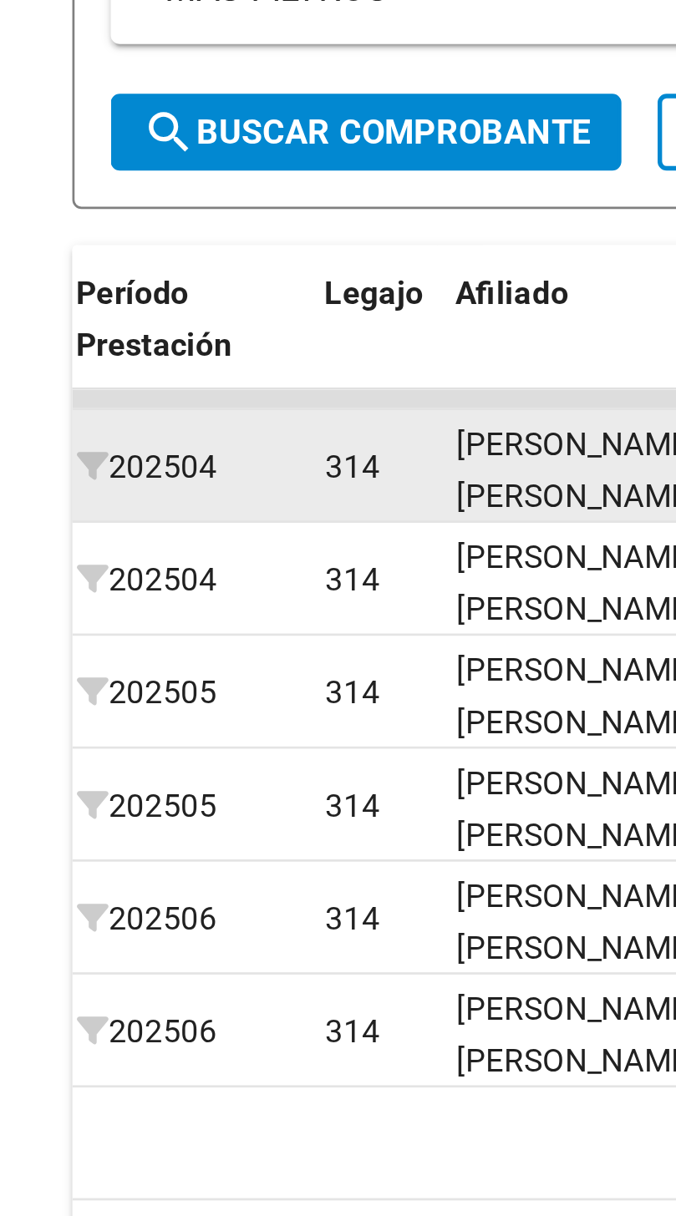
click at [124, 661] on div "314" at bounding box center [130, 651] width 20 height 19
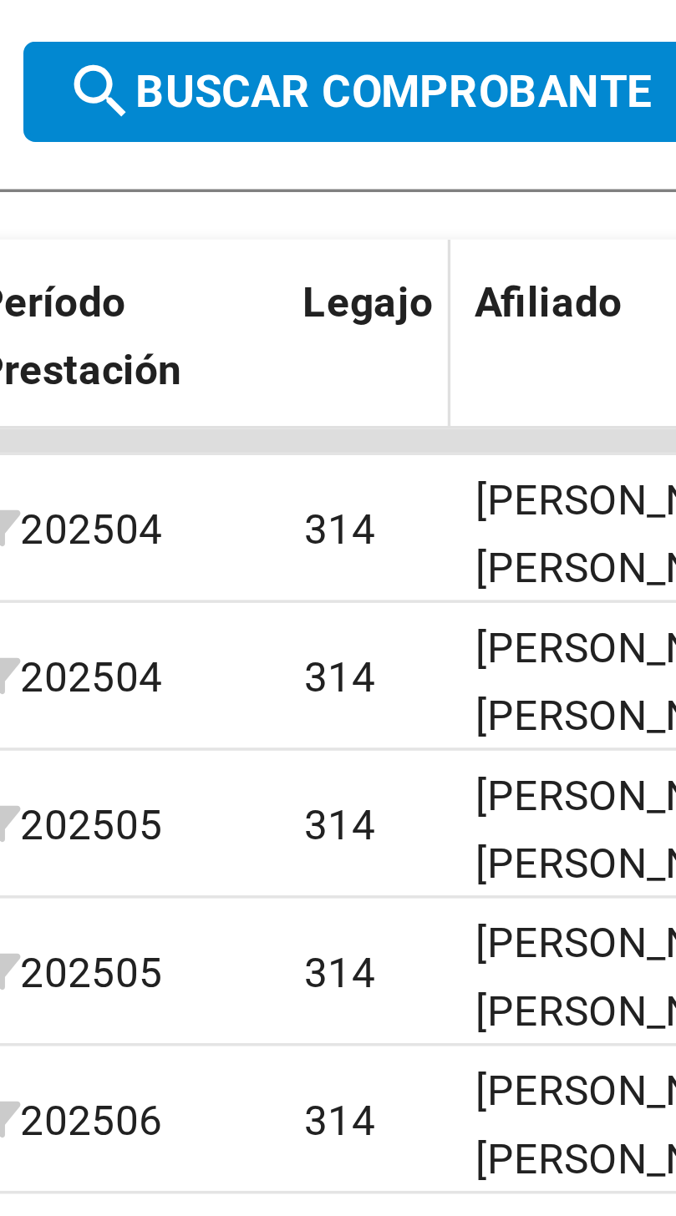
click at [129, 643] on datatable-header-cell "Legajo" at bounding box center [138, 605] width 48 height 73
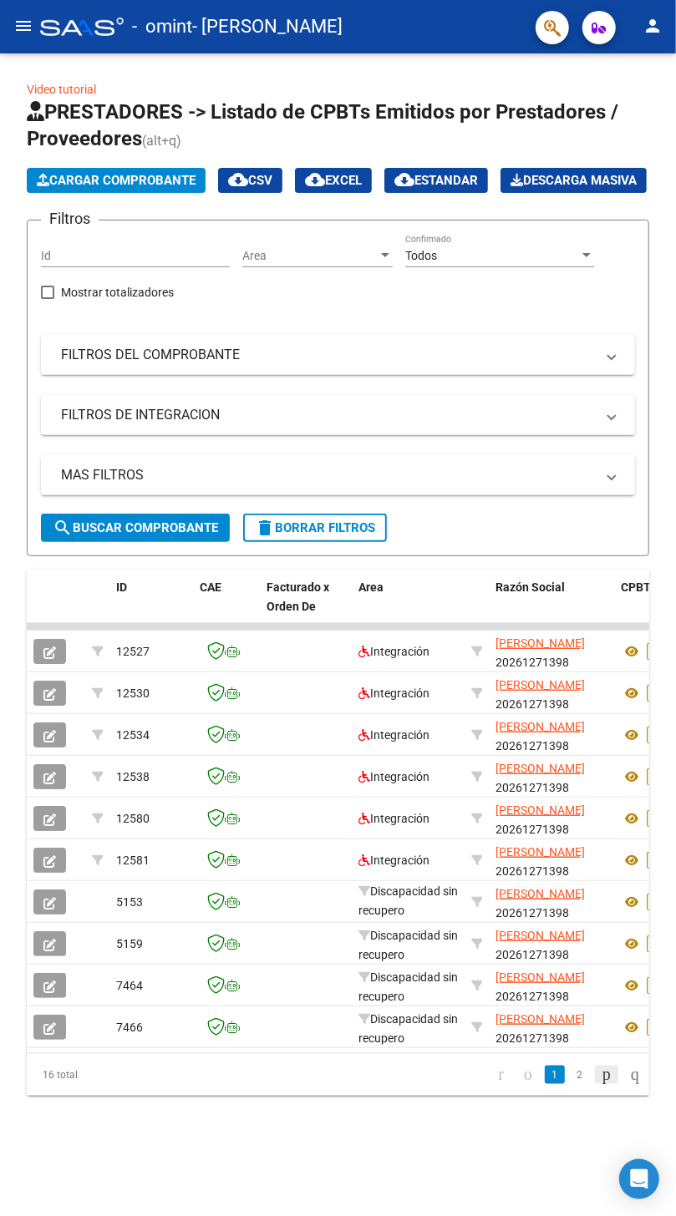
click at [601, 1084] on icon "go to next page" at bounding box center [606, 1074] width 13 height 20
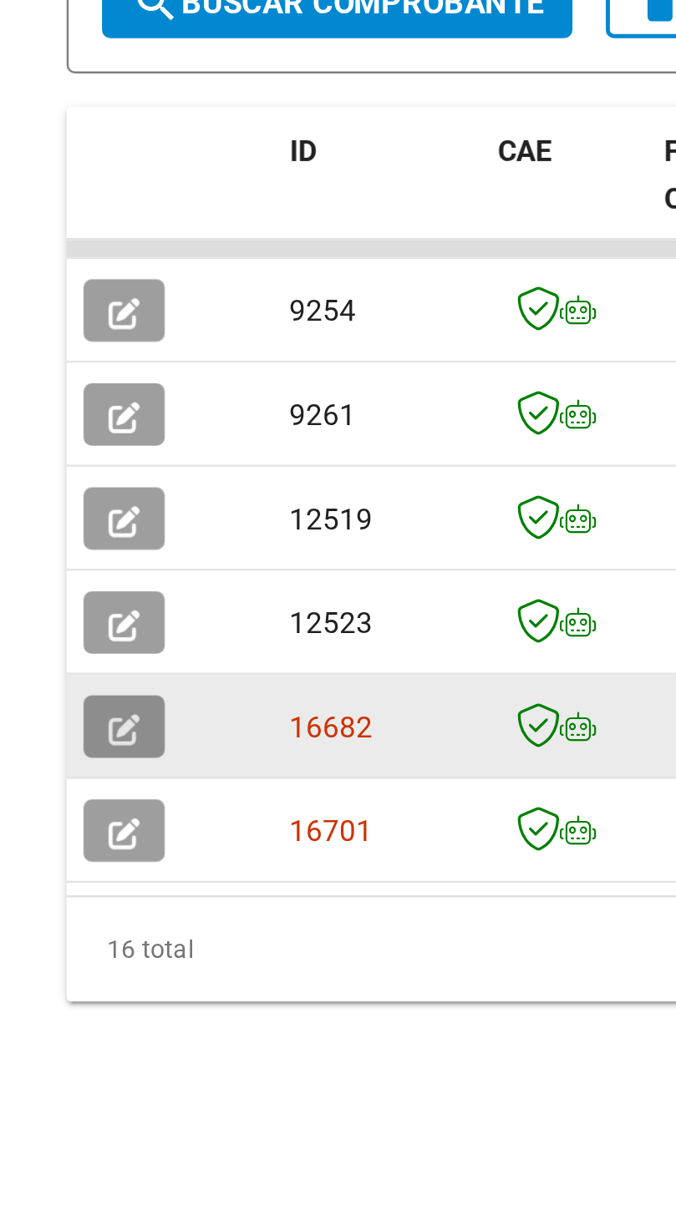
click at [48, 826] on icon "button" at bounding box center [49, 819] width 13 height 13
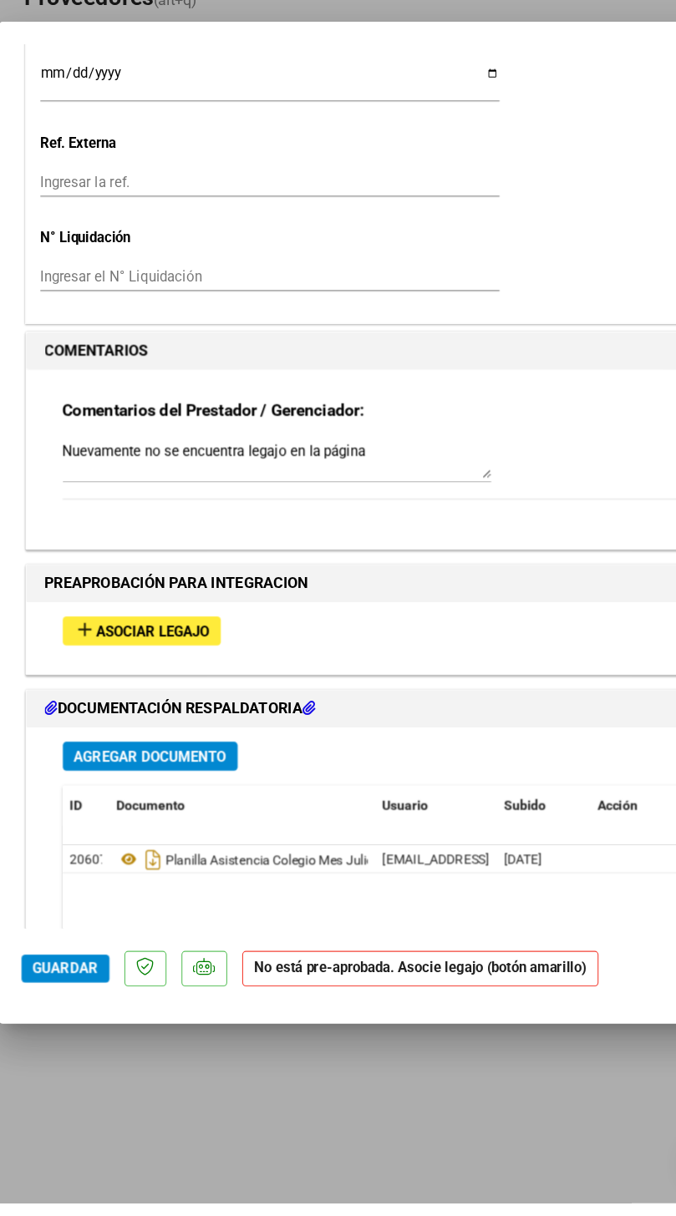
scroll to position [1243, 0]
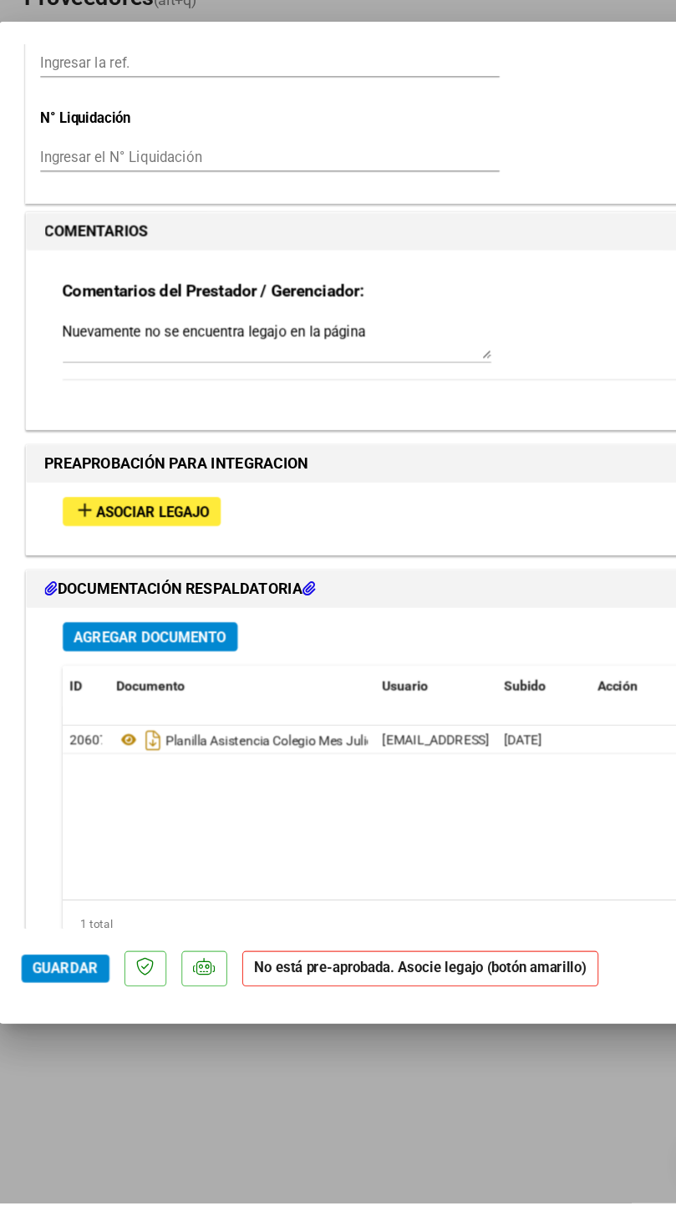
click at [508, 825] on datatable-body "20607 Planilla Asistencia Colegio Mes [PERSON_NAME] [PERSON_NAME][EMAIL_ADDRESS…" at bounding box center [338, 866] width 554 height 155
click at [129, 590] on span "Asociar Legajo" at bounding box center [141, 597] width 101 height 15
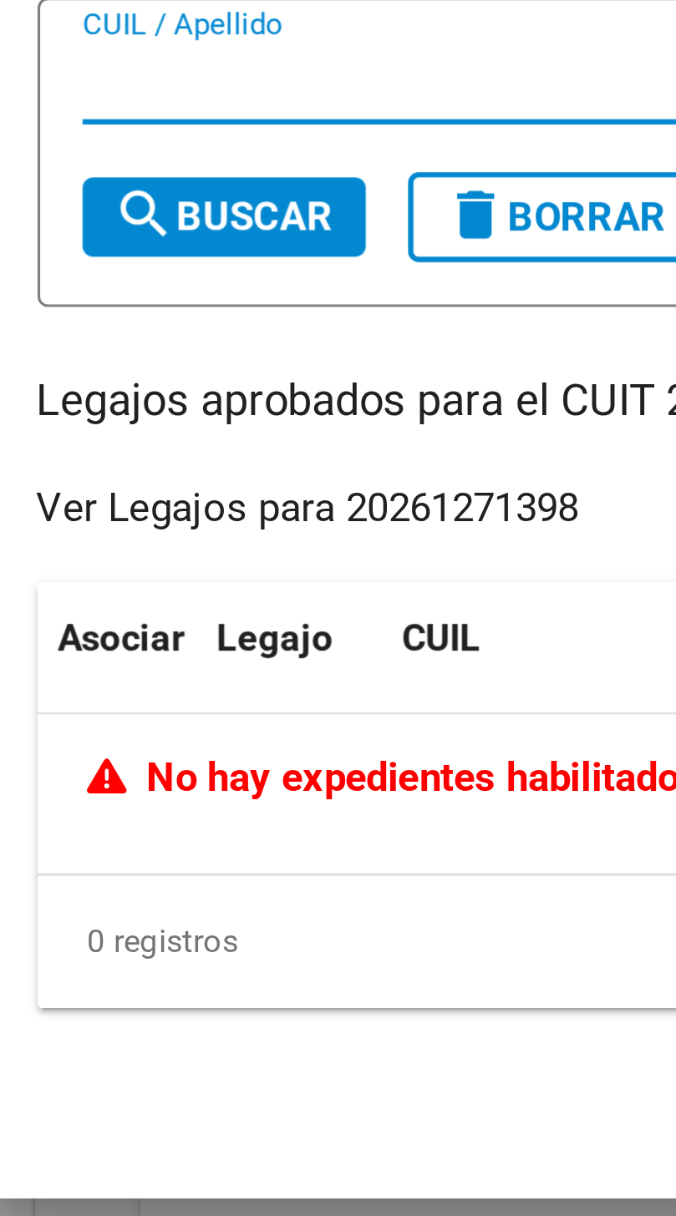
scroll to position [48, 0]
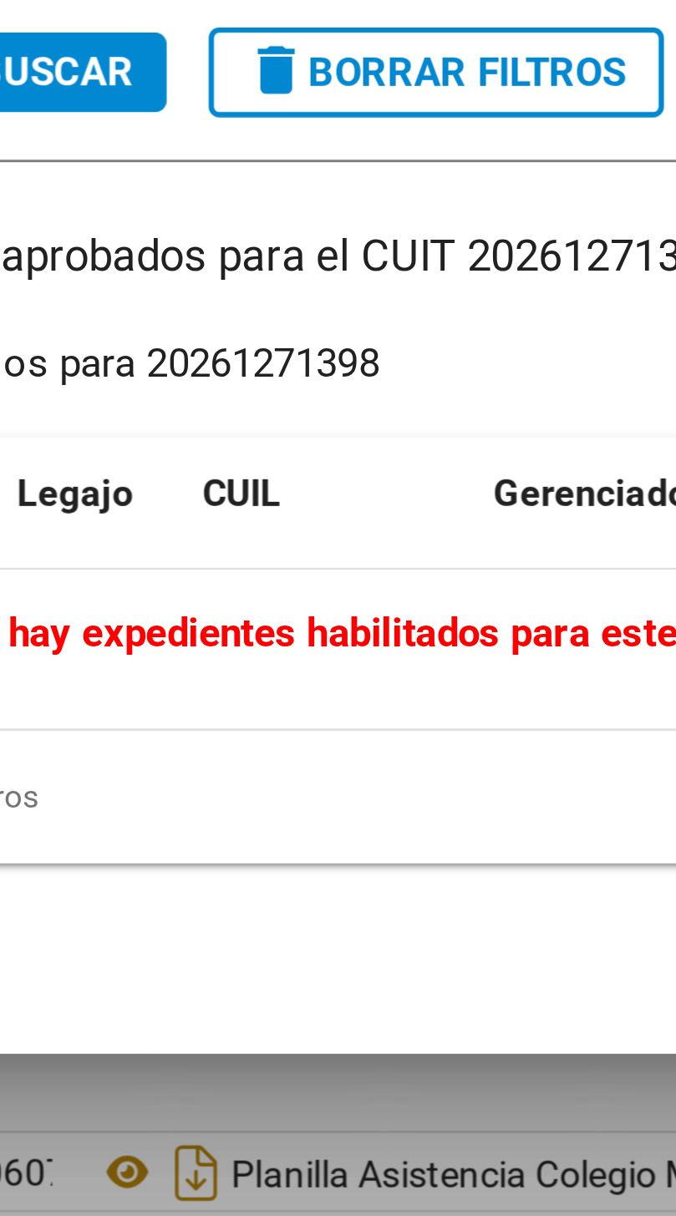
click at [157, 608] on div "Ver Legajos para 20261271398" at bounding box center [113, 614] width 171 height 19
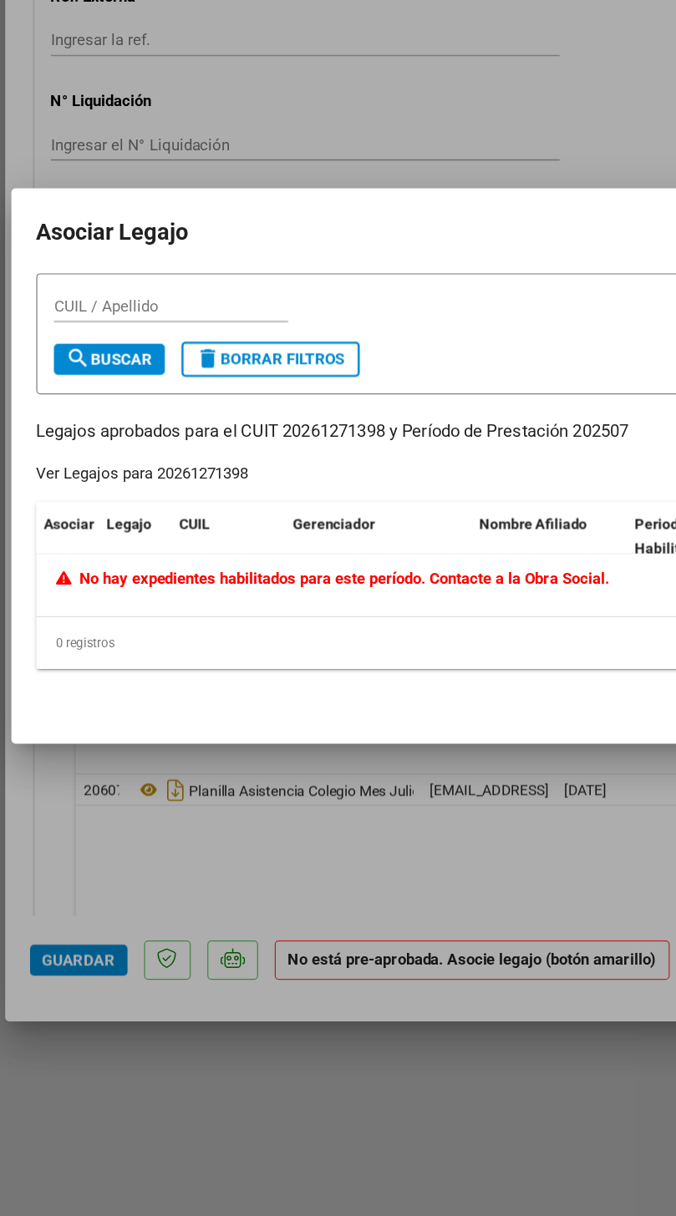
scroll to position [47, 0]
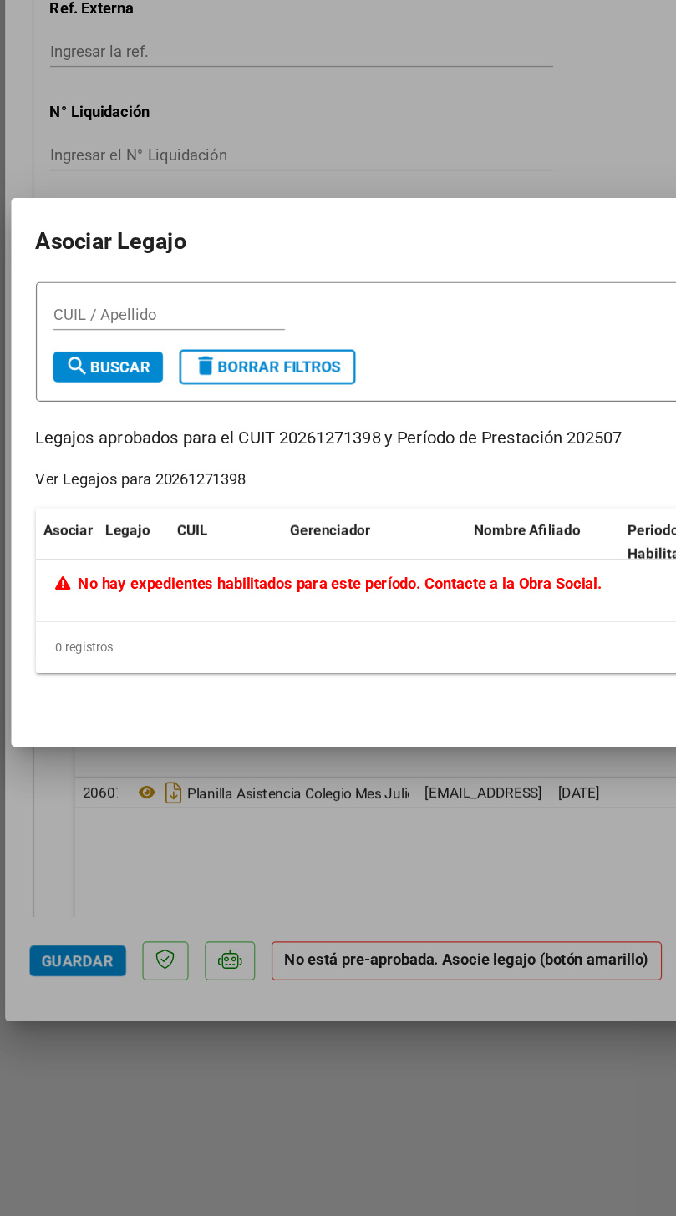
click at [91, 478] on input "CUIL / Apellido" at bounding box center [137, 479] width 189 height 15
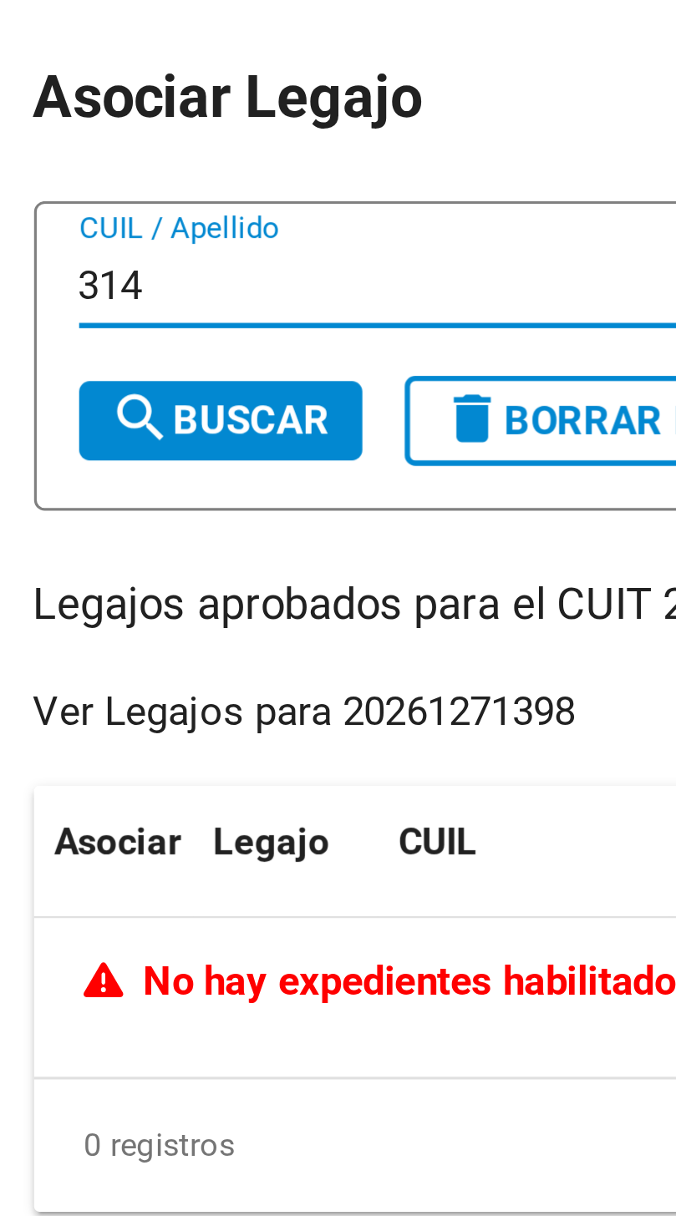
type input "314"
click at [90, 525] on span "search Buscar" at bounding box center [88, 521] width 69 height 15
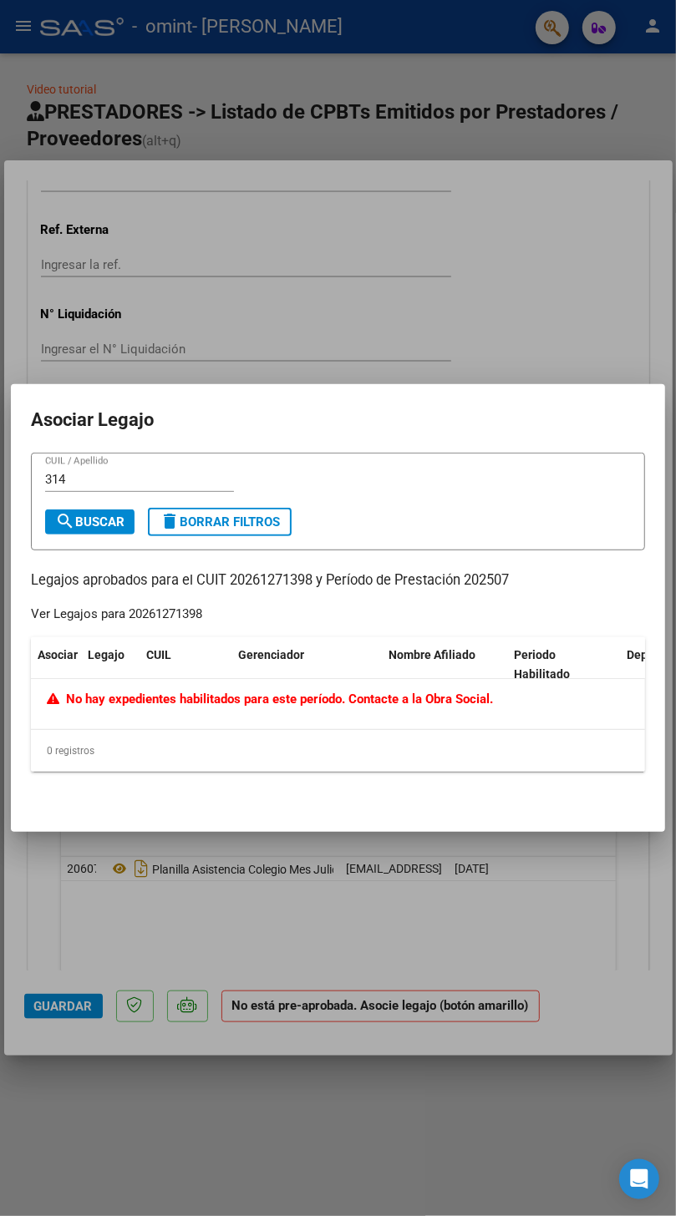
click at [434, 962] on div at bounding box center [338, 608] width 676 height 1216
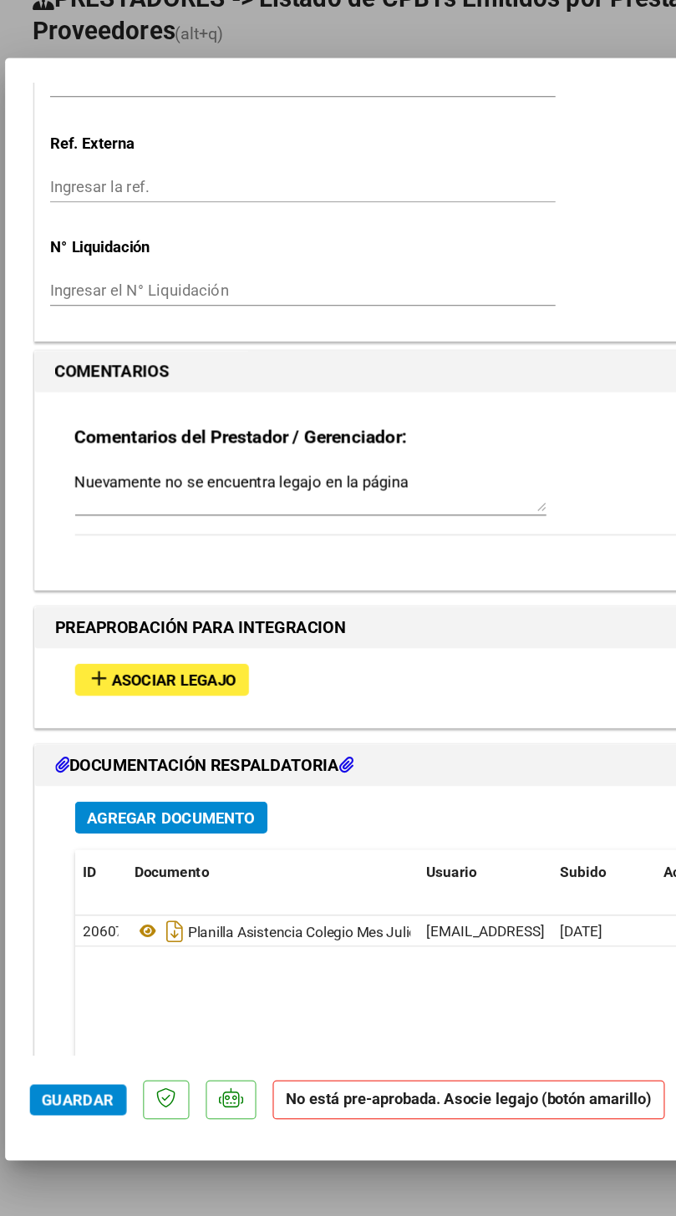
scroll to position [4, 0]
